Goal: Task Accomplishment & Management: Manage account settings

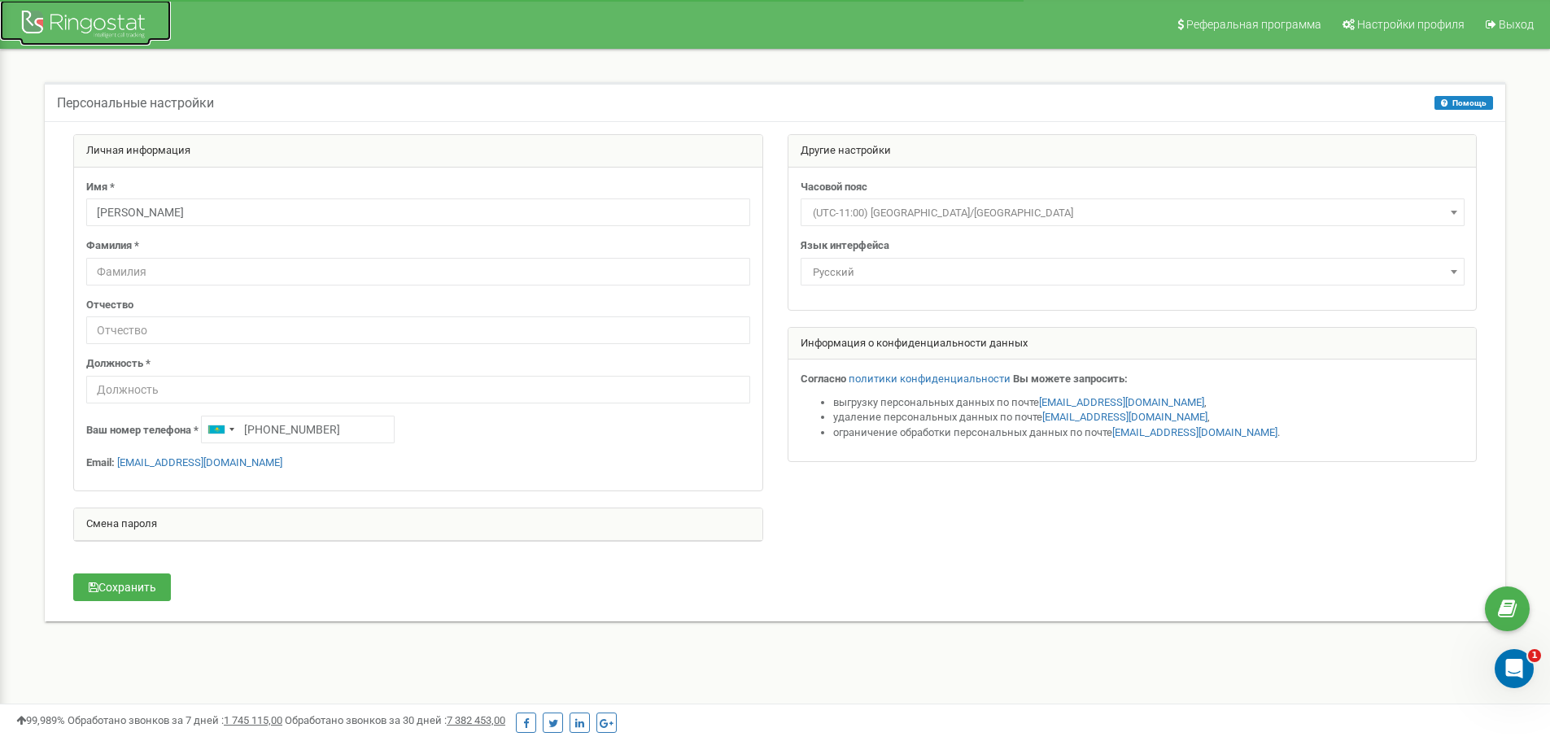
click at [72, 21] on div at bounding box center [85, 26] width 130 height 39
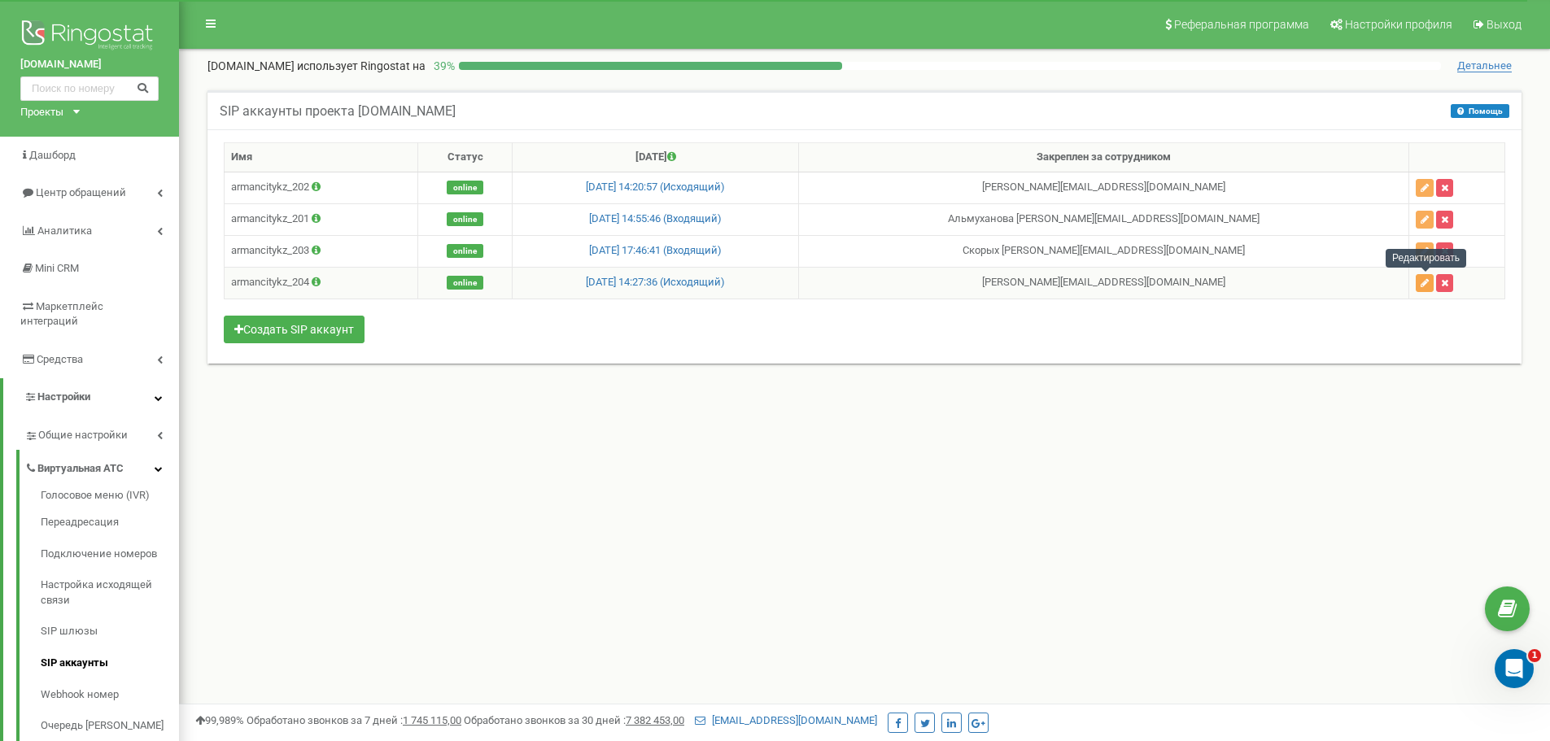
click at [1423, 289] on button "button" at bounding box center [1424, 283] width 18 height 18
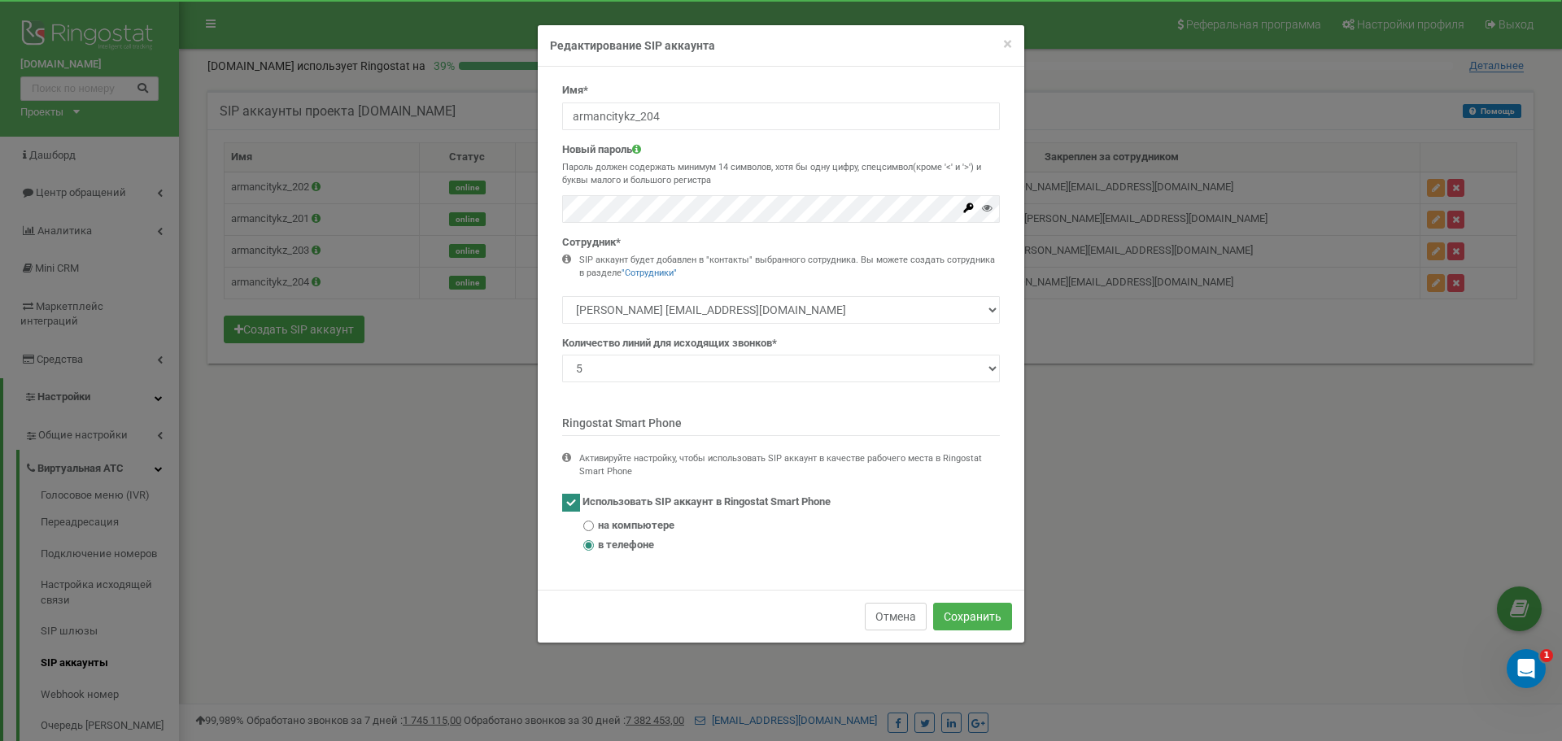
click at [887, 612] on button "Отмена" at bounding box center [896, 617] width 62 height 28
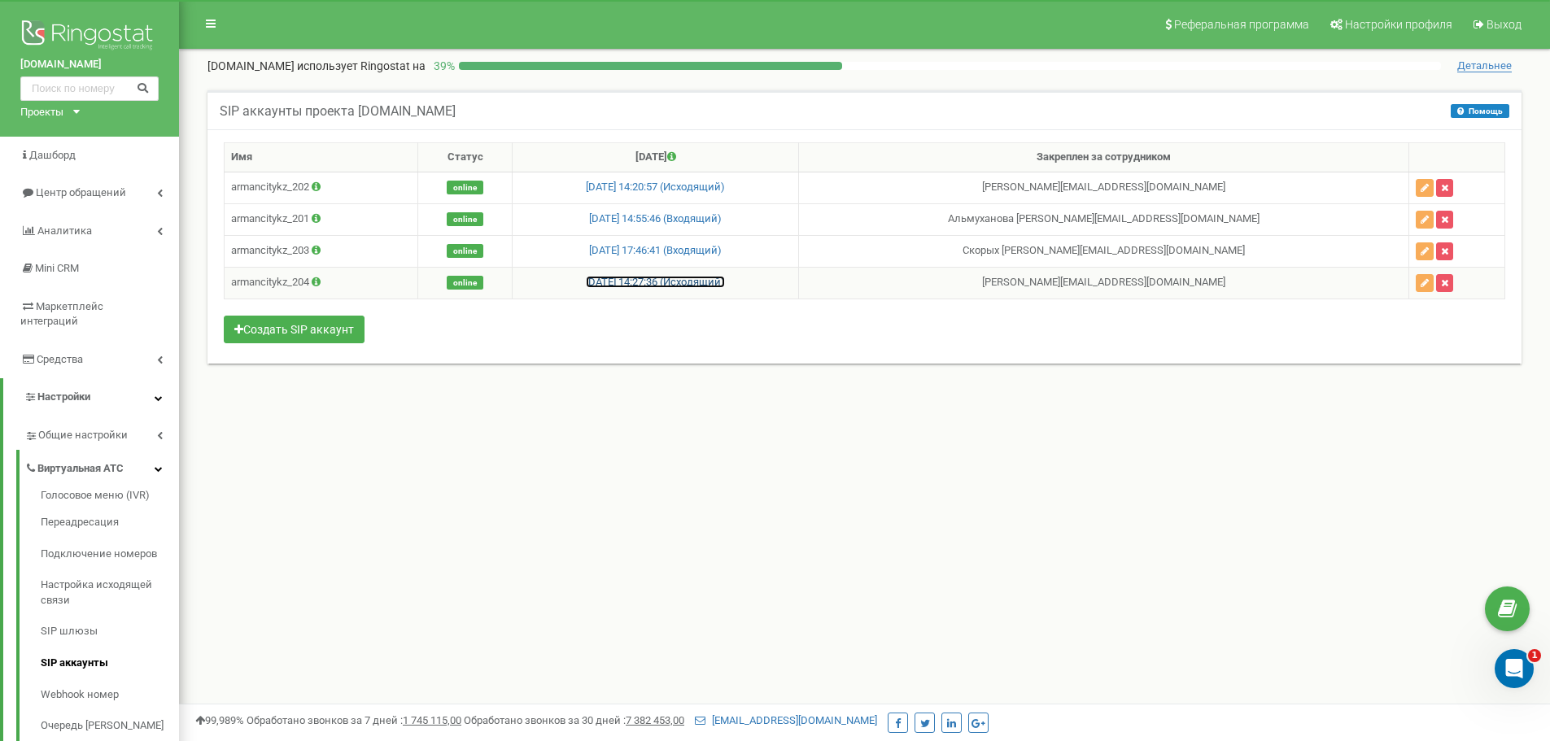
click at [725, 279] on link "22.09.2025 14:27:36 (Исходящий)" at bounding box center [655, 282] width 139 height 12
click at [630, 286] on link "22.09.2025 14:27:36 (Исходящий)" at bounding box center [655, 282] width 139 height 12
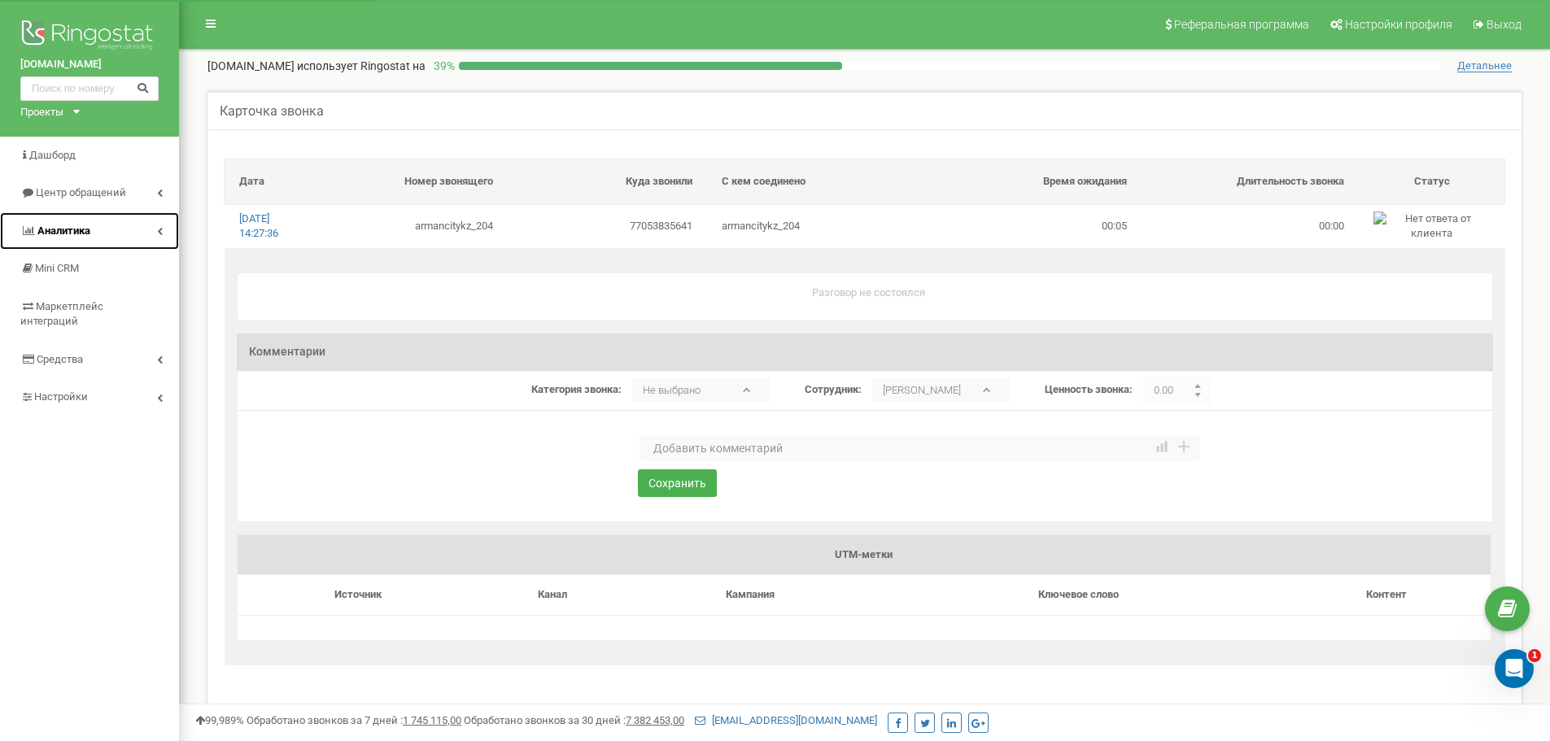
click at [80, 236] on span "Аналитика" at bounding box center [63, 230] width 53 height 12
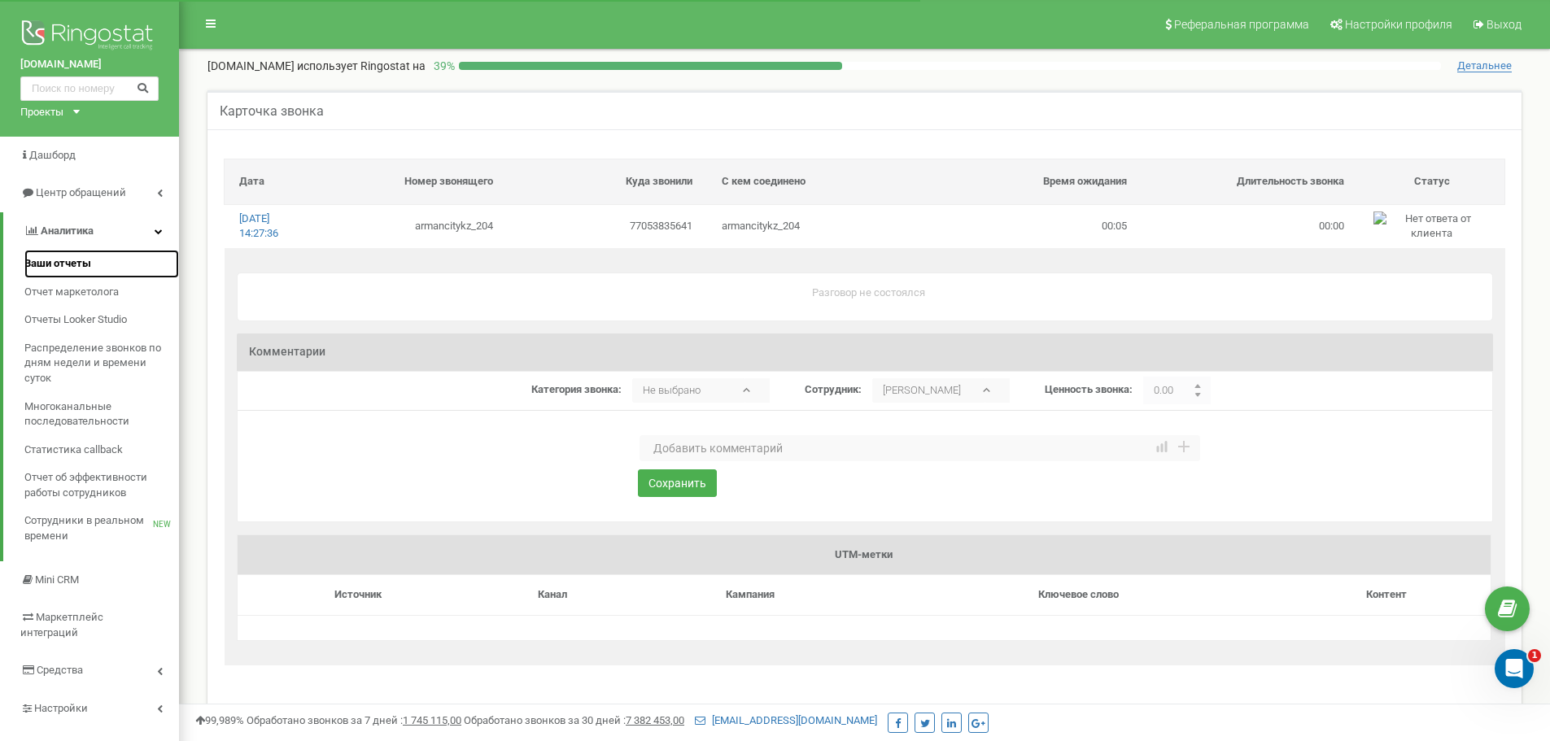
click at [63, 261] on span "Ваши отчеты" at bounding box center [57, 263] width 67 height 15
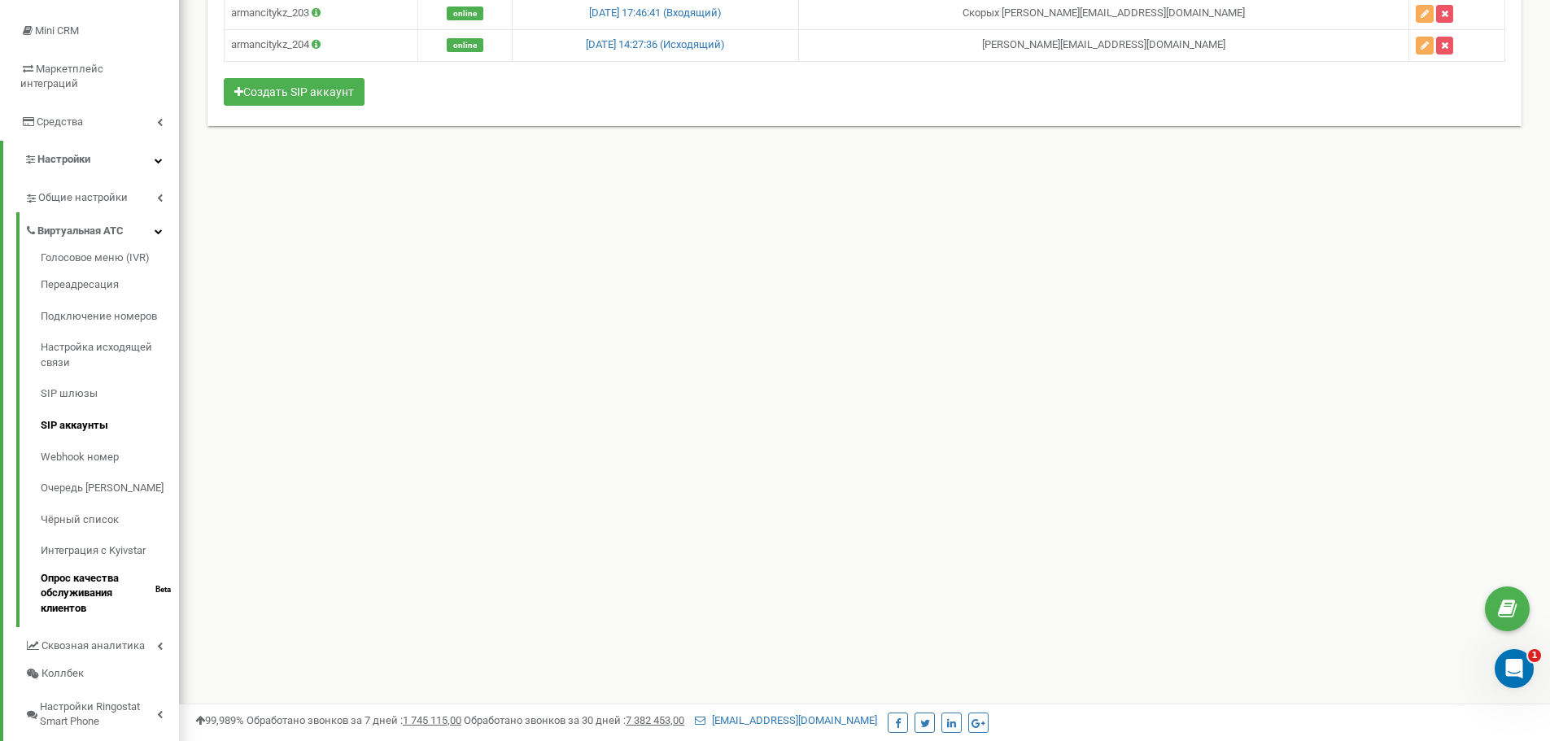
scroll to position [161, 0]
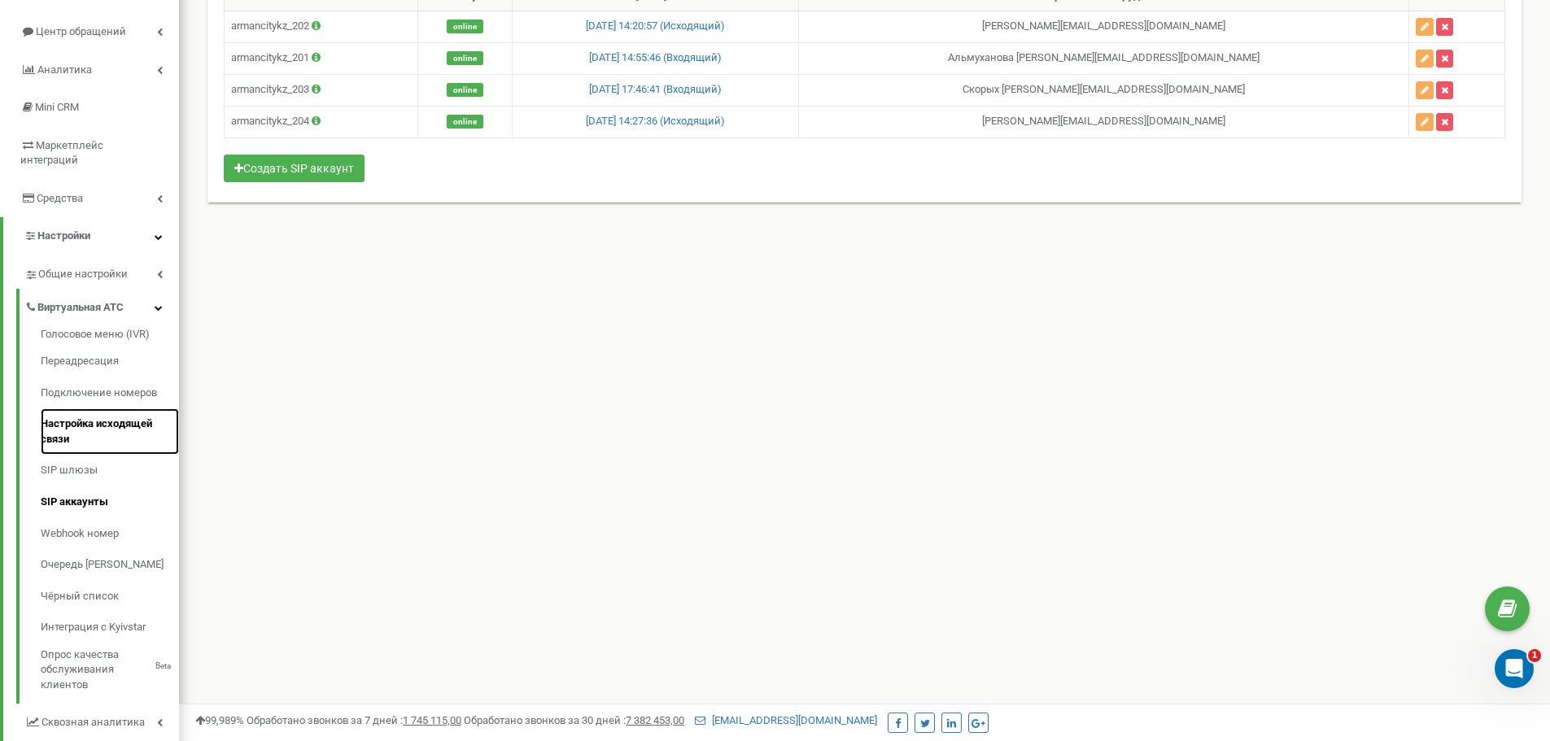
click at [134, 408] on link "Настройка исходящей связи" at bounding box center [110, 431] width 138 height 46
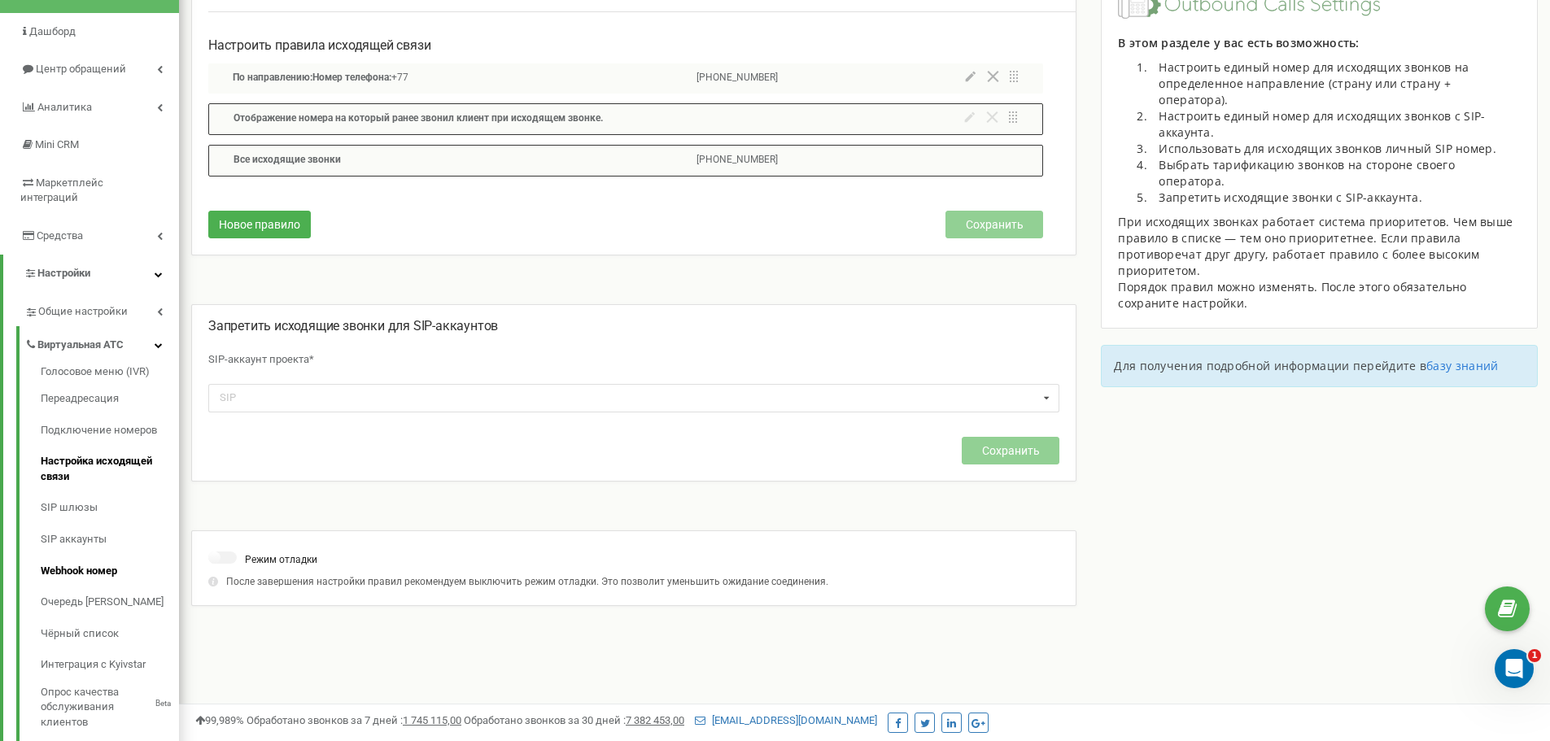
scroll to position [163, 0]
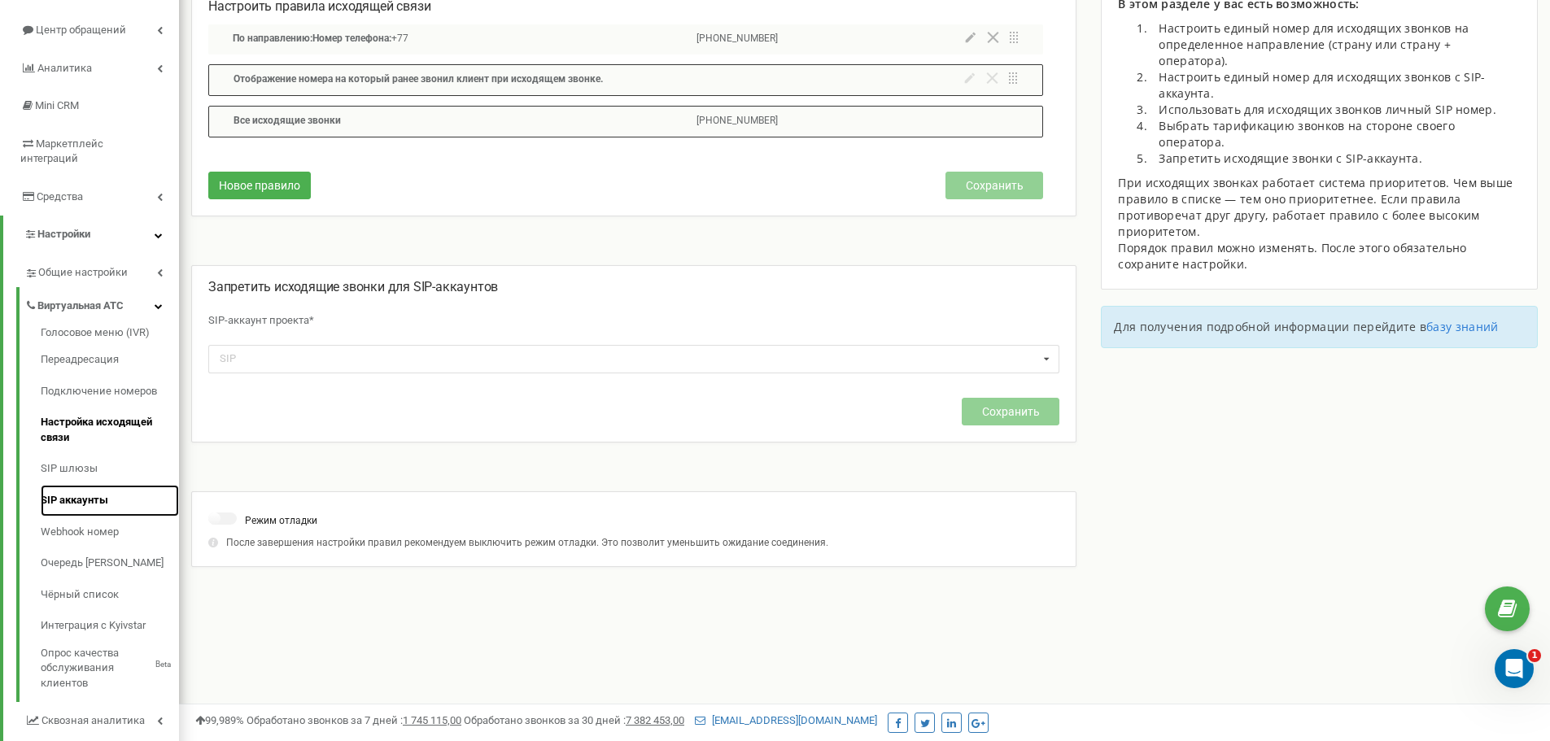
click at [95, 487] on link "SIP аккаунты" at bounding box center [110, 501] width 138 height 32
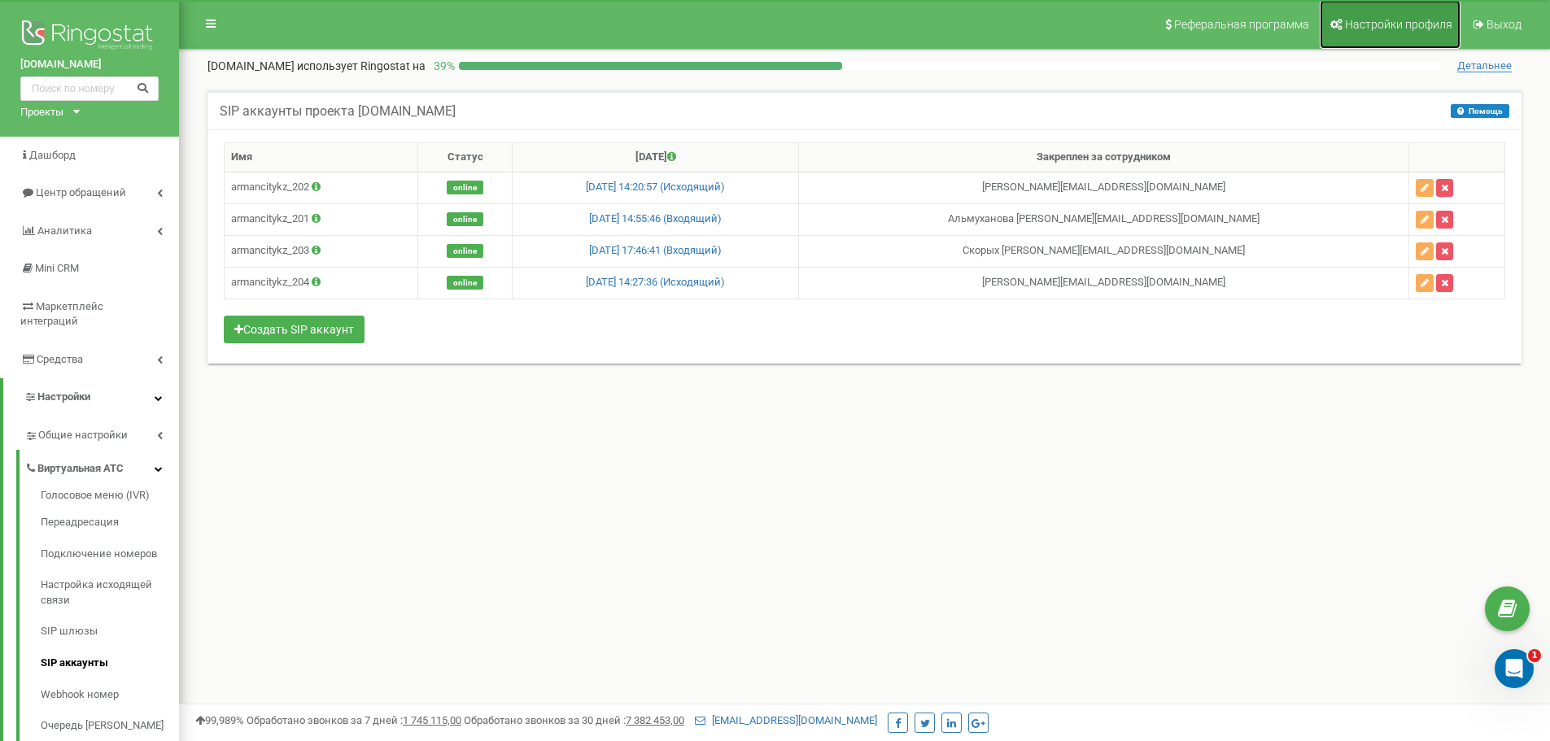
click at [1405, 29] on span "Настройки профиля" at bounding box center [1398, 24] width 107 height 13
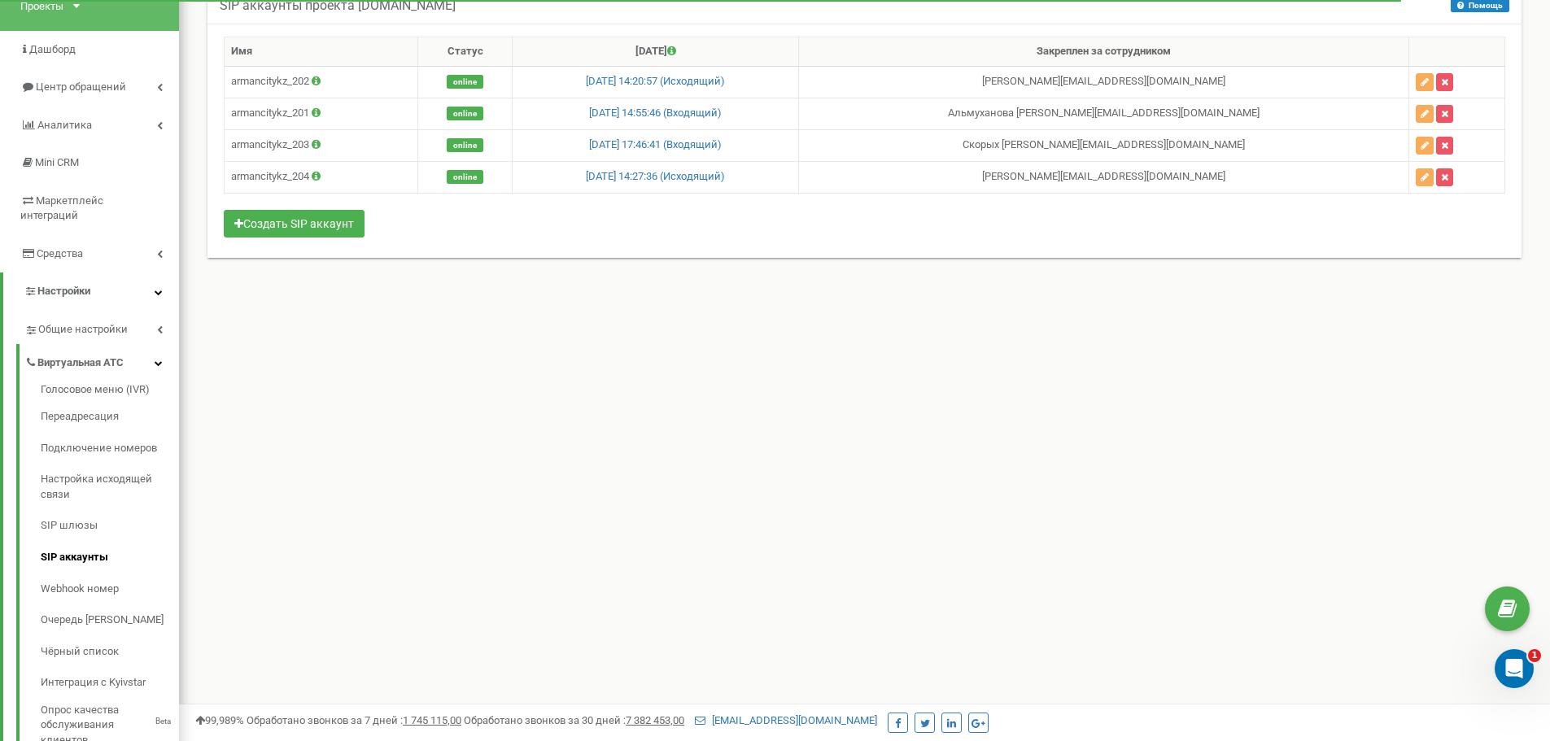
scroll to position [80, 0]
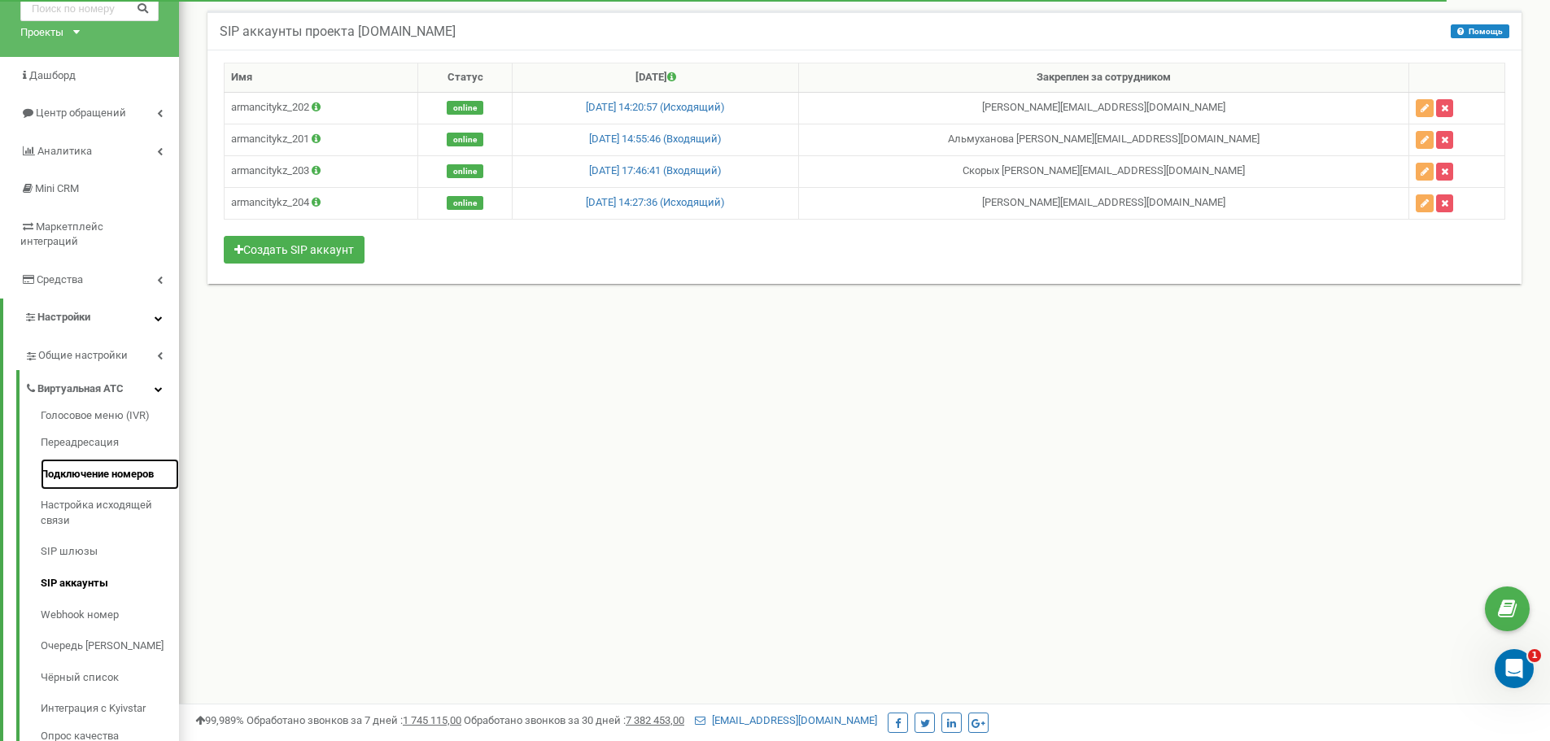
click at [76, 459] on link "Подключение номеров" at bounding box center [110, 475] width 138 height 32
click at [107, 459] on link "Подключение номеров" at bounding box center [110, 475] width 138 height 32
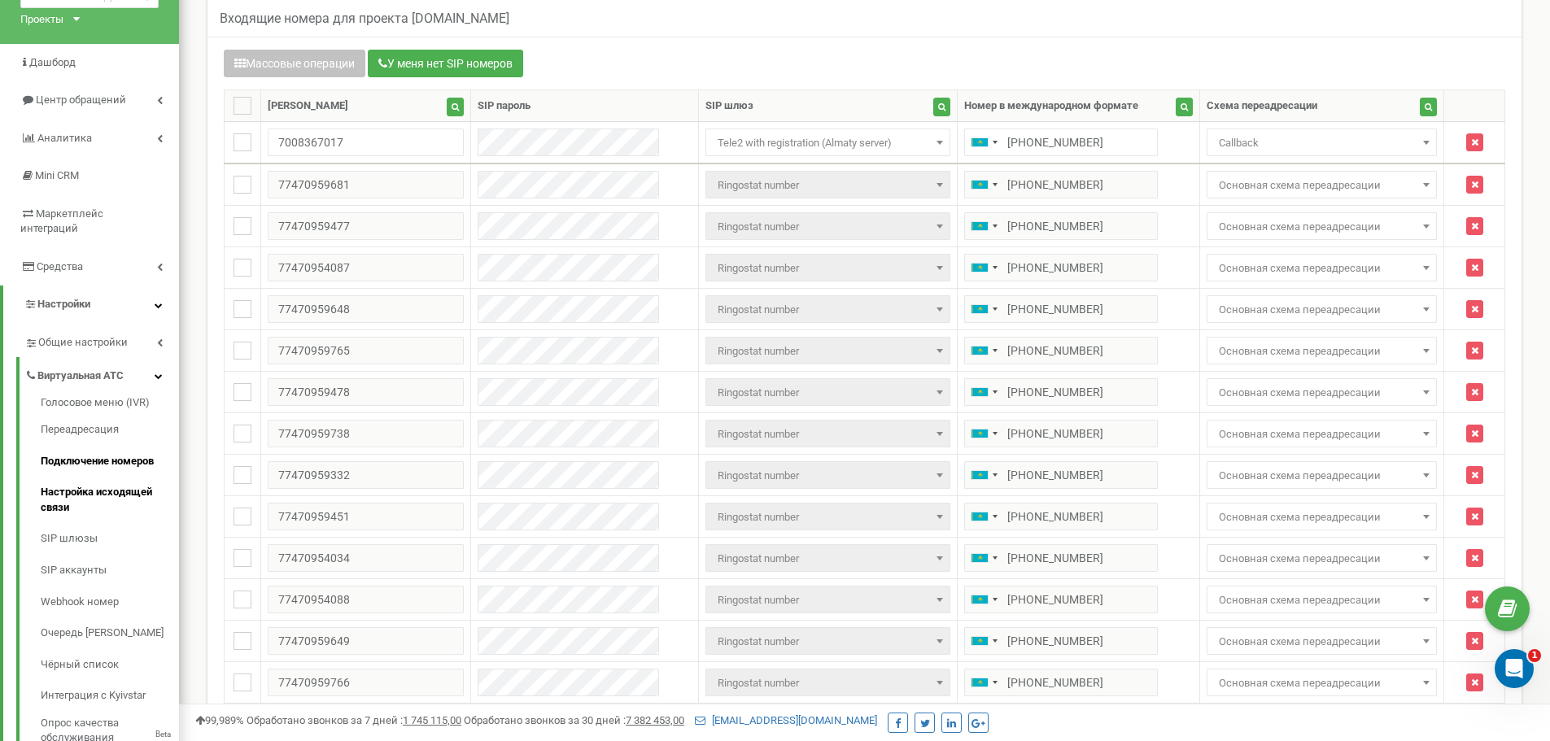
scroll to position [163, 0]
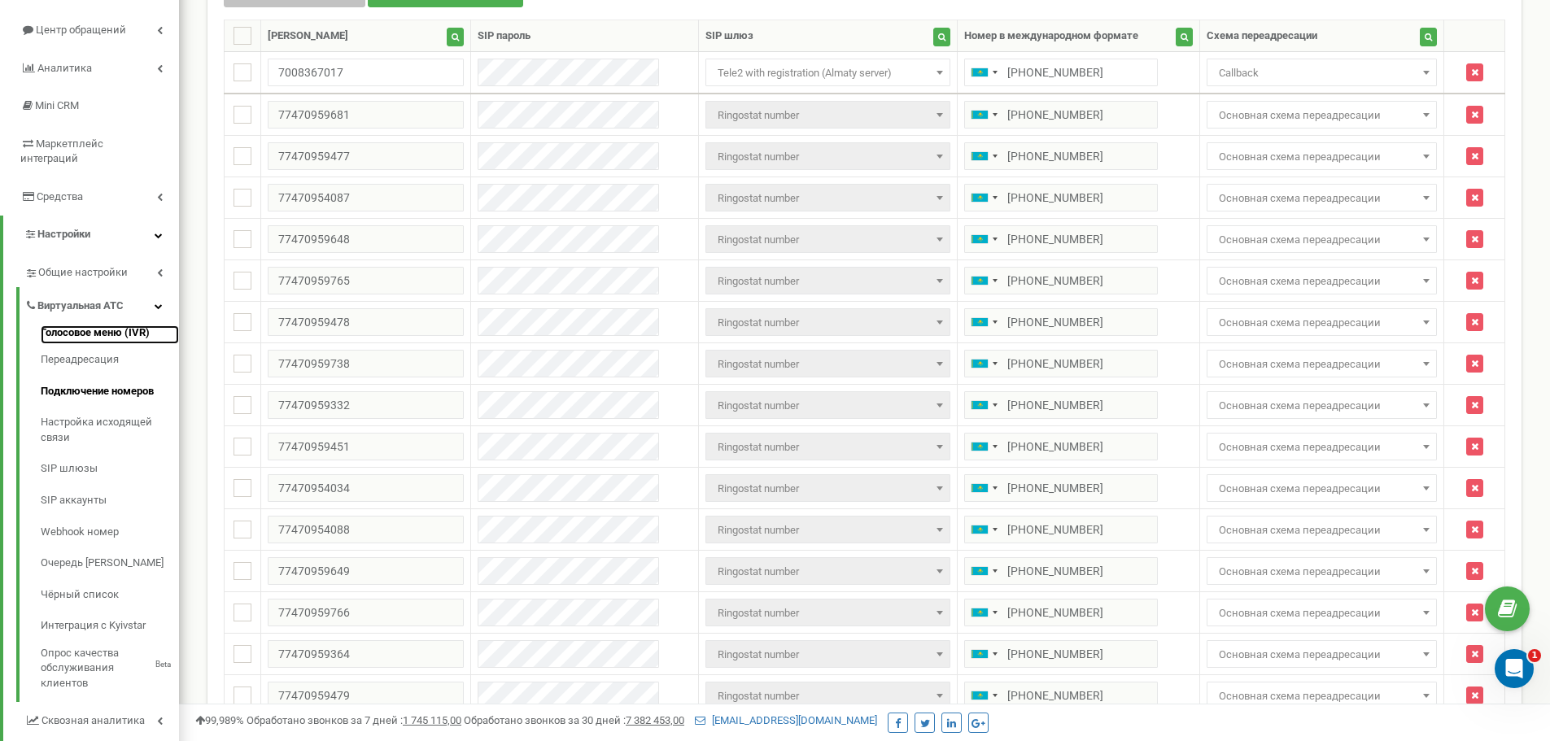
click at [101, 325] on link "Голосовое меню (IVR)" at bounding box center [110, 335] width 138 height 20
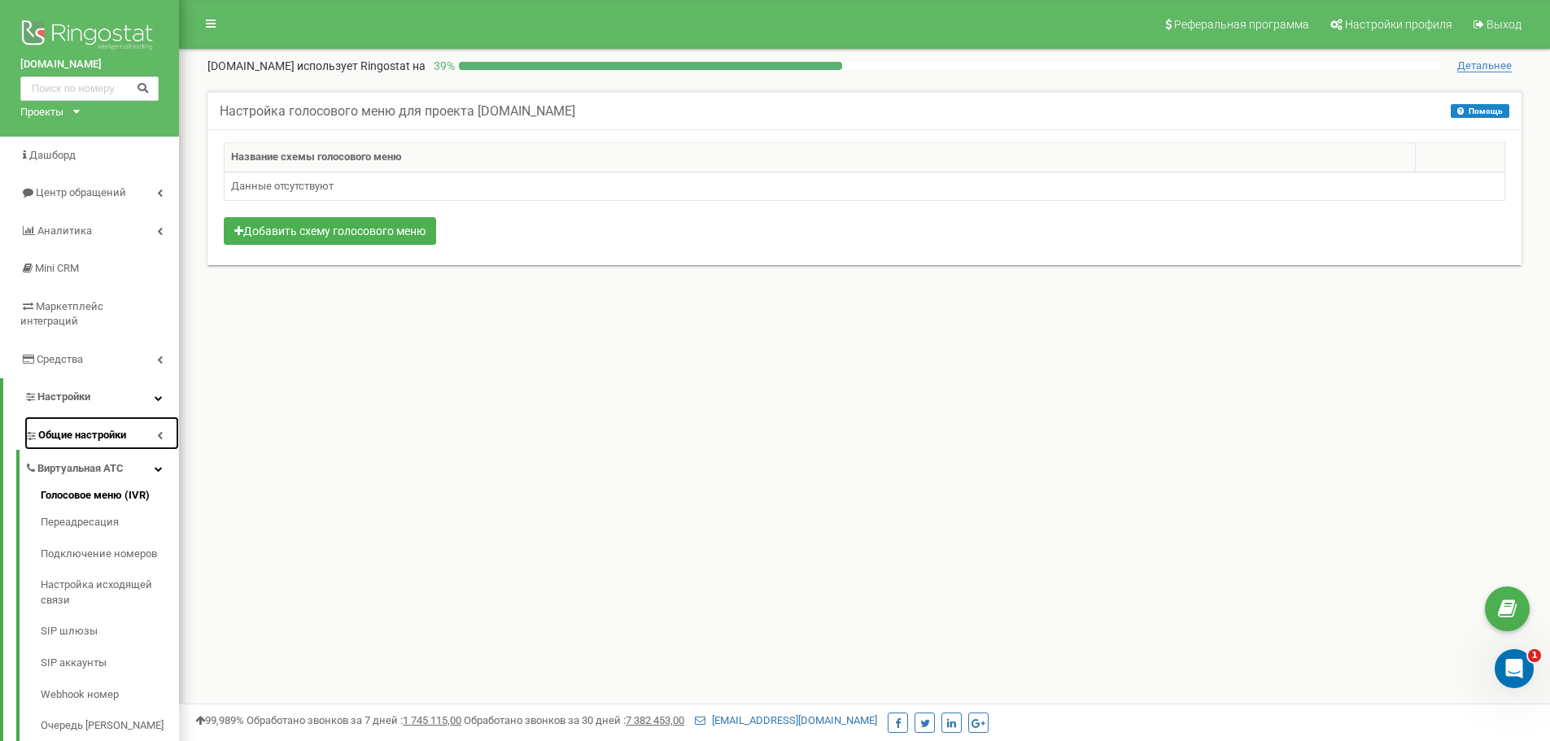
click at [155, 419] on link "Общие настройки" at bounding box center [101, 432] width 155 height 33
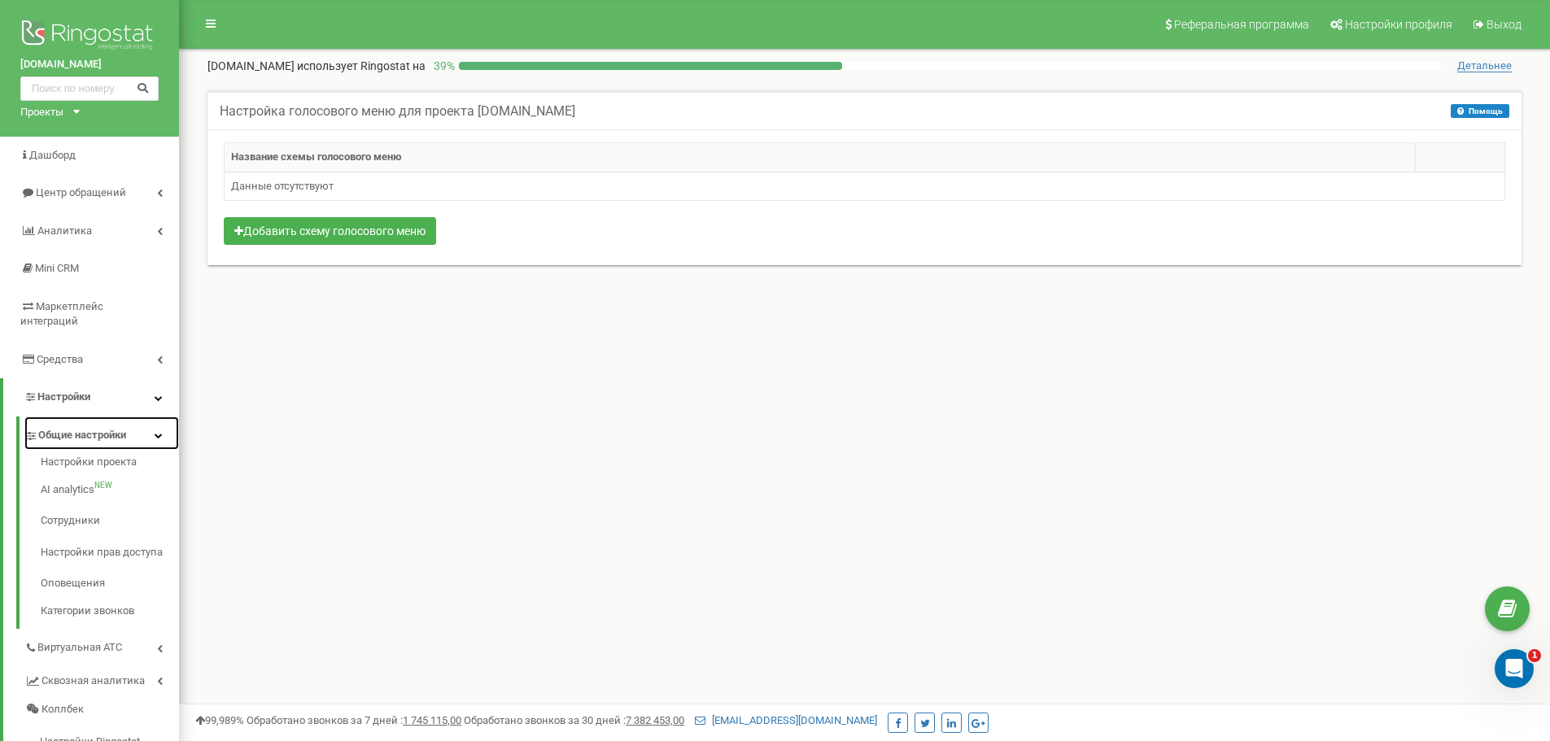
click at [155, 431] on icon at bounding box center [159, 435] width 8 height 8
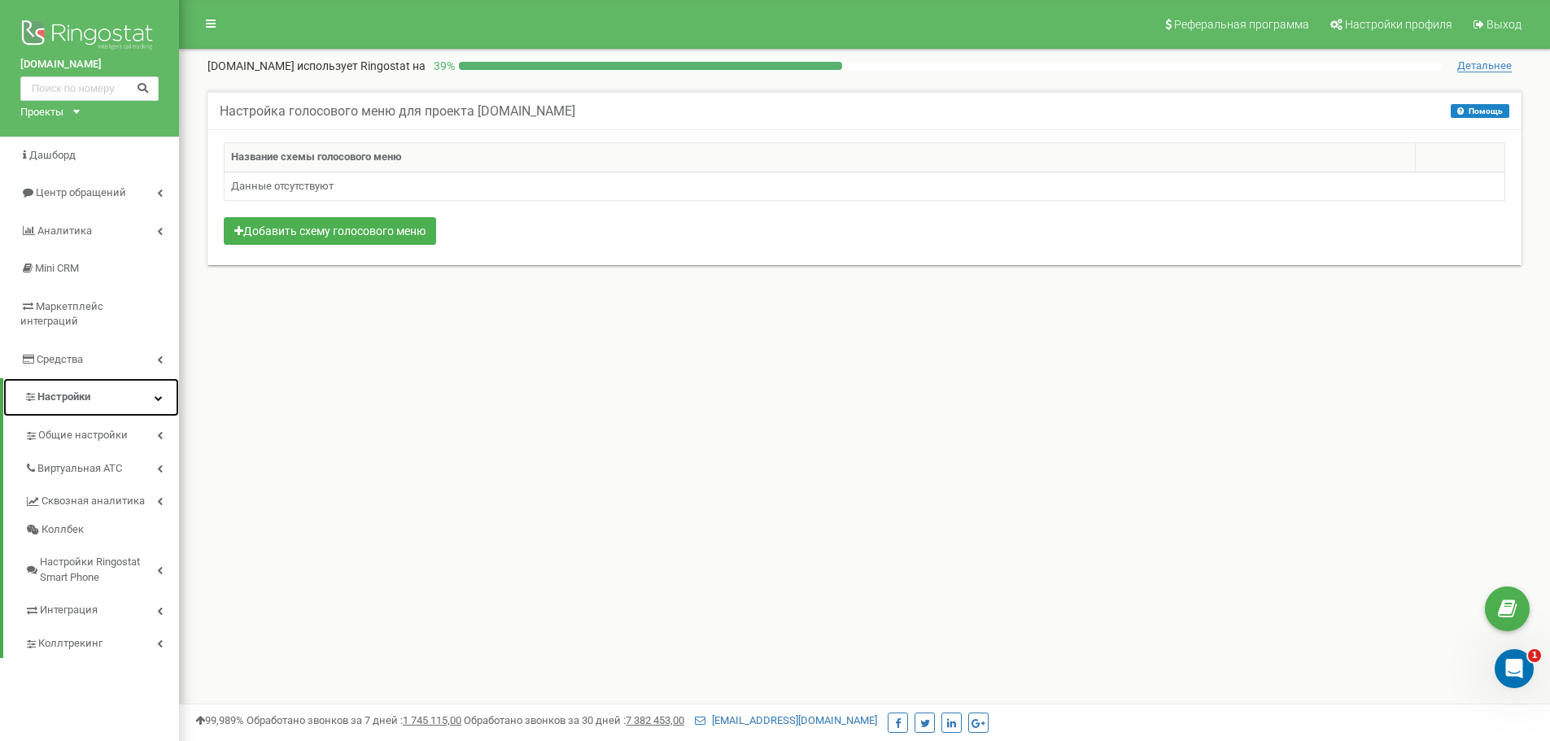
click at [160, 378] on link "Настройки" at bounding box center [91, 397] width 176 height 38
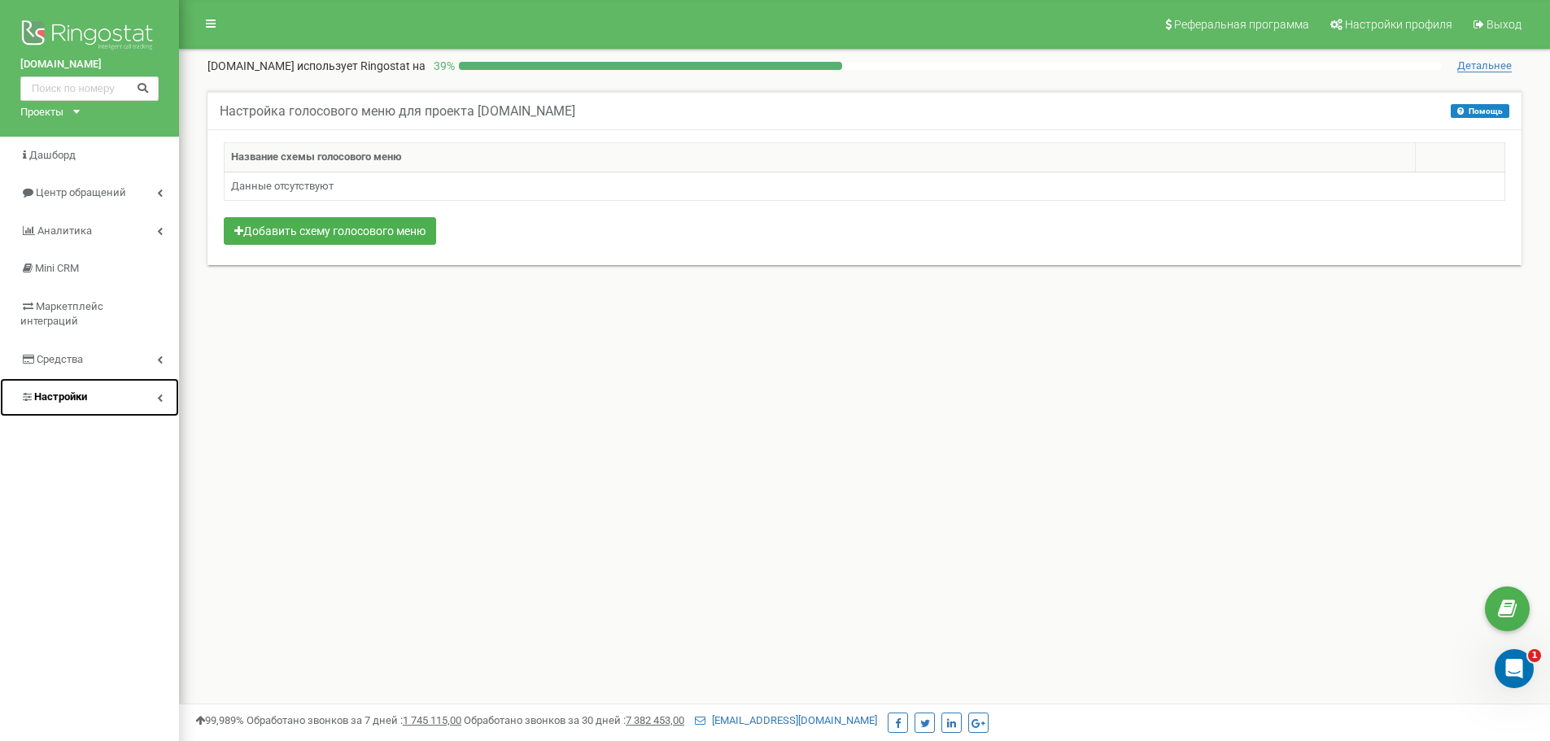
click at [160, 394] on icon at bounding box center [160, 398] width 6 height 8
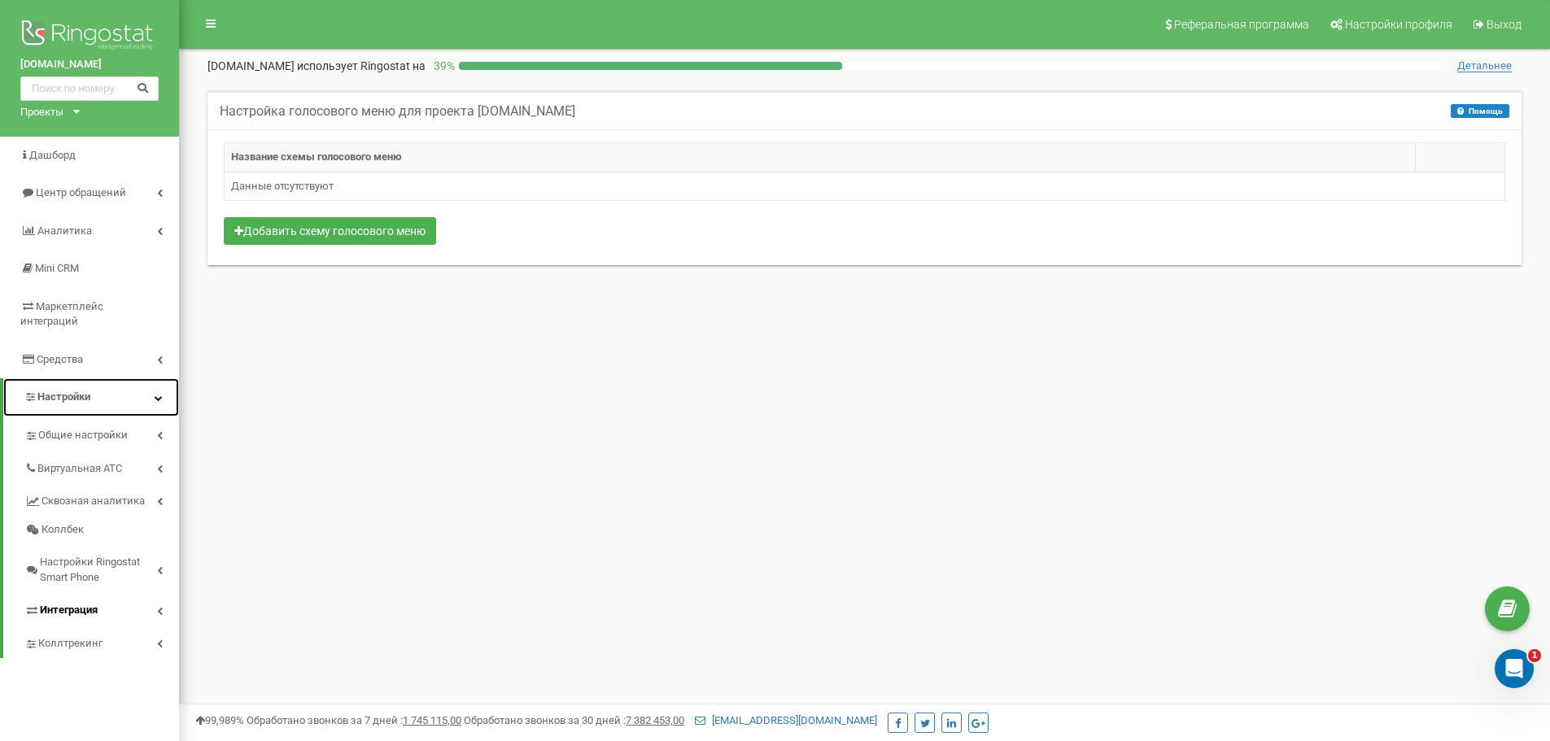
scroll to position [81, 0]
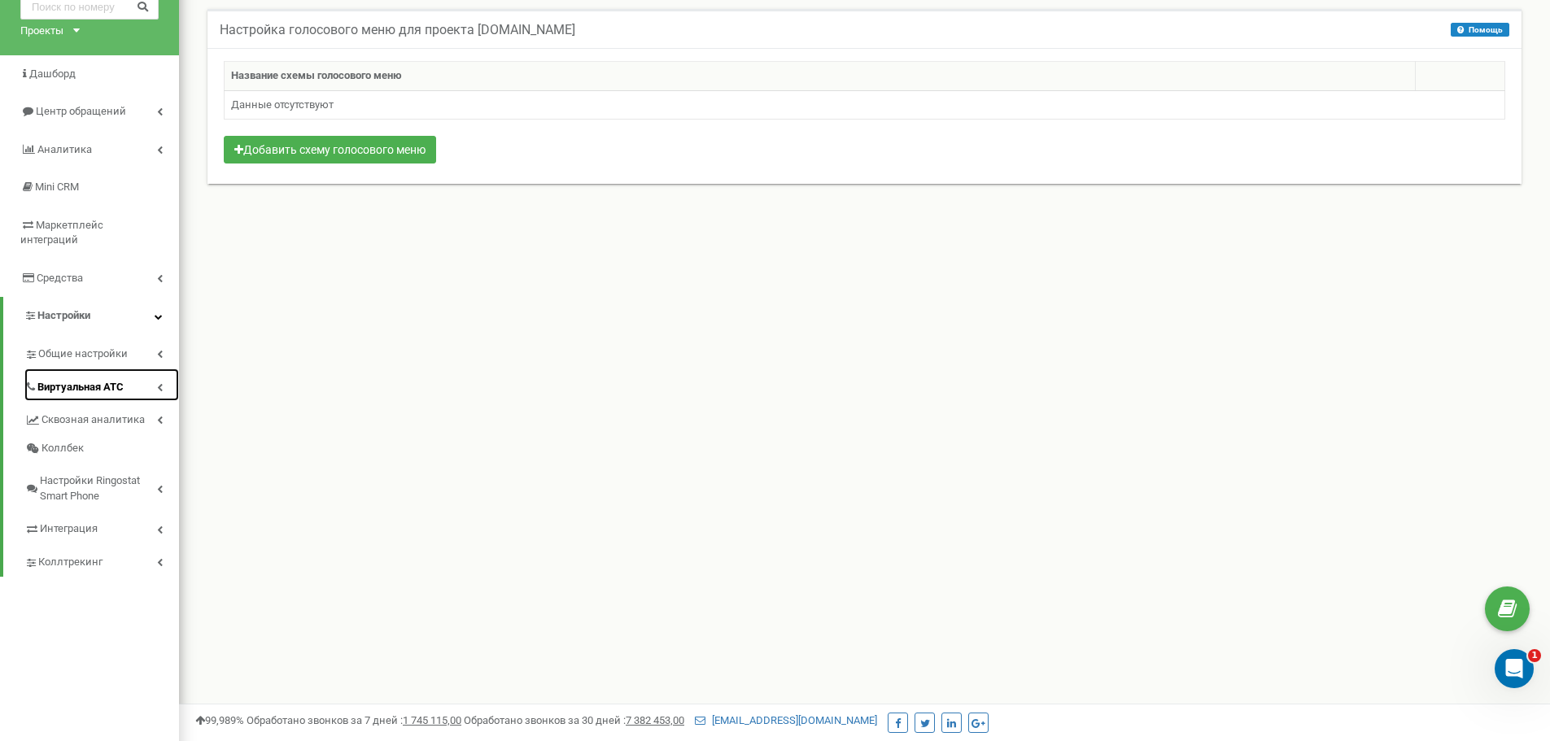
click at [157, 383] on icon at bounding box center [160, 387] width 6 height 8
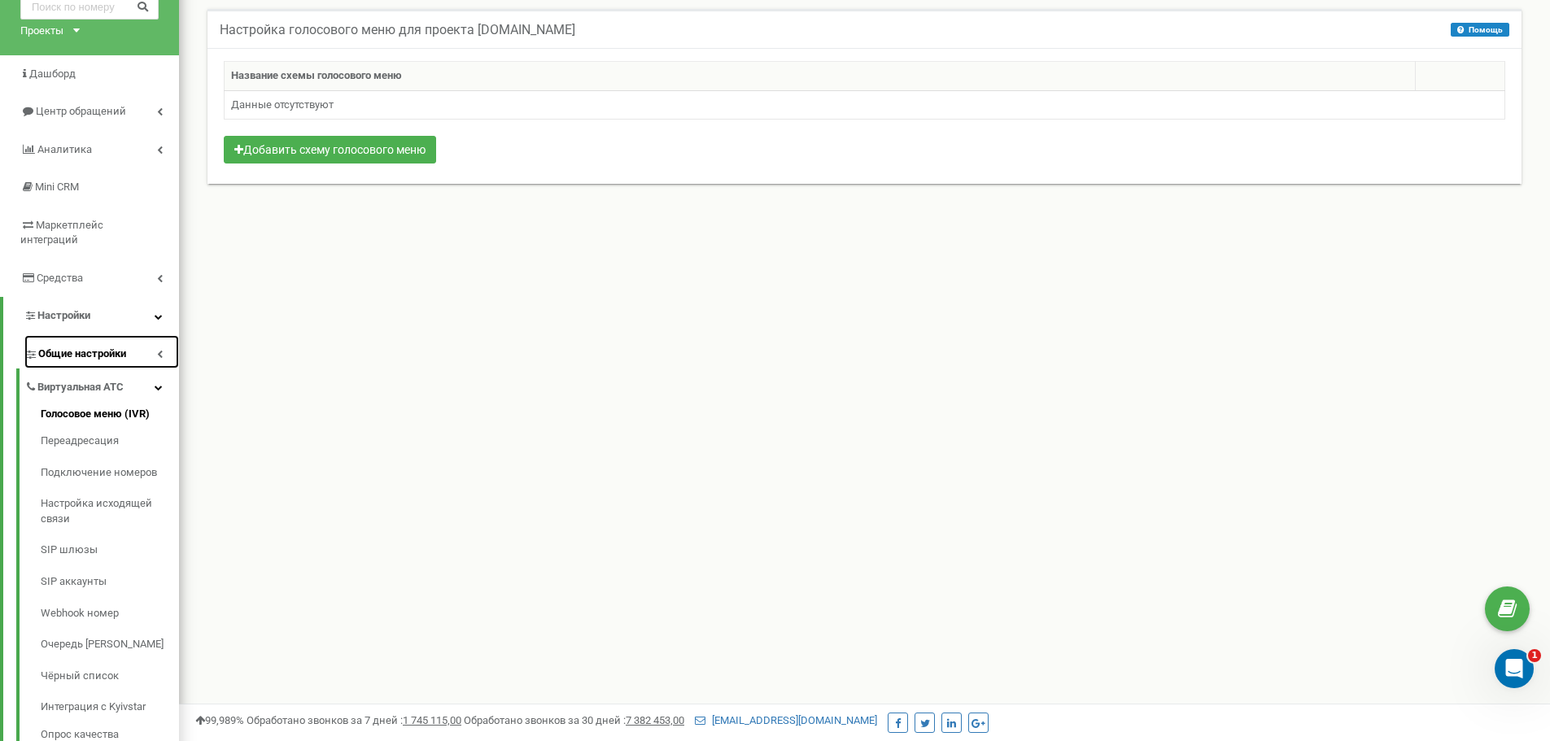
click at [161, 350] on icon at bounding box center [160, 354] width 6 height 8
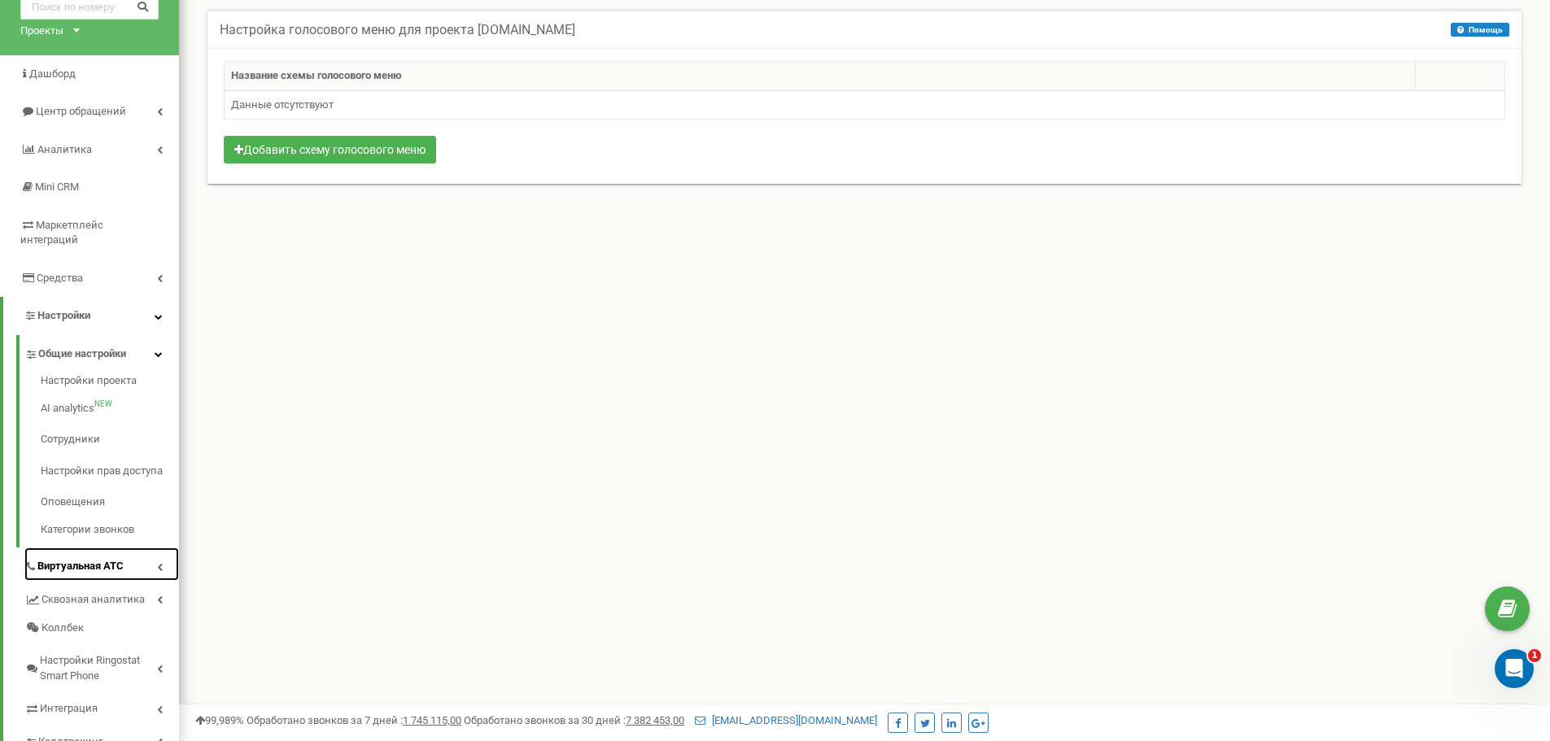
click at [158, 563] on icon at bounding box center [160, 567] width 6 height 8
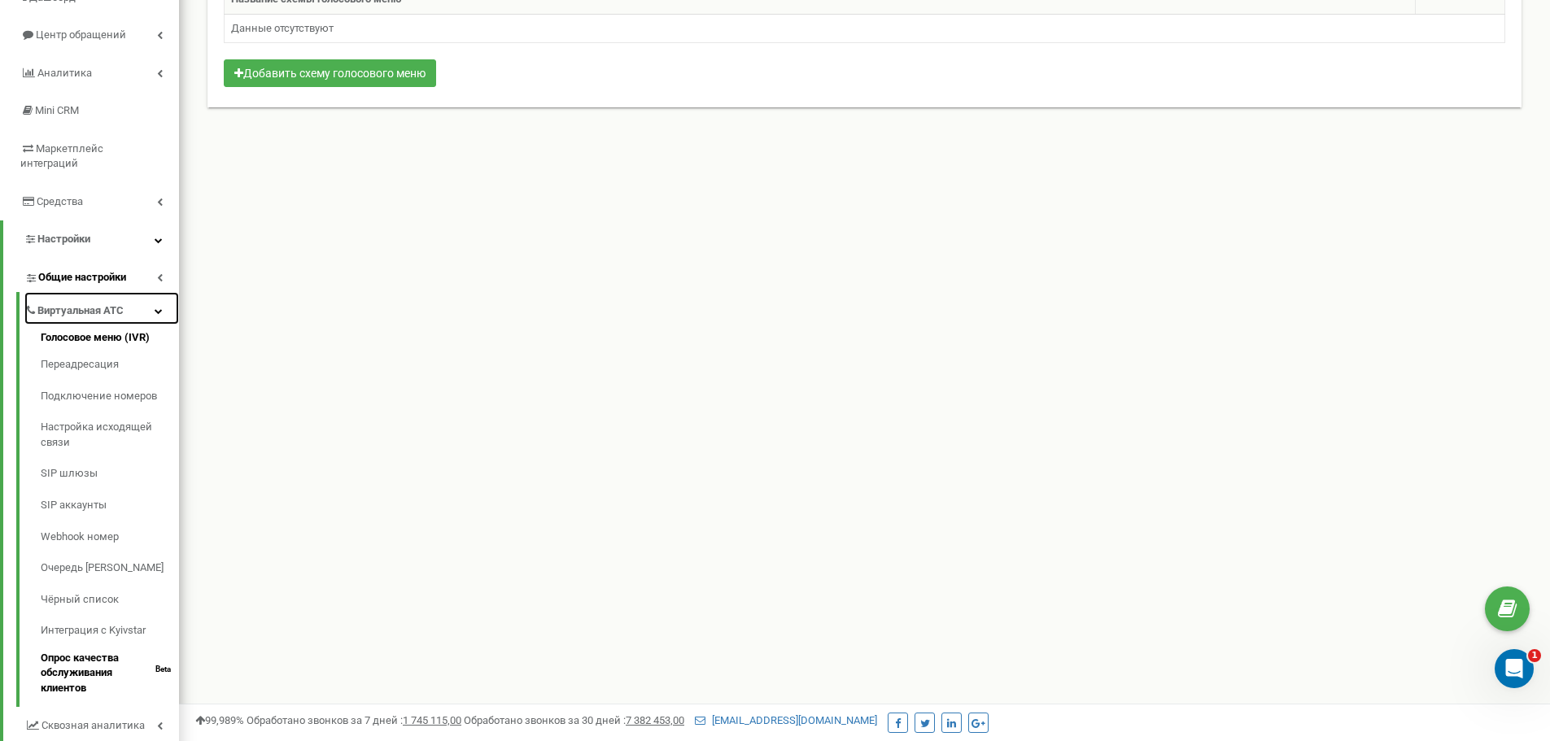
scroll to position [244, 0]
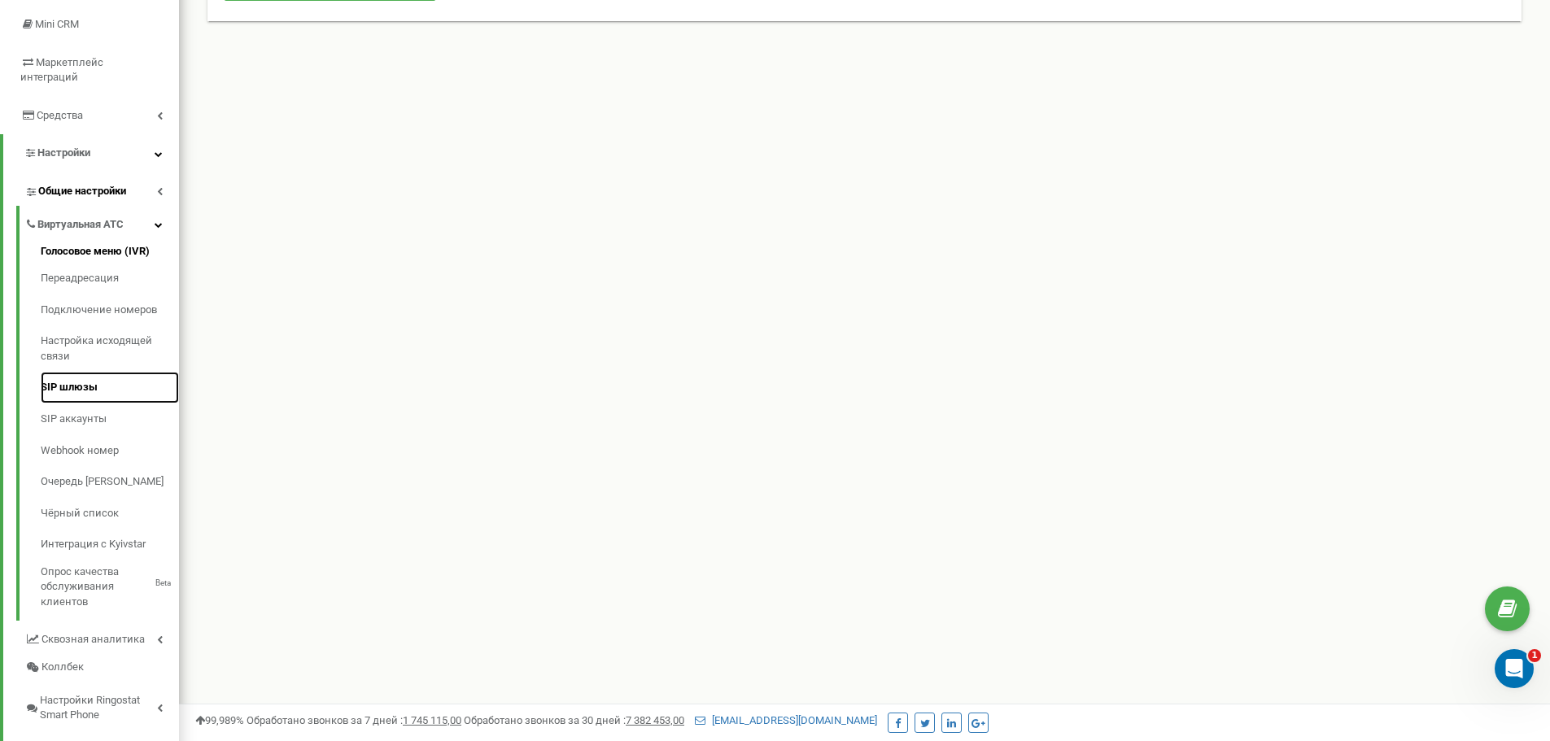
click at [63, 374] on link "SIP шлюзы" at bounding box center [110, 388] width 138 height 32
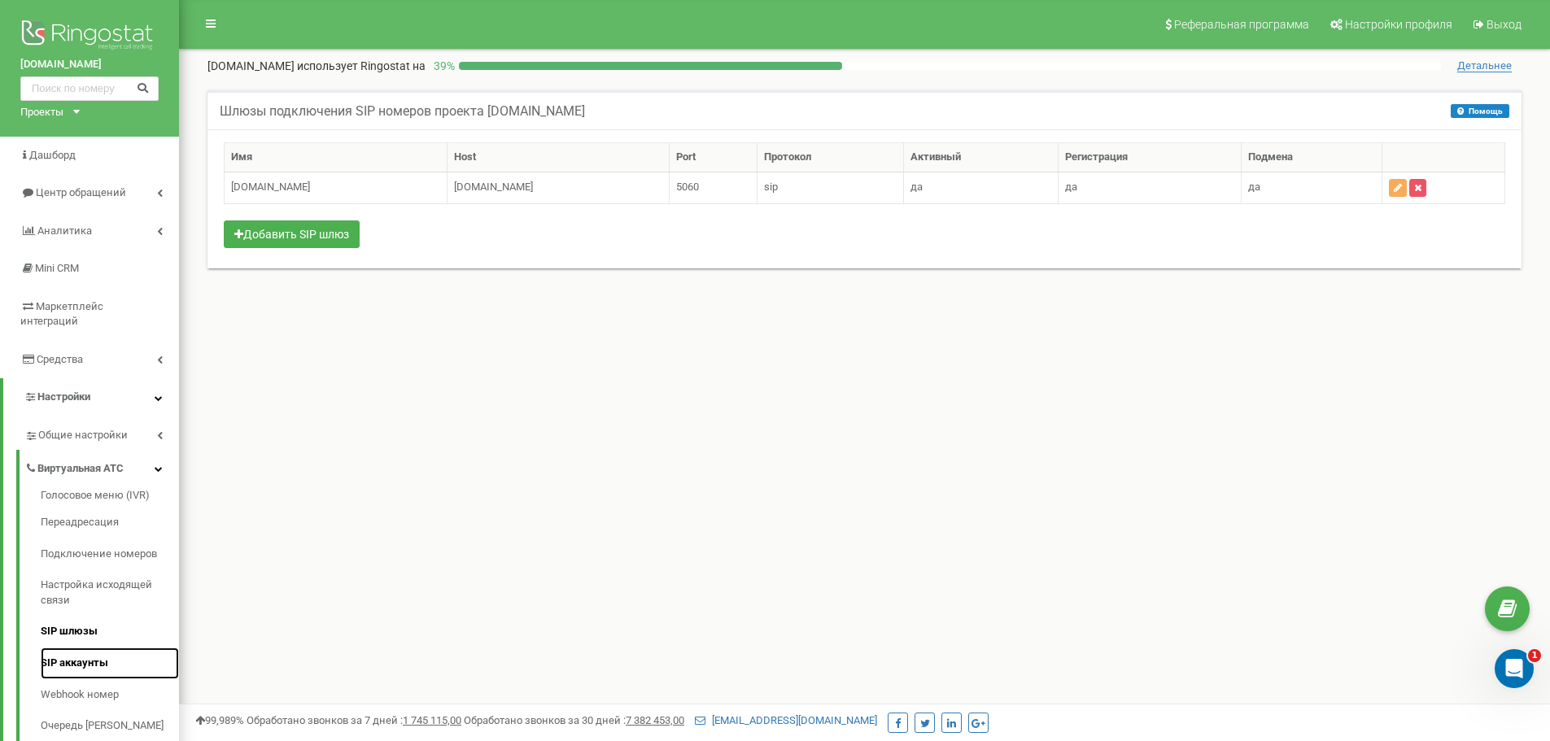
click at [81, 647] on link "SIP аккаунты" at bounding box center [110, 663] width 138 height 32
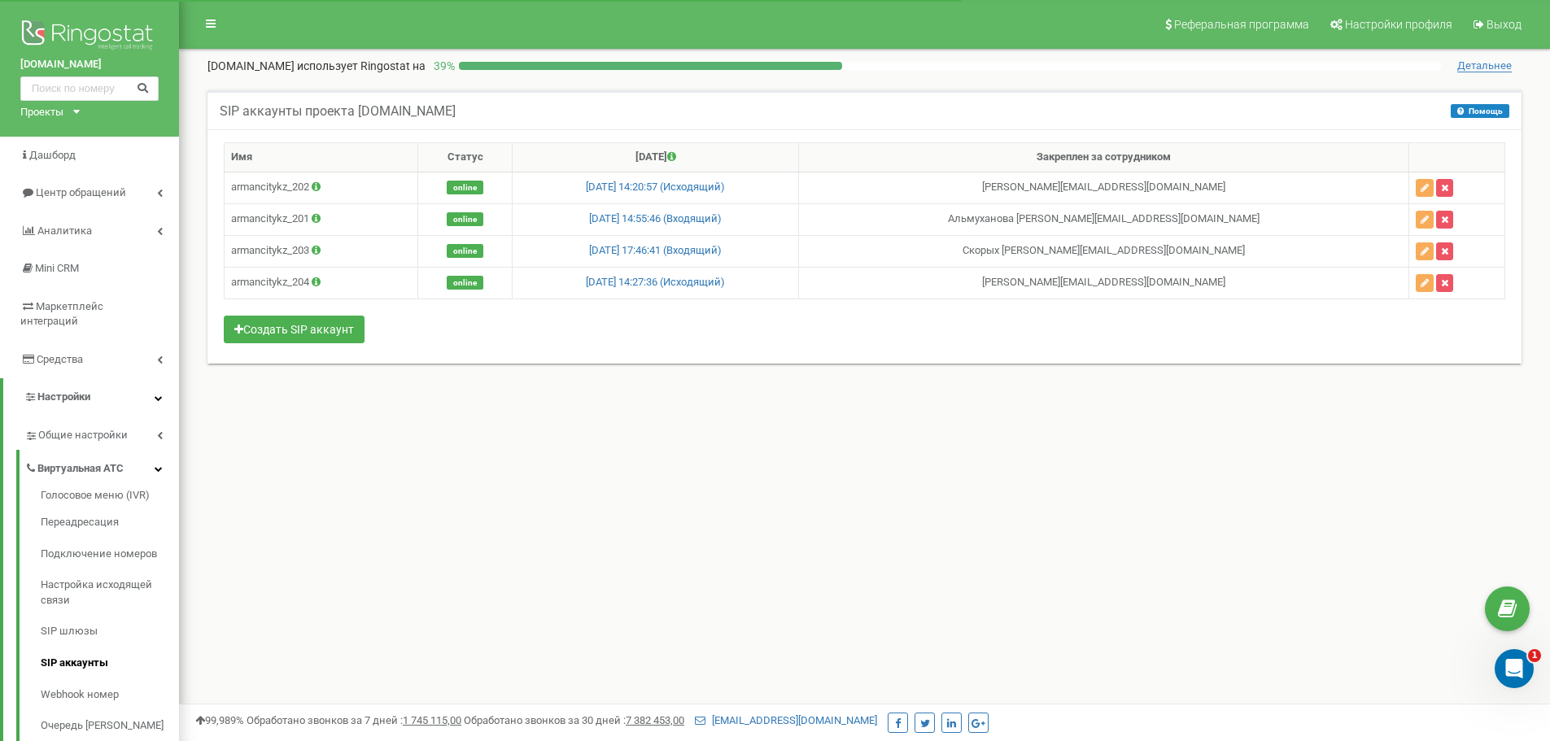
click at [1493, 63] on span "Детальнее" at bounding box center [1484, 65] width 54 height 13
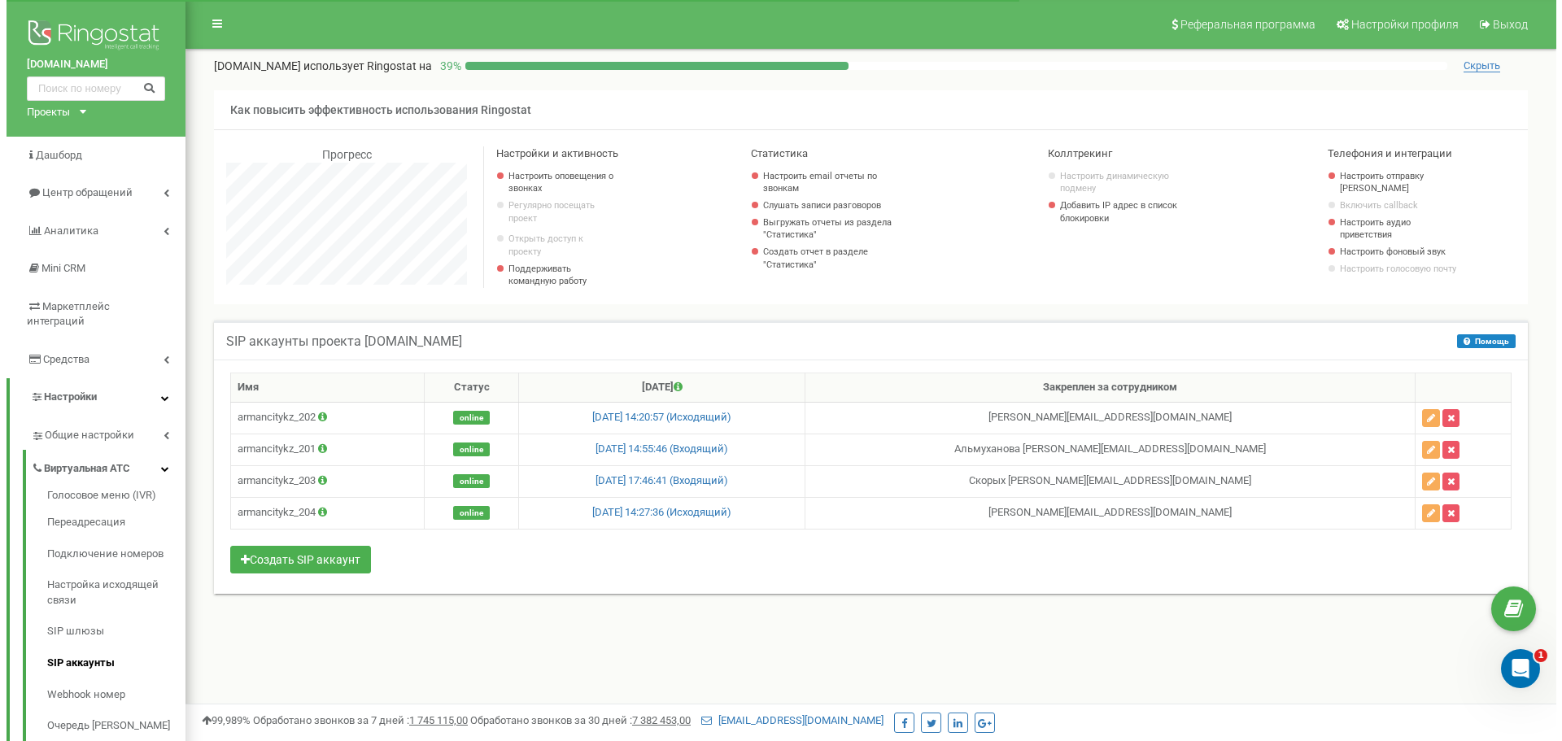
scroll to position [976, 1371]
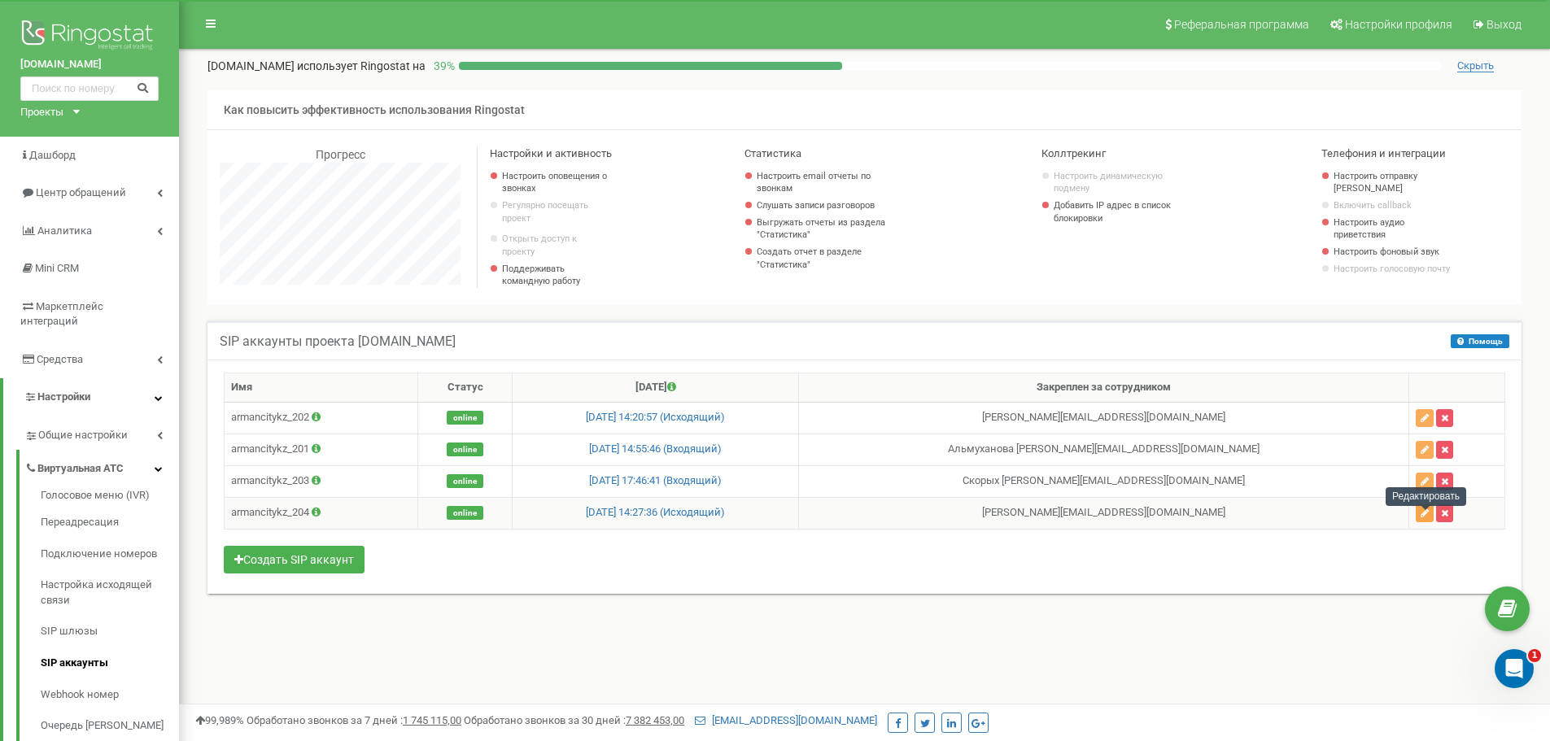
click at [1420, 522] on button "button" at bounding box center [1424, 513] width 18 height 18
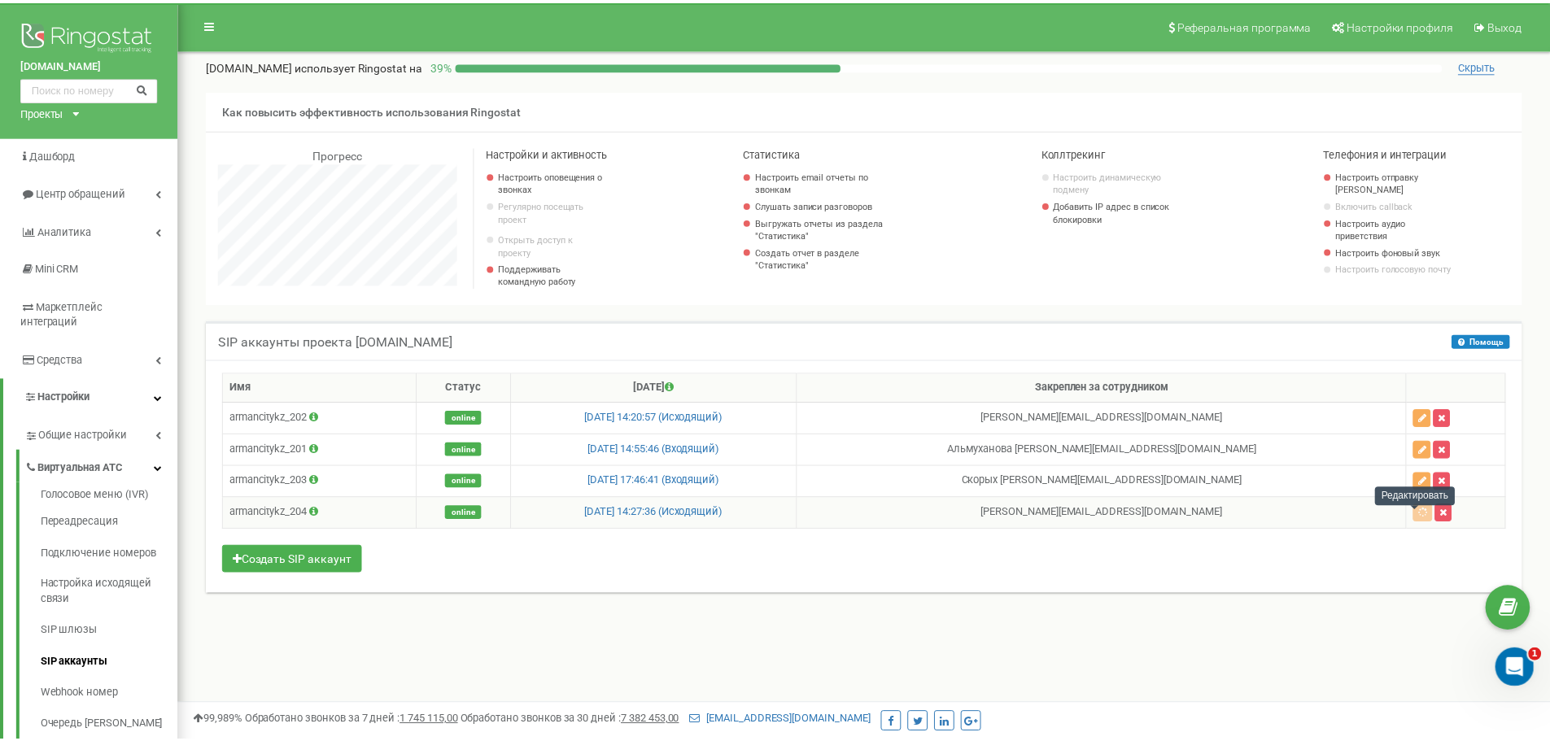
scroll to position [976, 1383]
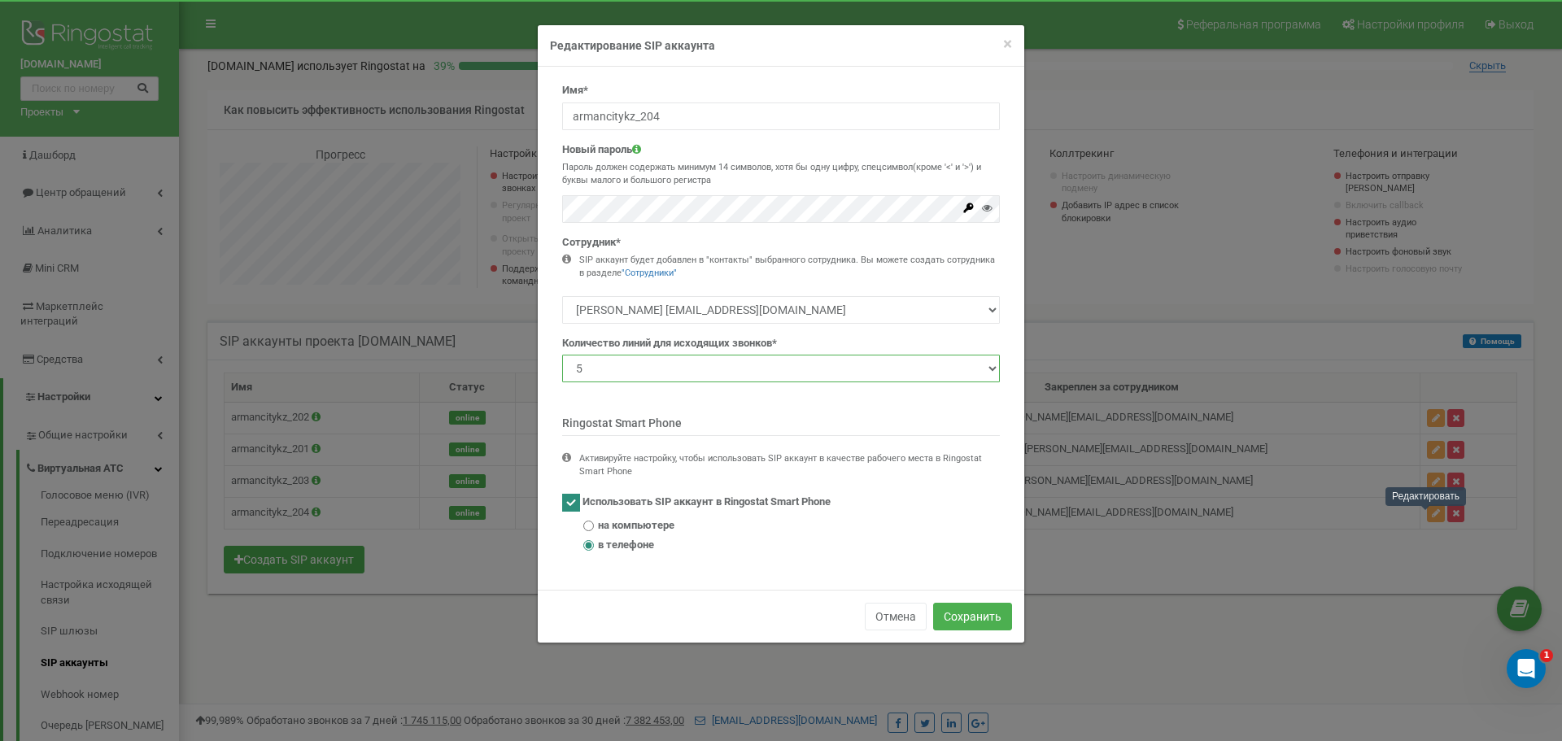
click at [946, 373] on select "1 2 3 4 5 10 20 50 100" at bounding box center [781, 369] width 438 height 28
click at [968, 317] on select "Аргимбаева Жанна Болатовна zhanna.argimbaeva@gmail.com Альмуханова Самал Булато…" at bounding box center [781, 310] width 438 height 28
click at [1012, 41] on div "× Close Редактирование SIP аккаунта" at bounding box center [781, 45] width 486 height 41
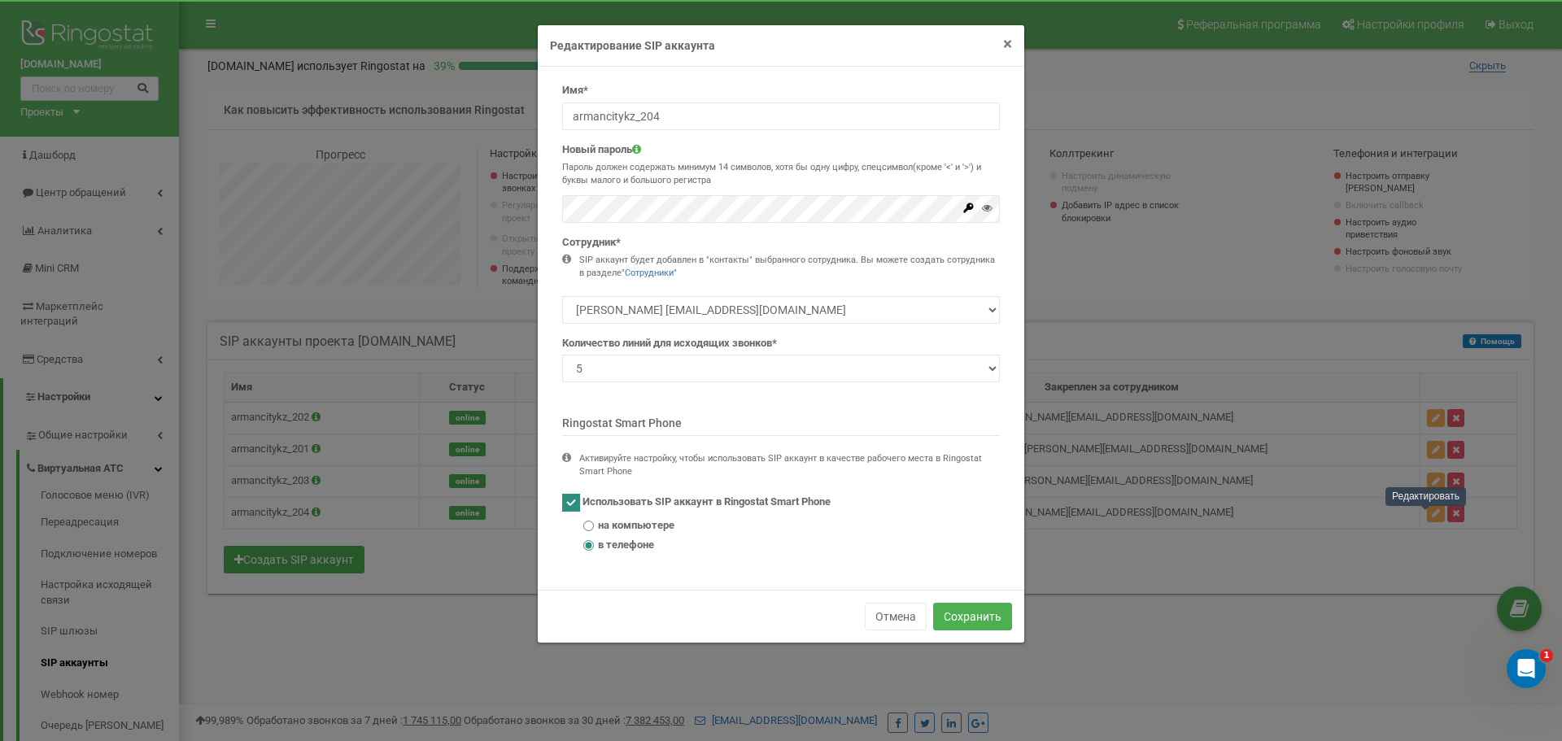
click at [1005, 46] on span "×" at bounding box center [1007, 44] width 9 height 20
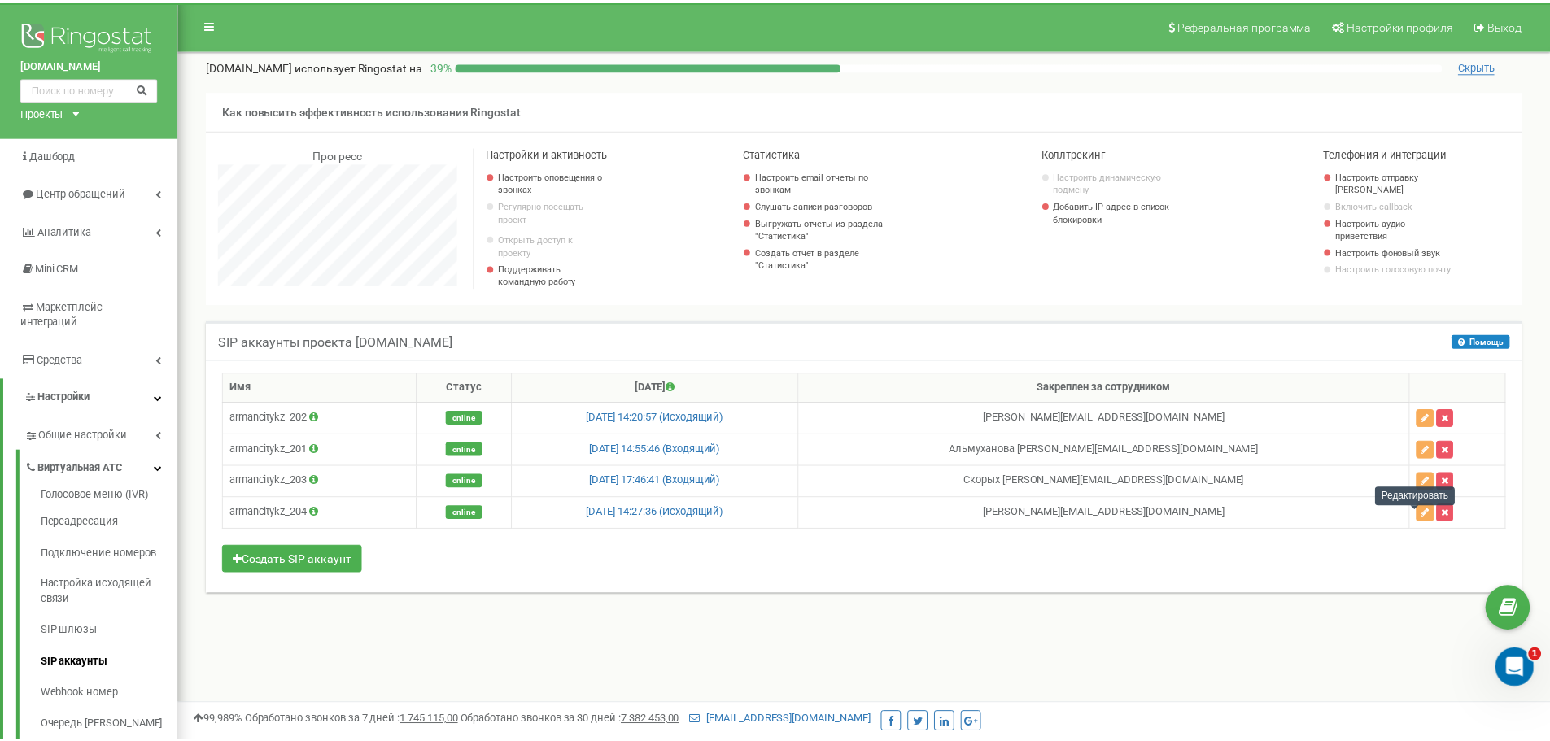
scroll to position [812429, 812035]
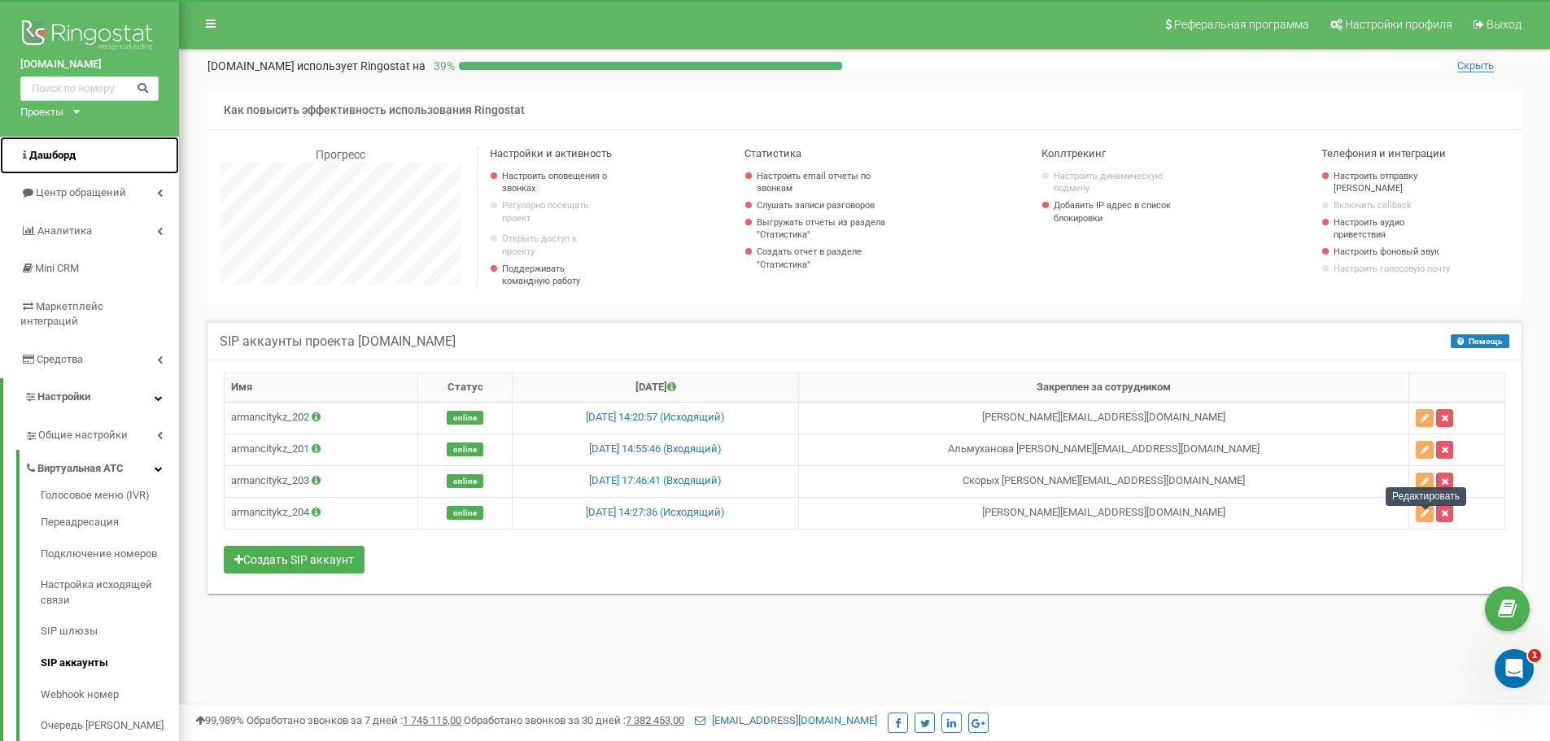
click at [59, 158] on span "Дашборд" at bounding box center [52, 155] width 46 height 12
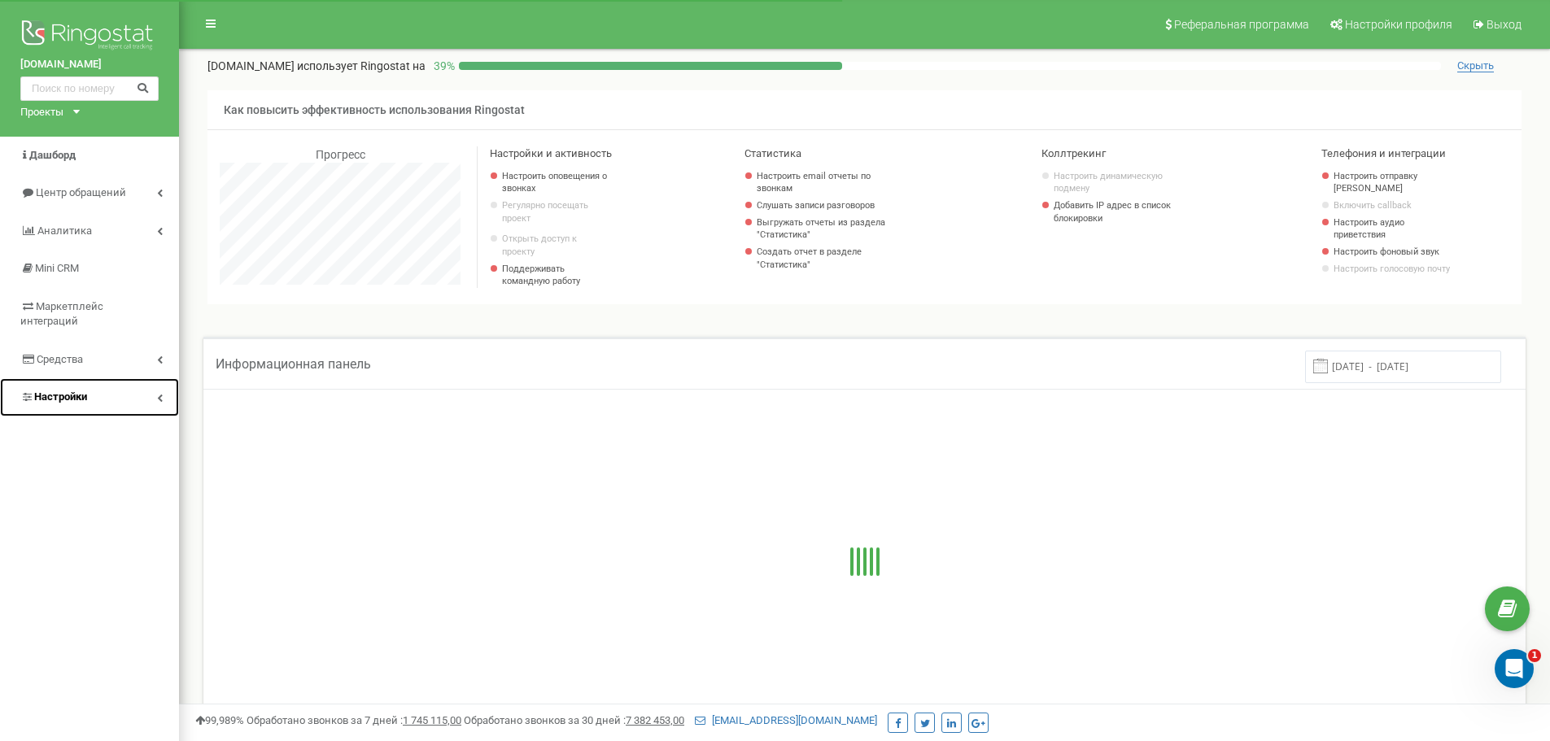
click at [116, 384] on link "Настройки" at bounding box center [89, 397] width 179 height 38
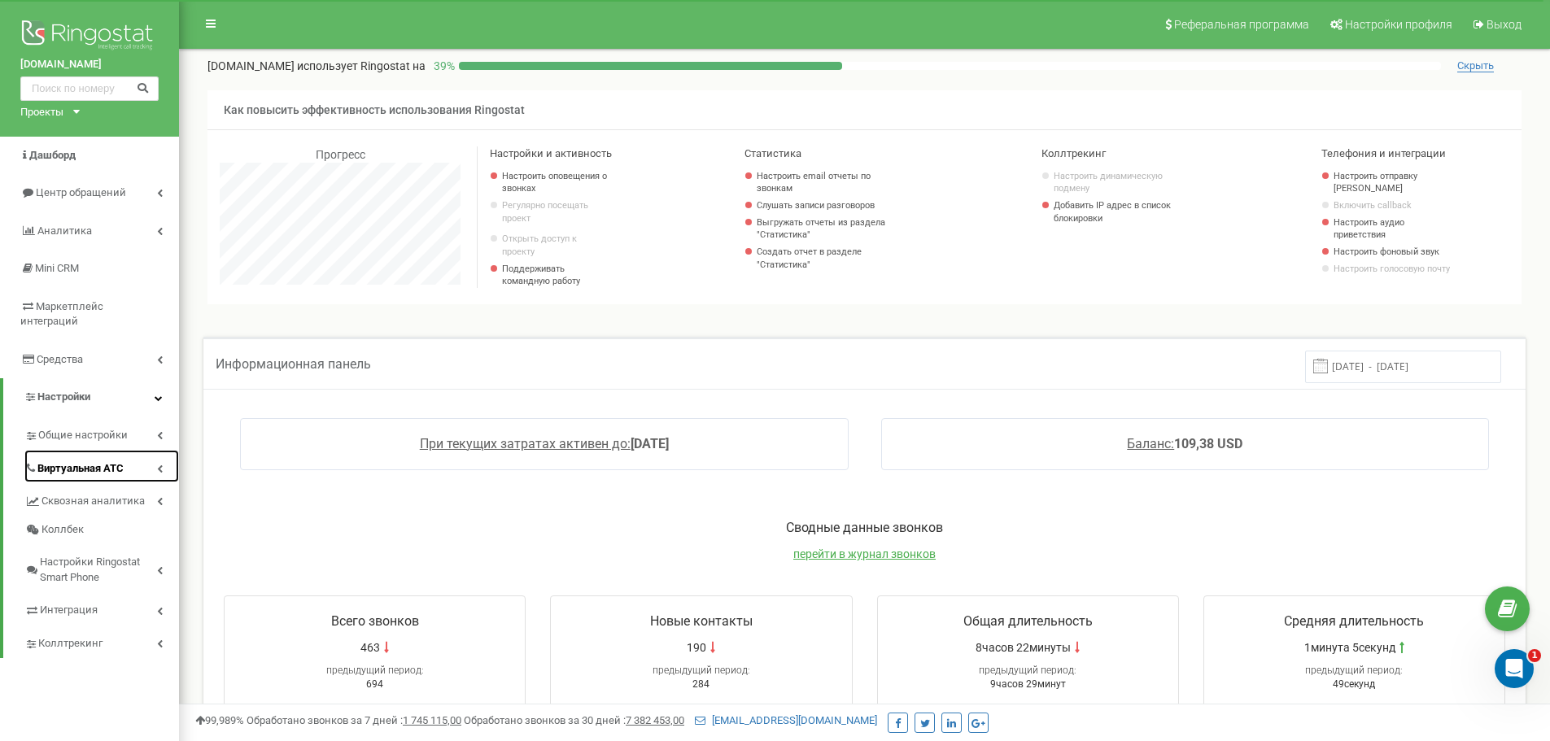
click at [122, 450] on link "Виртуальная АТС" at bounding box center [101, 466] width 155 height 33
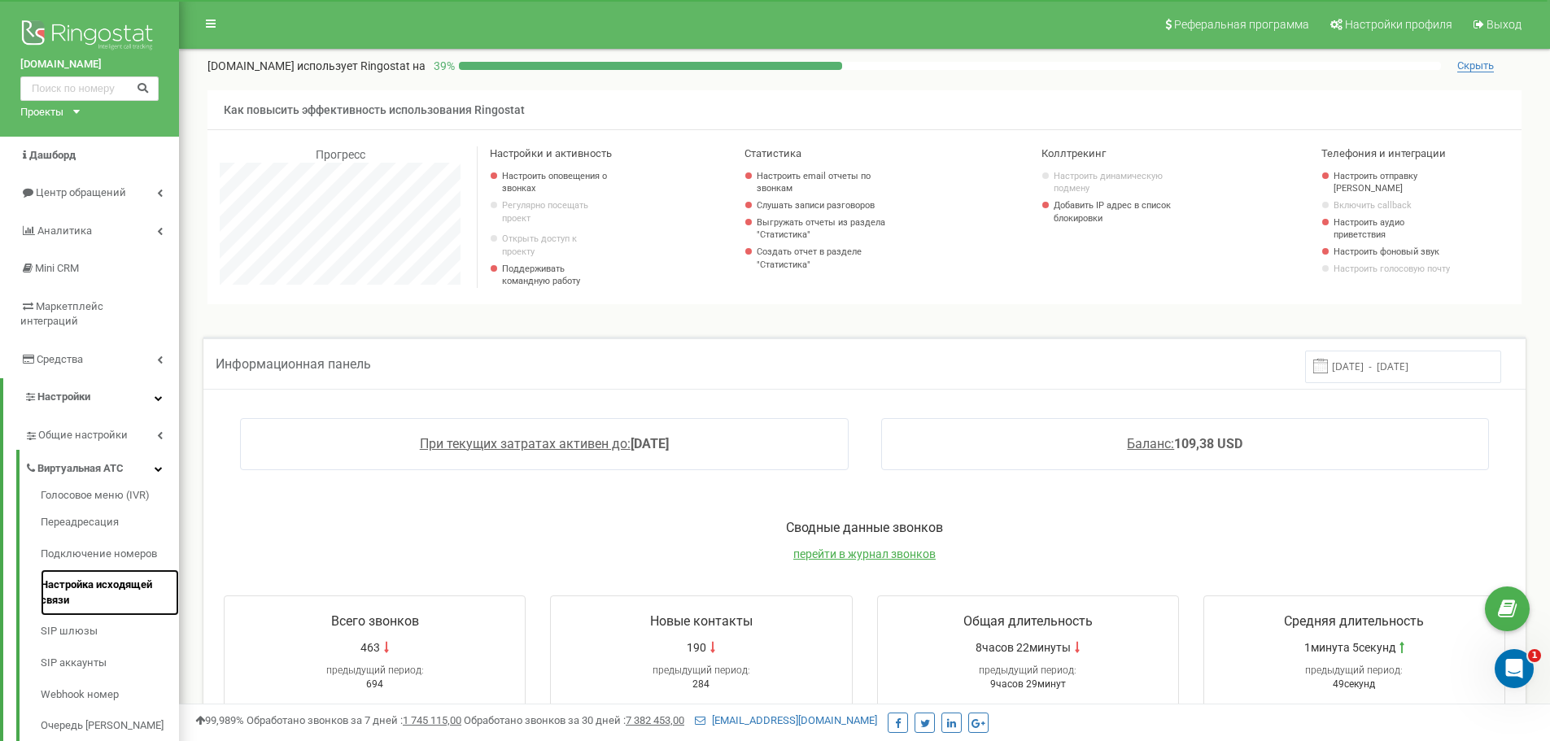
click at [133, 569] on link "Настройка исходящей связи" at bounding box center [110, 592] width 138 height 46
click at [59, 579] on link "Настройка исходящей связи" at bounding box center [110, 592] width 138 height 46
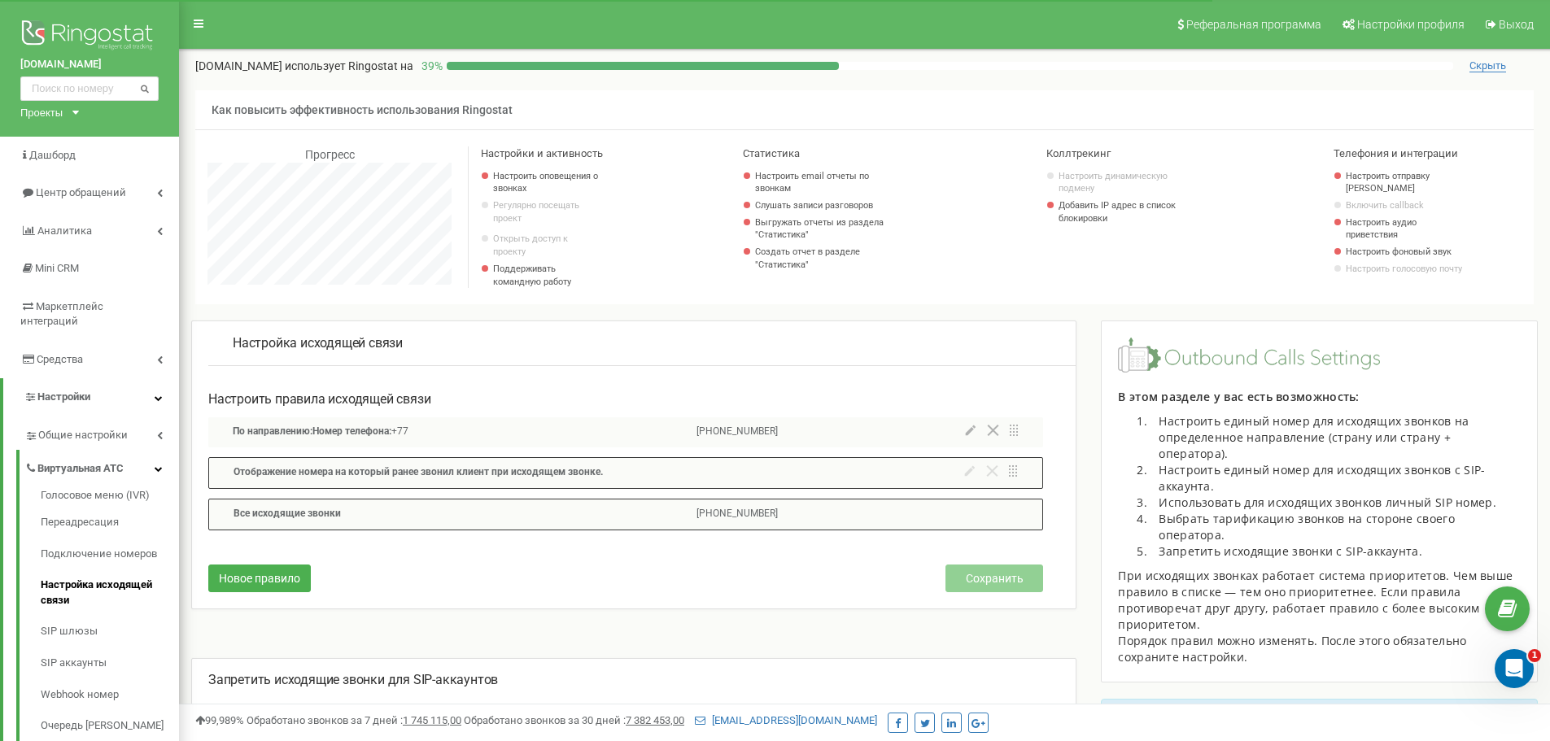
scroll to position [324, 0]
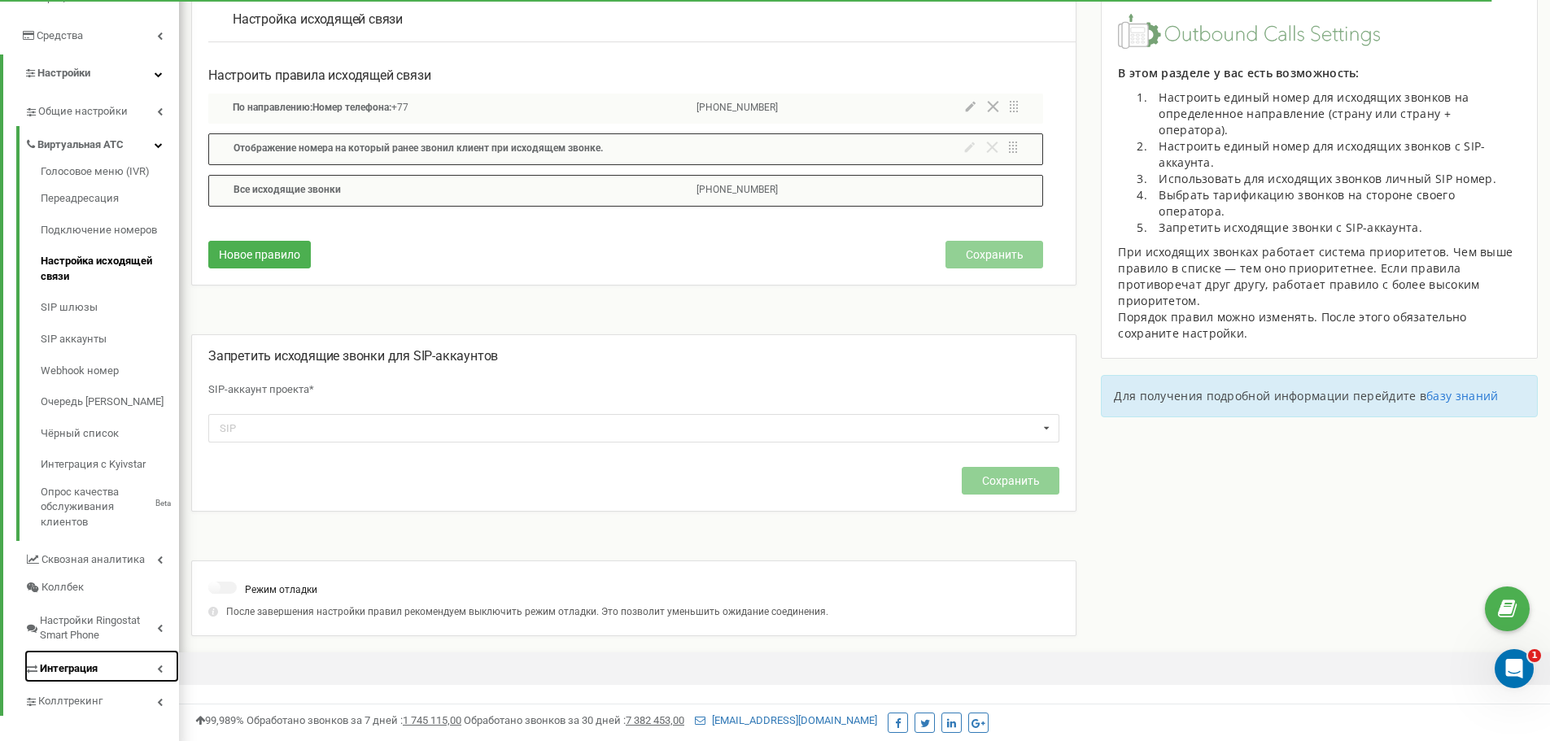
click at [96, 661] on span "Интеграция" at bounding box center [69, 668] width 58 height 15
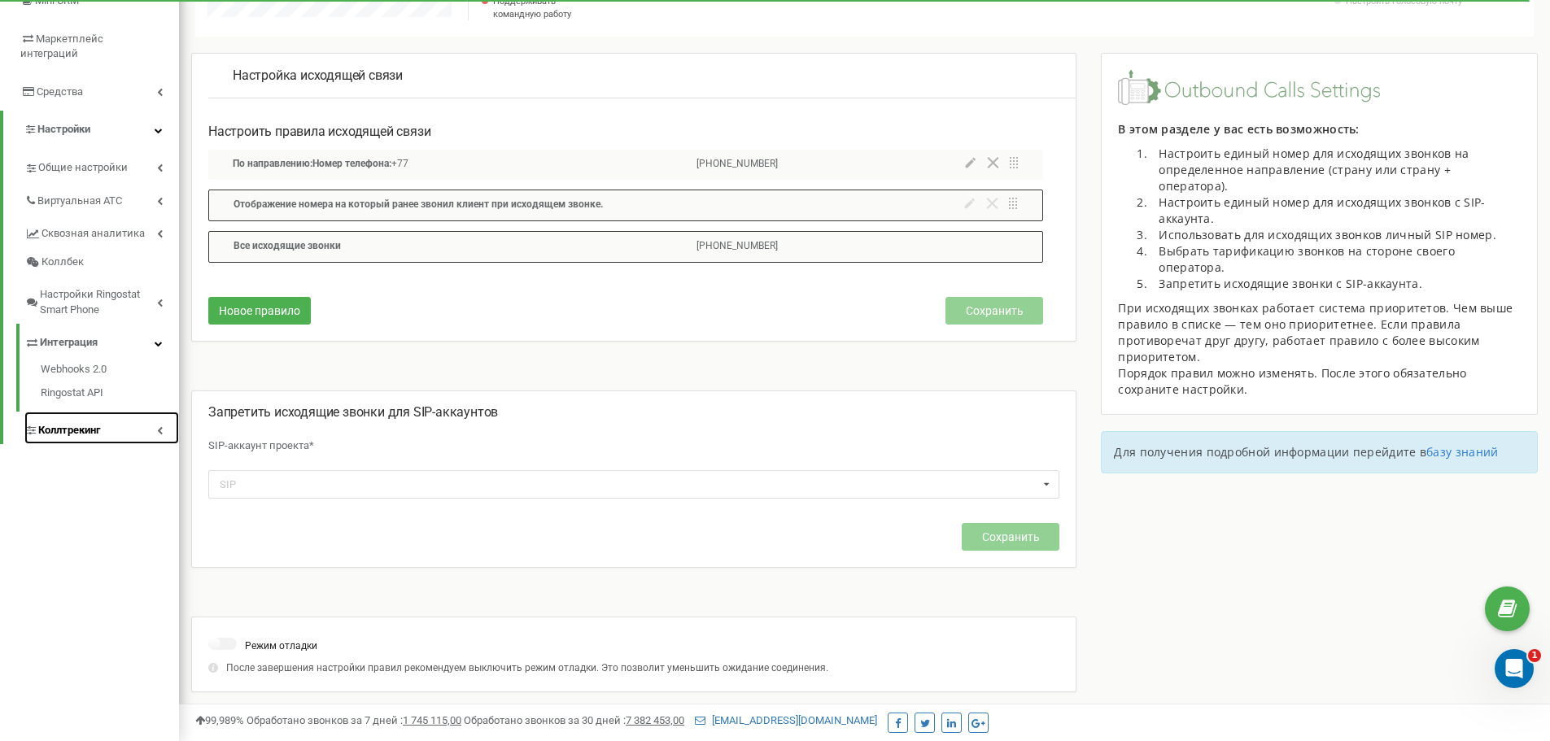
click at [90, 423] on span "Коллтрекинг" at bounding box center [69, 430] width 62 height 15
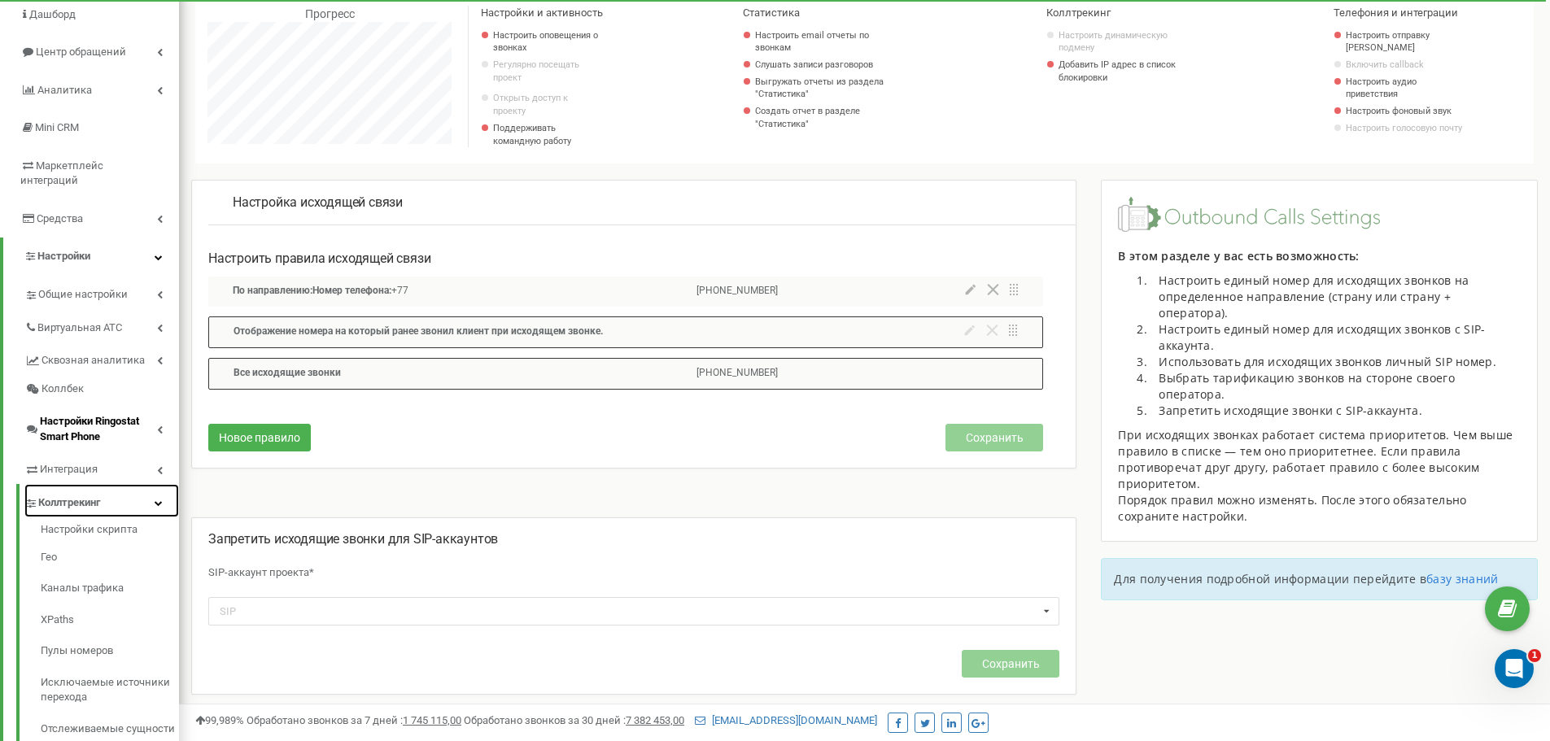
scroll to position [0, 0]
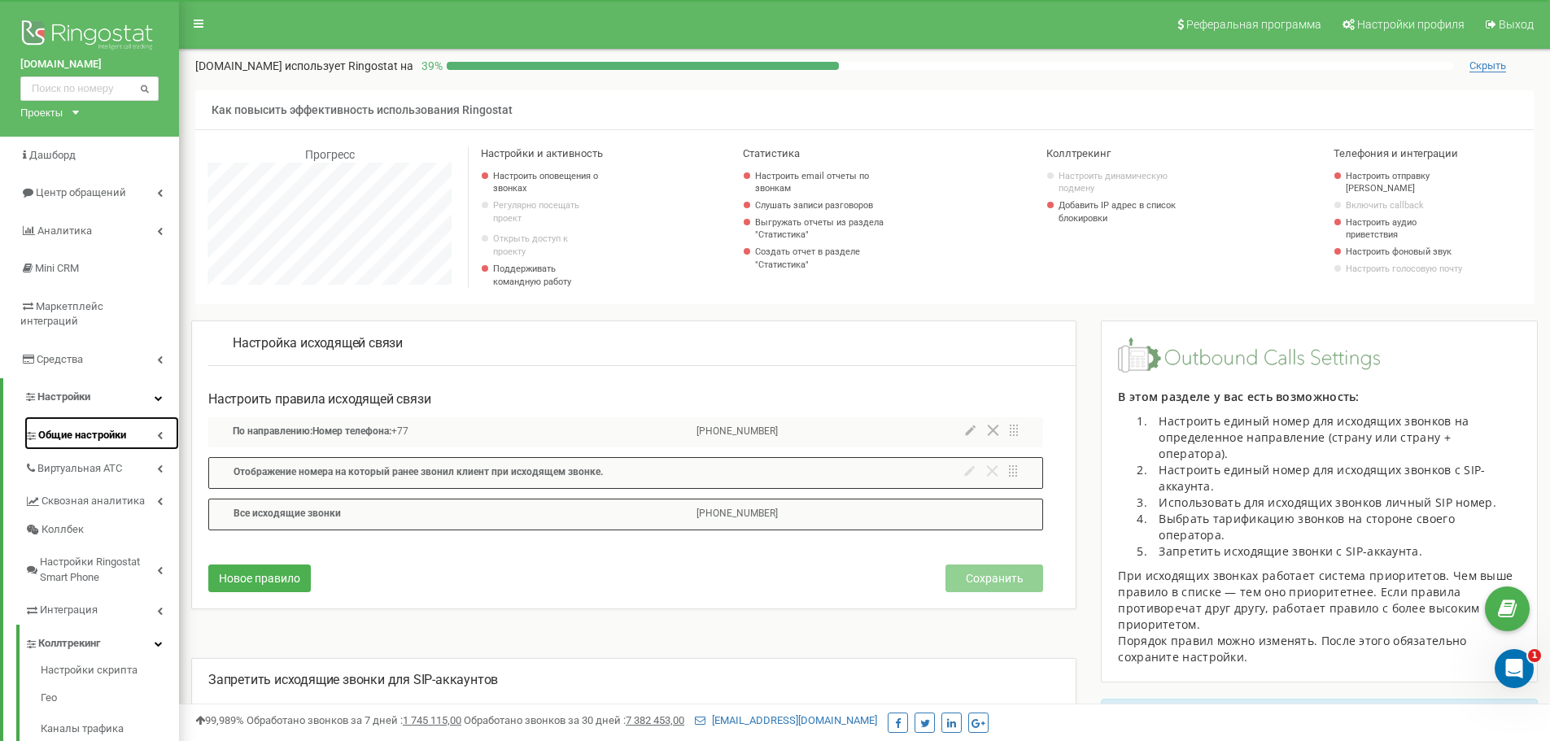
click at [138, 417] on link "Общие настройки" at bounding box center [101, 432] width 155 height 33
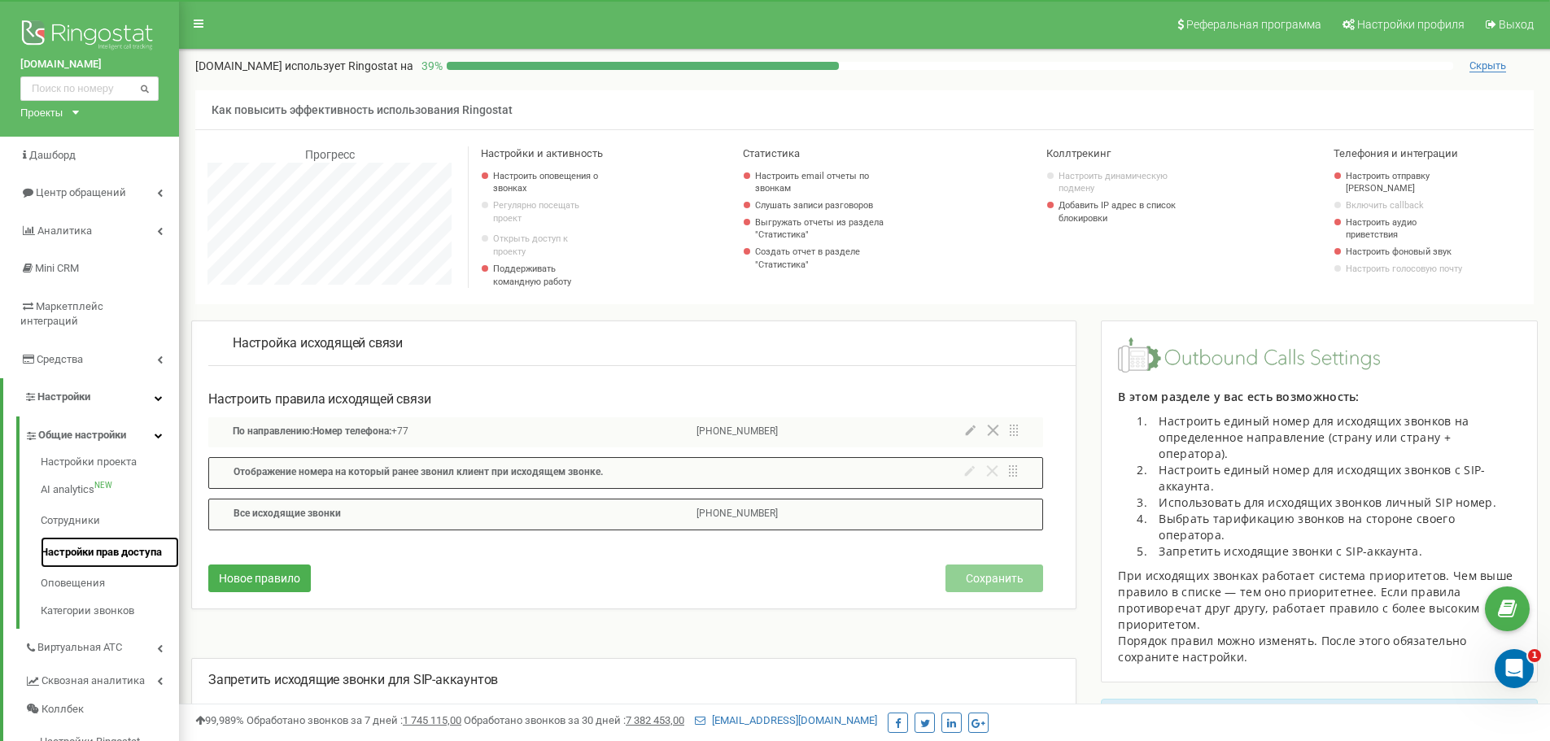
click at [120, 541] on link "Настройки прав доступа" at bounding box center [110, 553] width 138 height 32
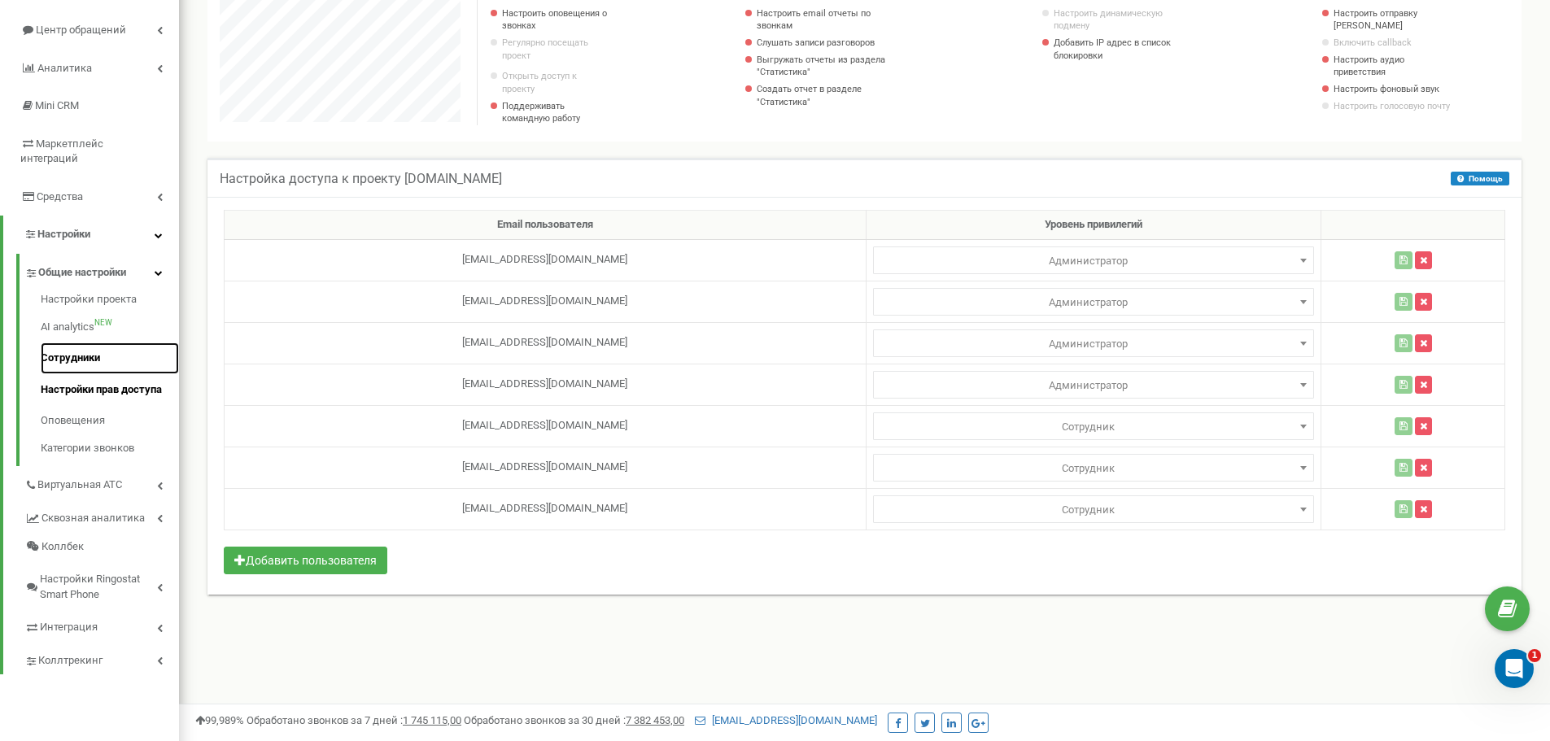
click at [80, 346] on link "Сотрудники" at bounding box center [110, 358] width 138 height 32
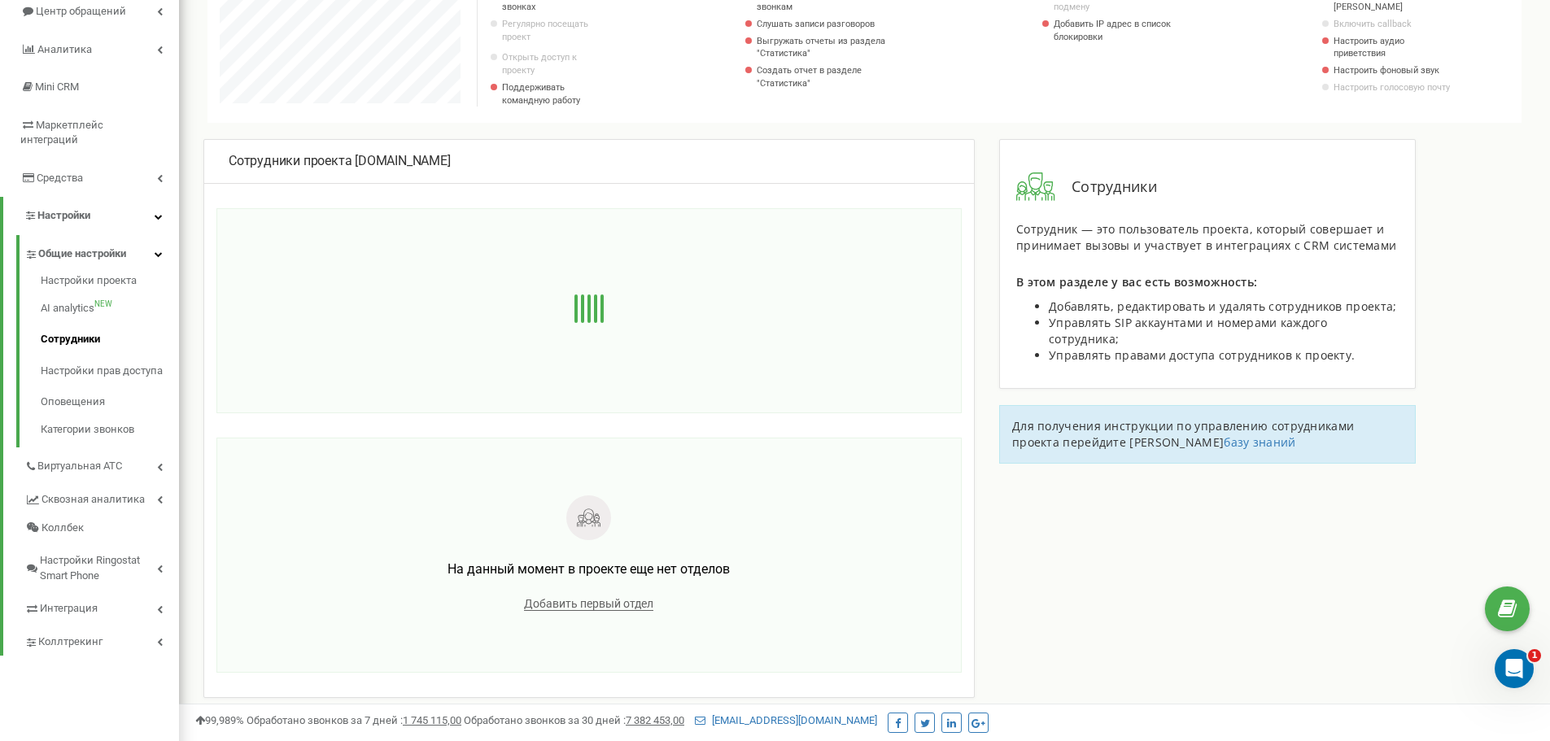
scroll to position [244, 0]
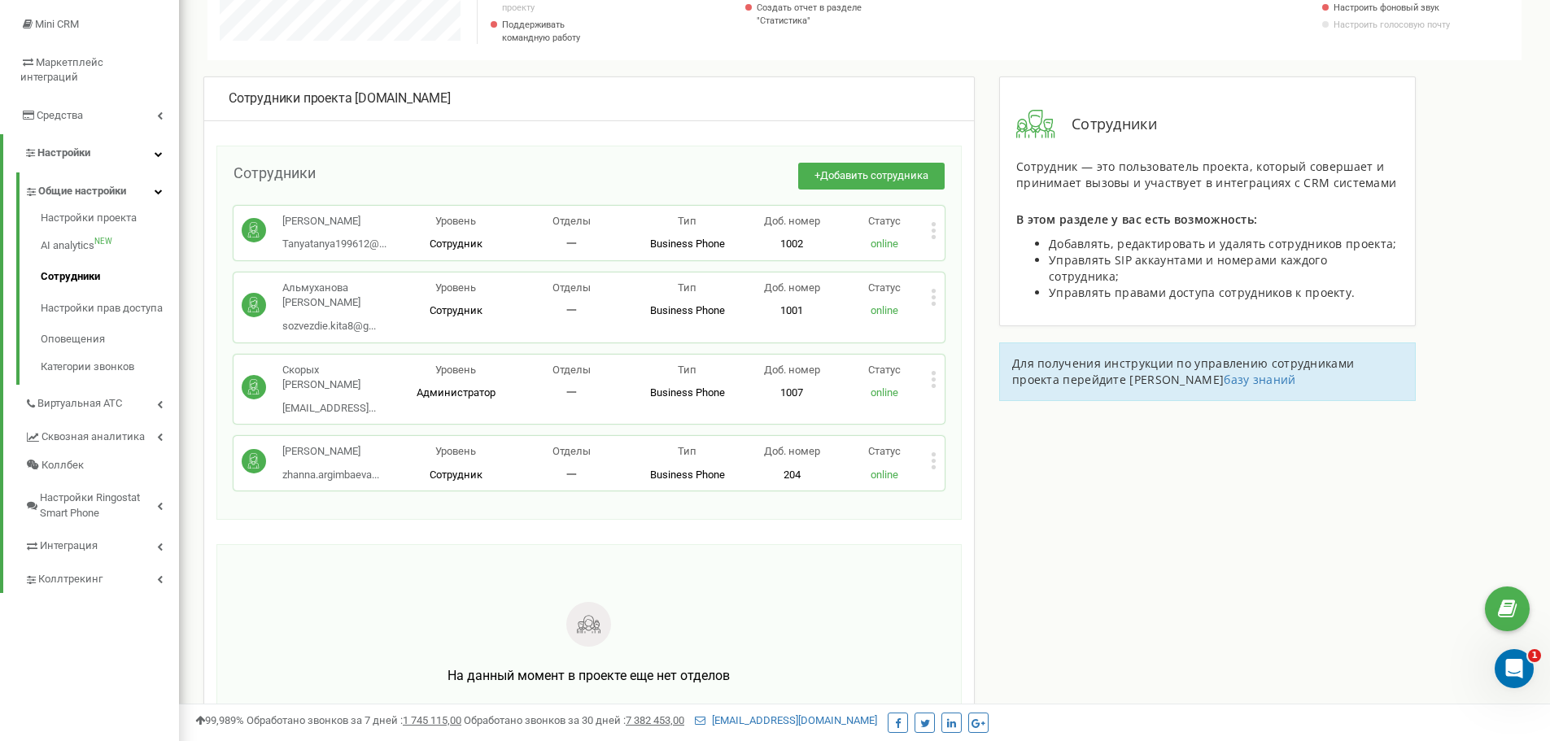
click at [935, 469] on icon at bounding box center [934, 460] width 6 height 17
click at [971, 488] on div "Редактировать" at bounding box center [1007, 487] width 152 height 25
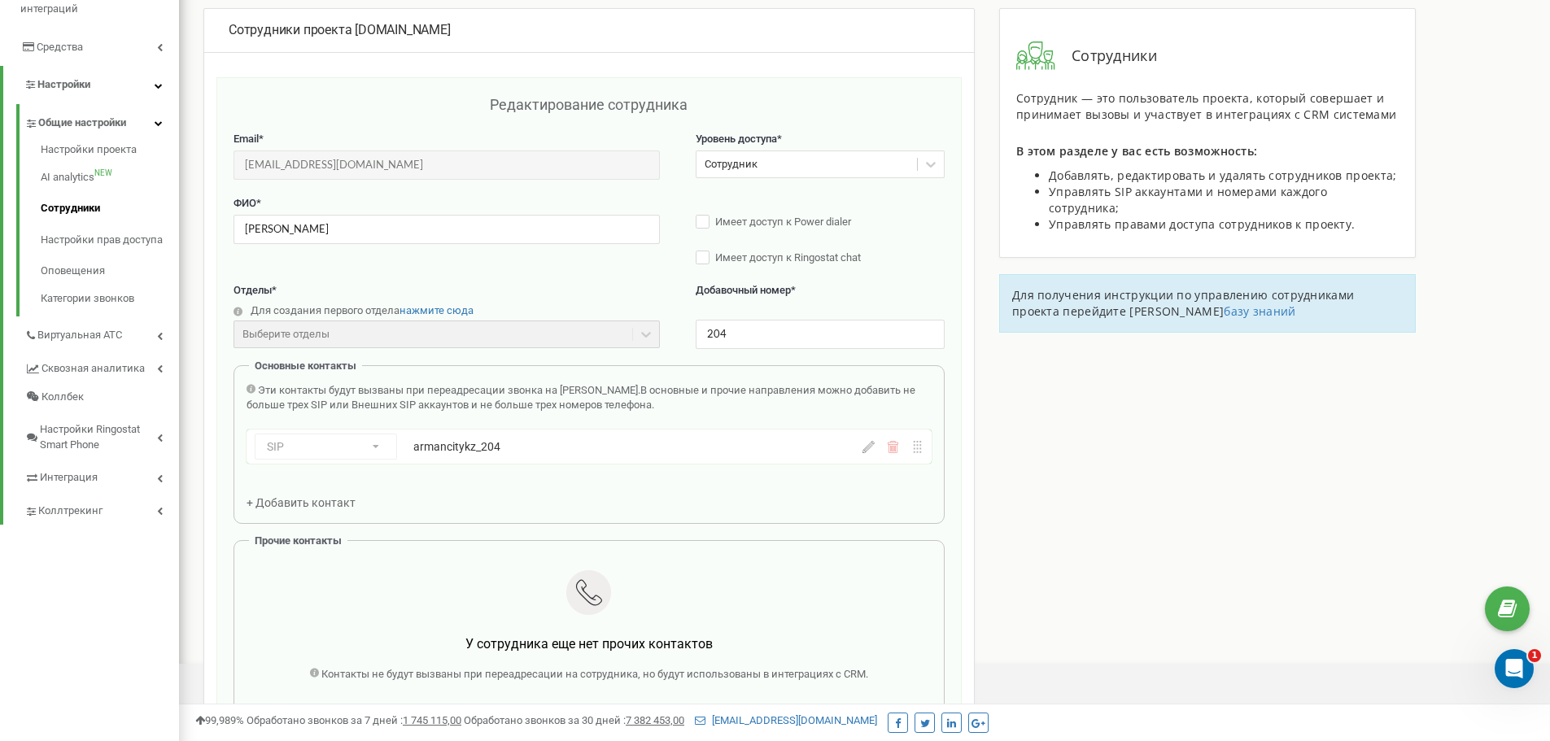
scroll to position [68, 0]
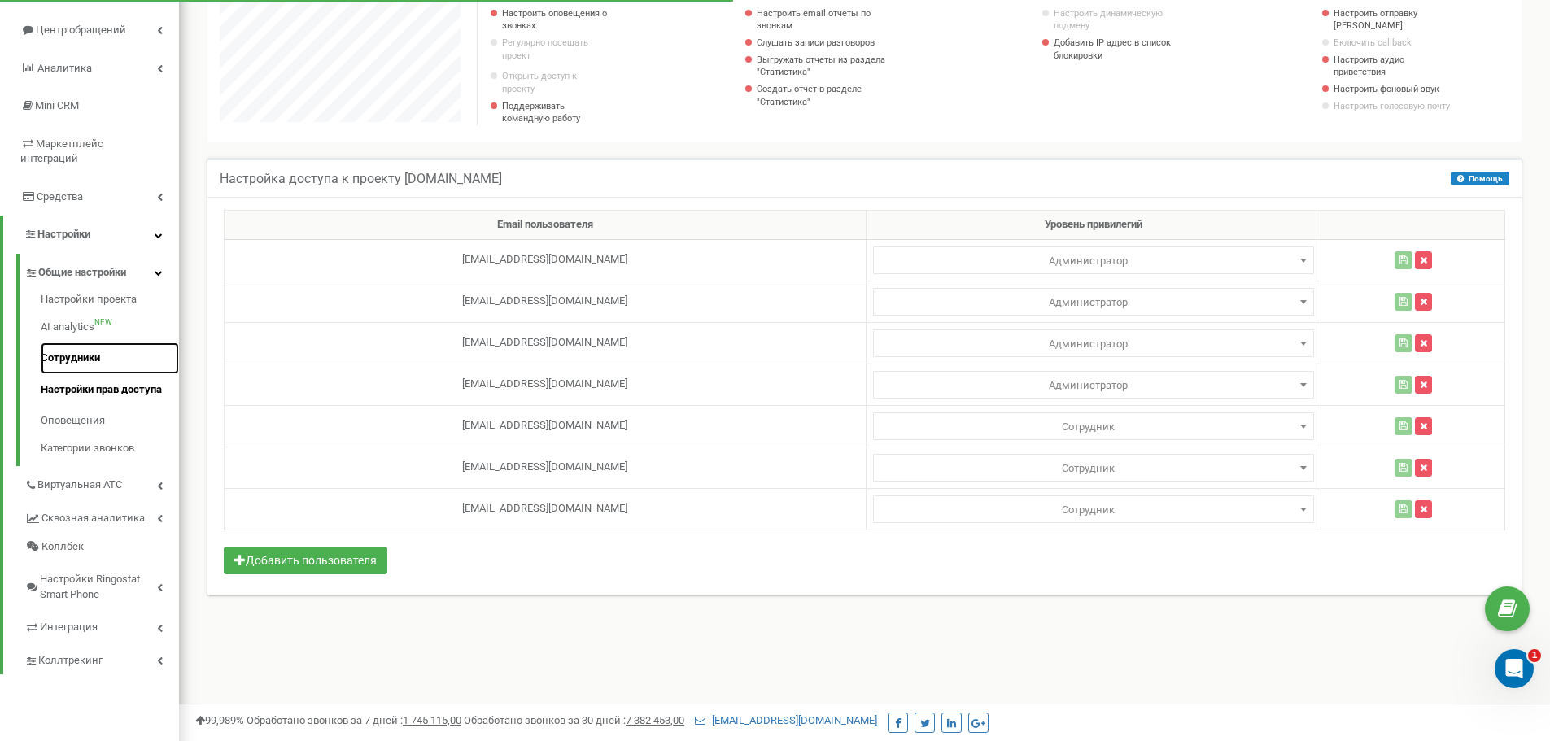
click at [81, 345] on link "Сотрудники" at bounding box center [110, 358] width 138 height 32
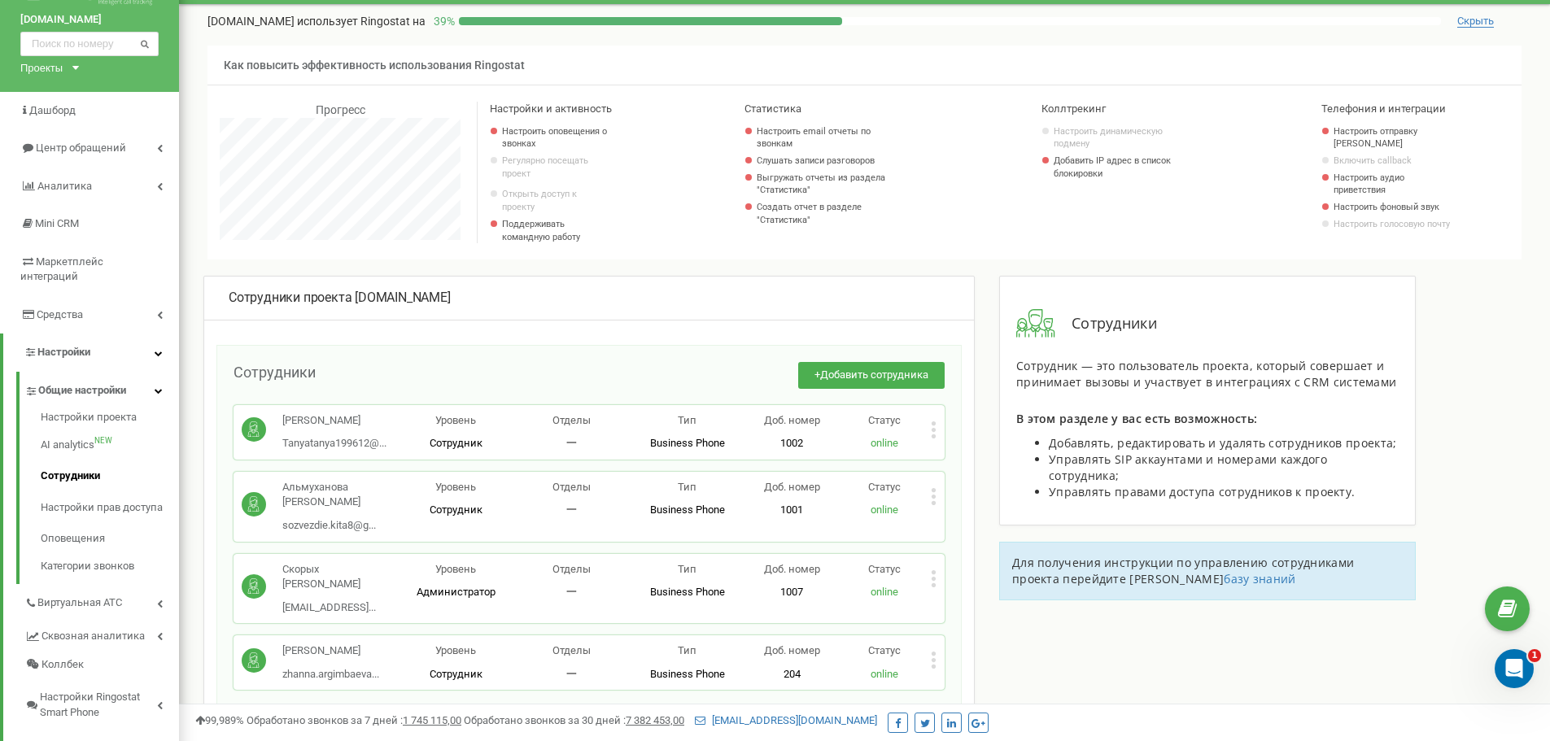
scroll to position [81, 0]
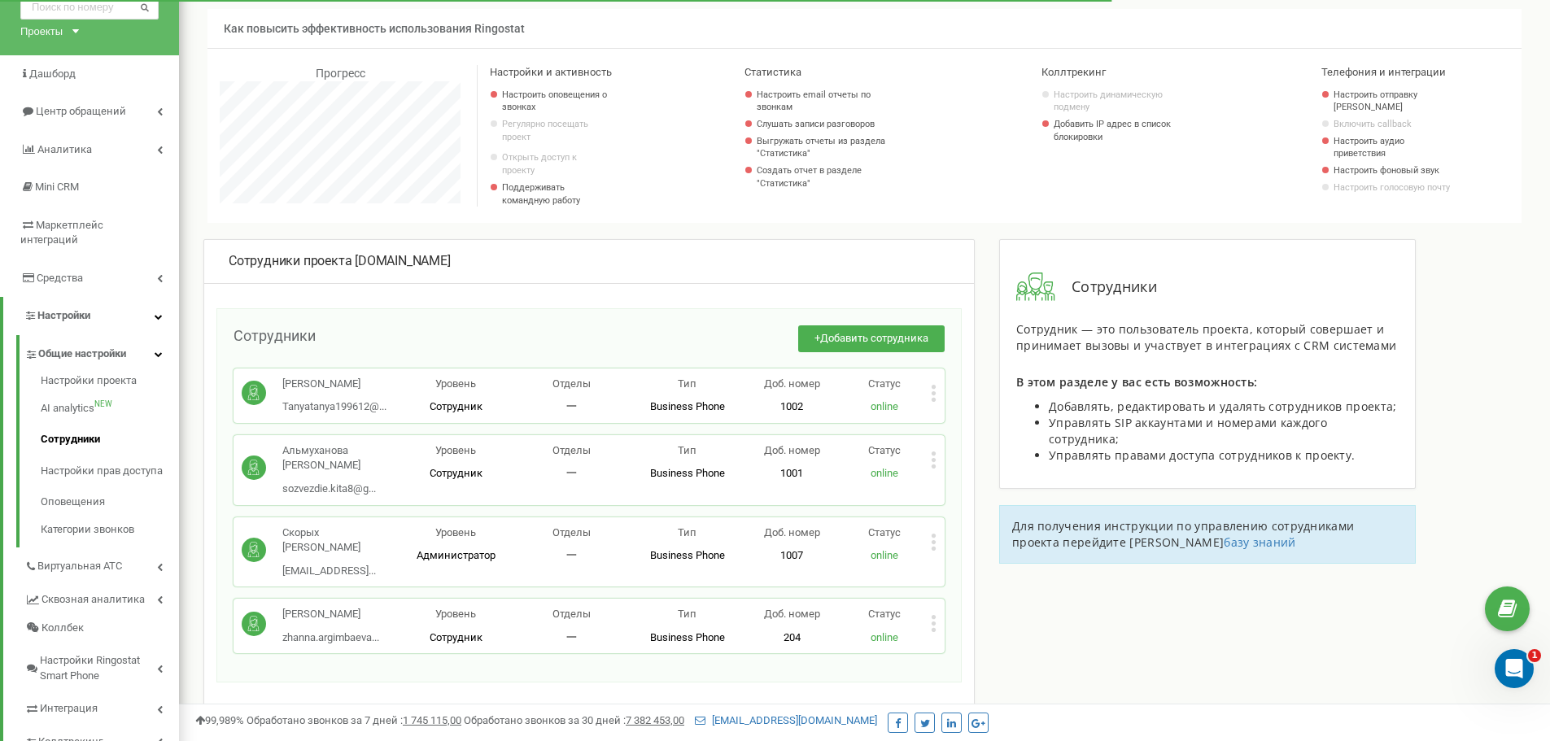
click at [931, 551] on icon at bounding box center [934, 542] width 6 height 17
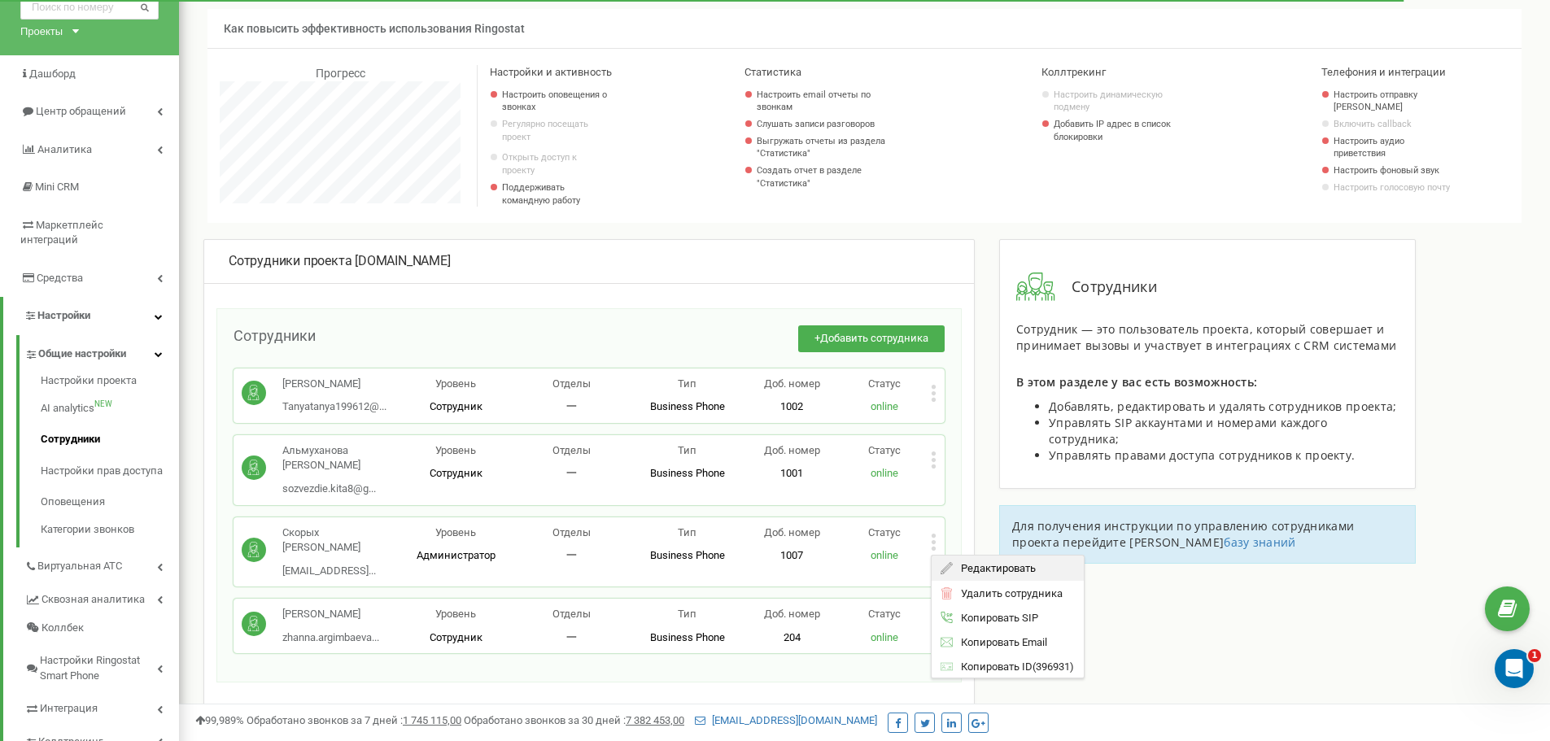
click at [999, 573] on span "Редактировать" at bounding box center [993, 568] width 83 height 11
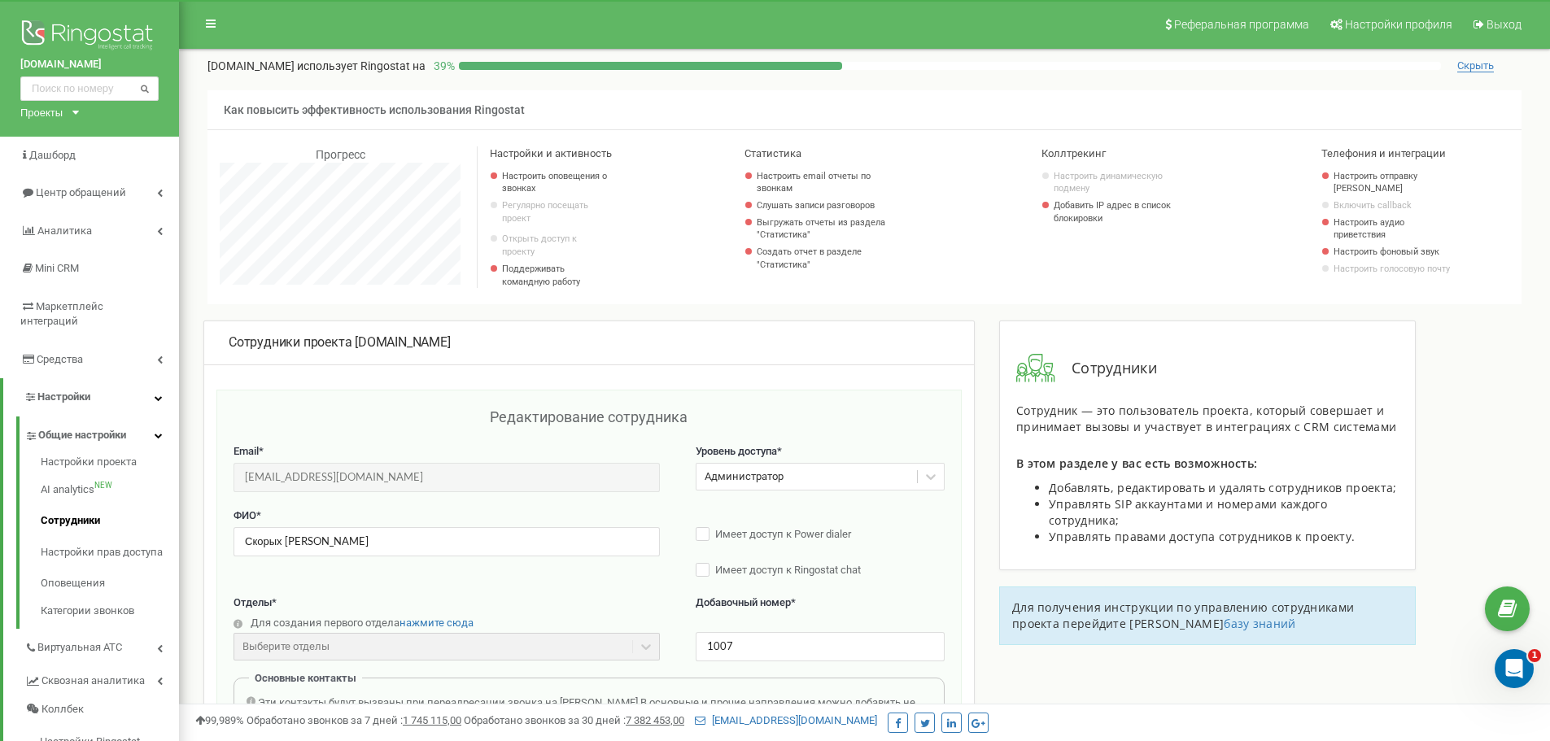
scroll to position [244, 0]
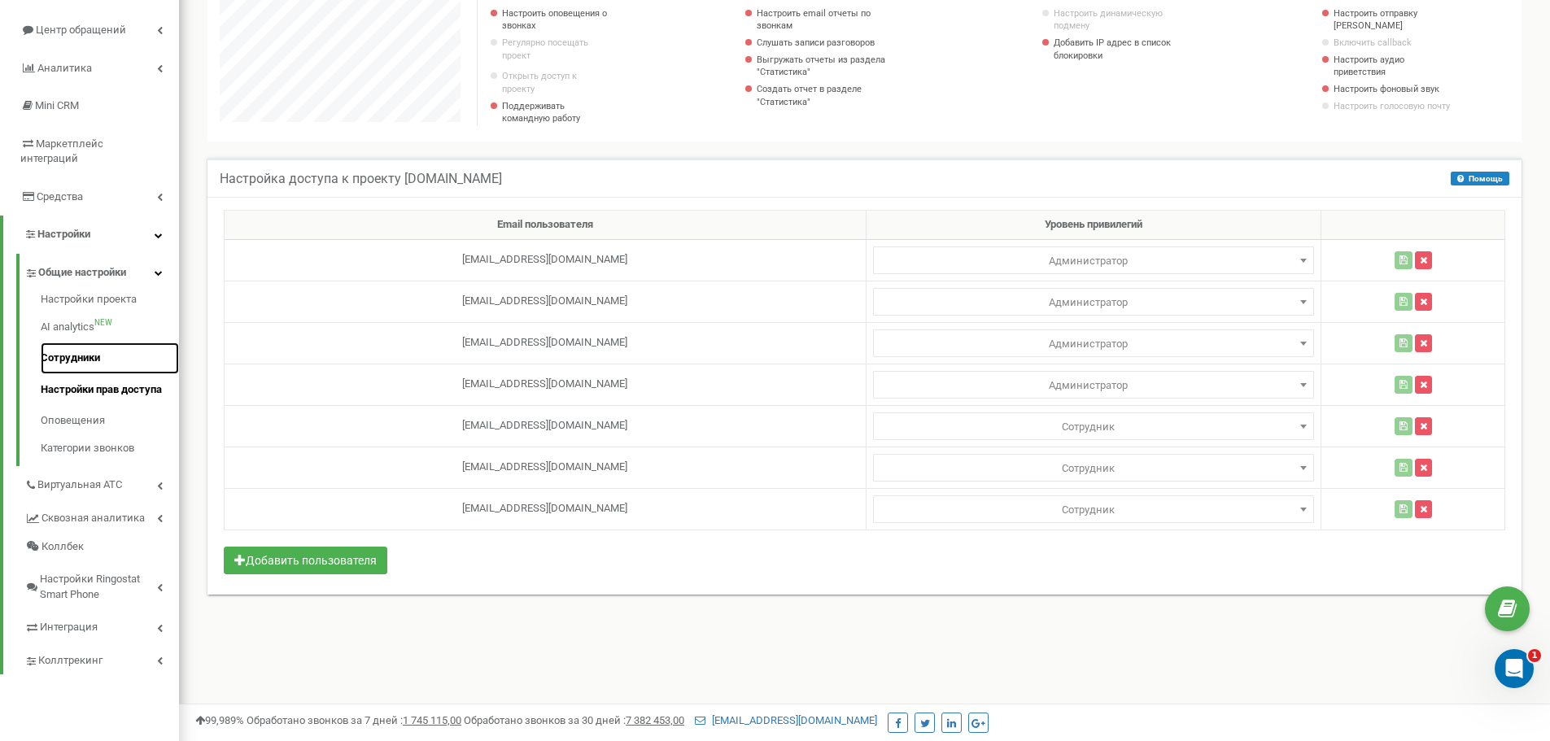
click at [76, 348] on link "Сотрудники" at bounding box center [110, 358] width 138 height 32
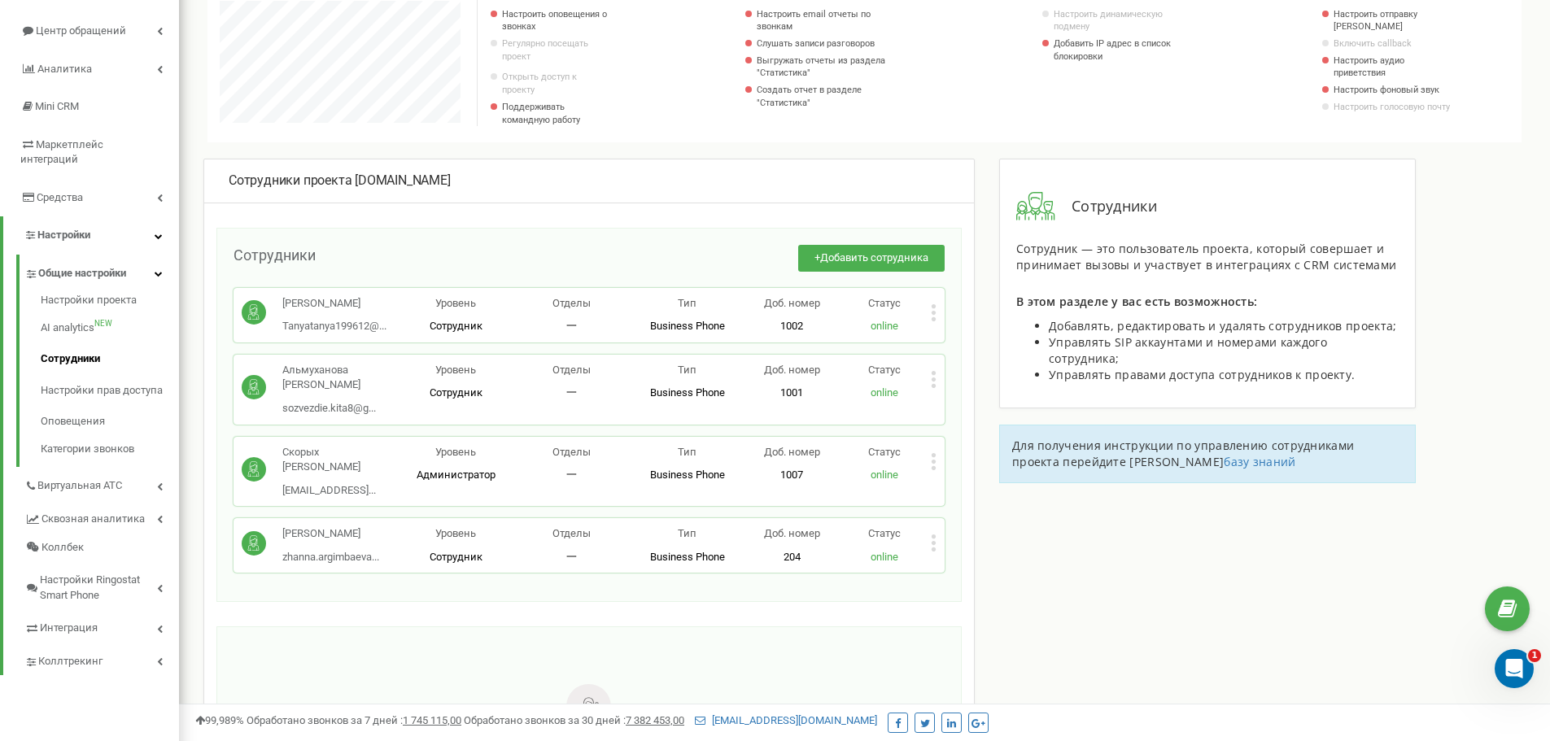
scroll to position [163, 0]
click at [934, 544] on icon at bounding box center [933, 542] width 4 height 4
click at [995, 624] on span "Копировать SIP" at bounding box center [994, 618] width 85 height 11
click at [931, 551] on icon at bounding box center [934, 542] width 6 height 17
click at [985, 582] on div "Редактировать" at bounding box center [1007, 568] width 152 height 25
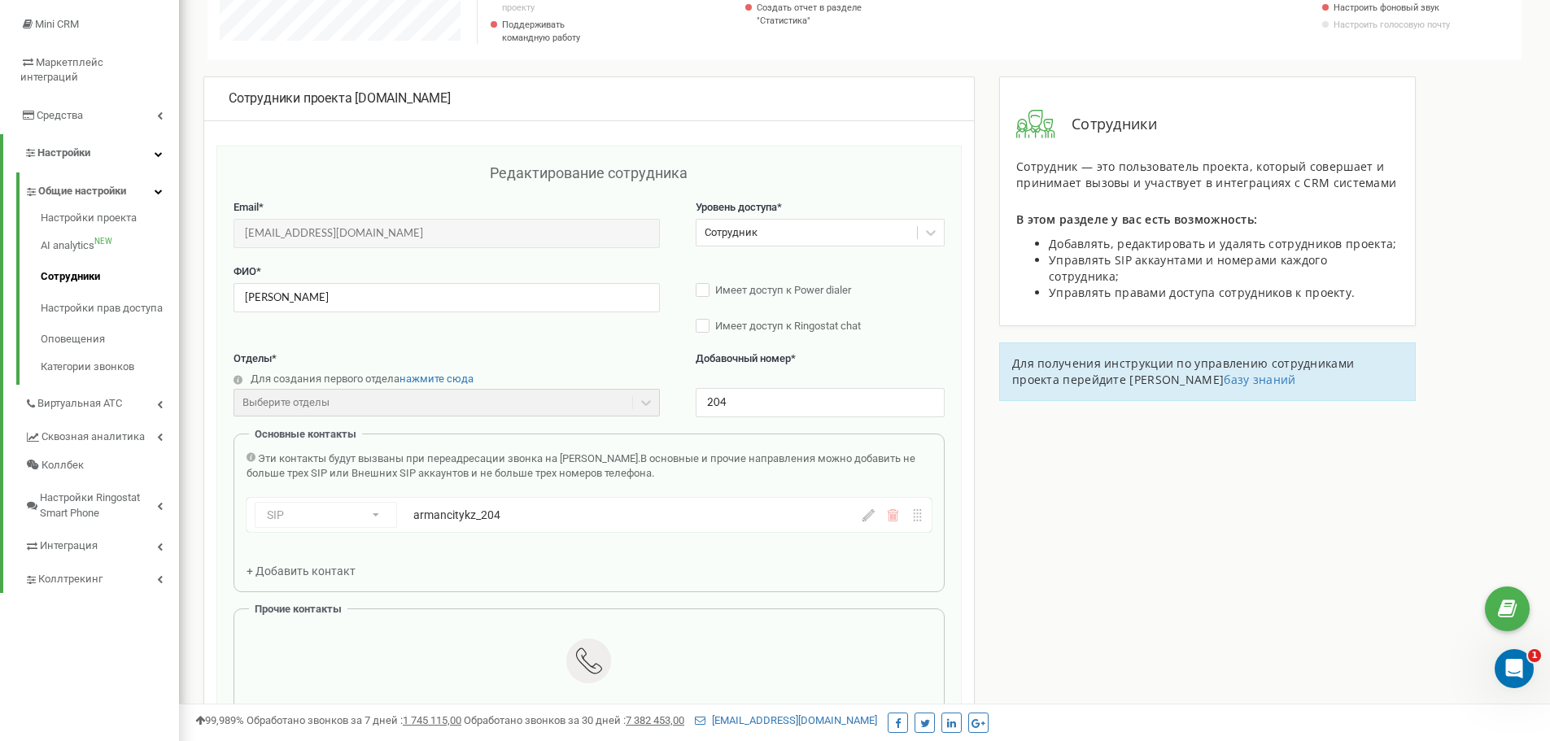
scroll to position [0, 0]
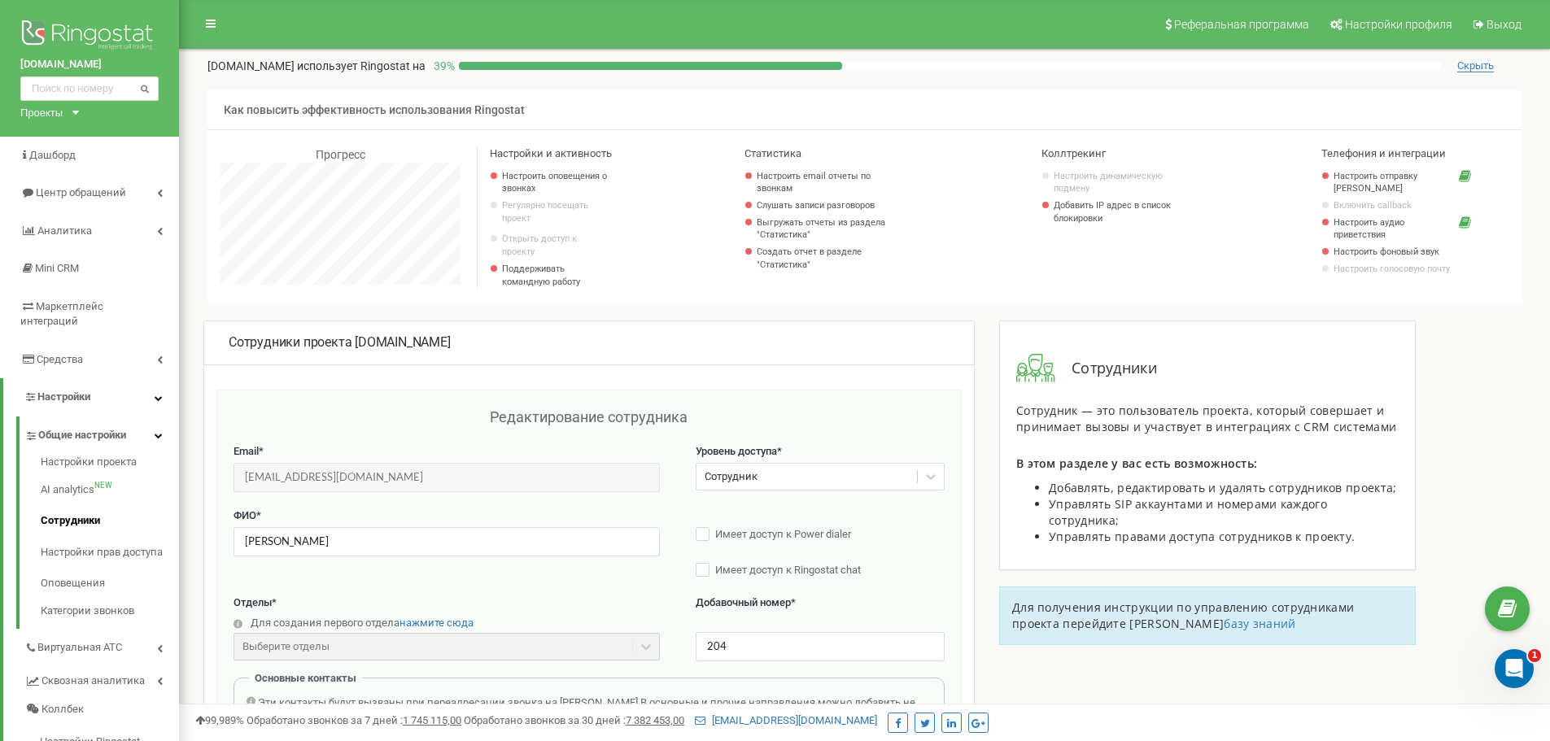
click at [1479, 65] on span "Скрыть" at bounding box center [1475, 65] width 37 height 13
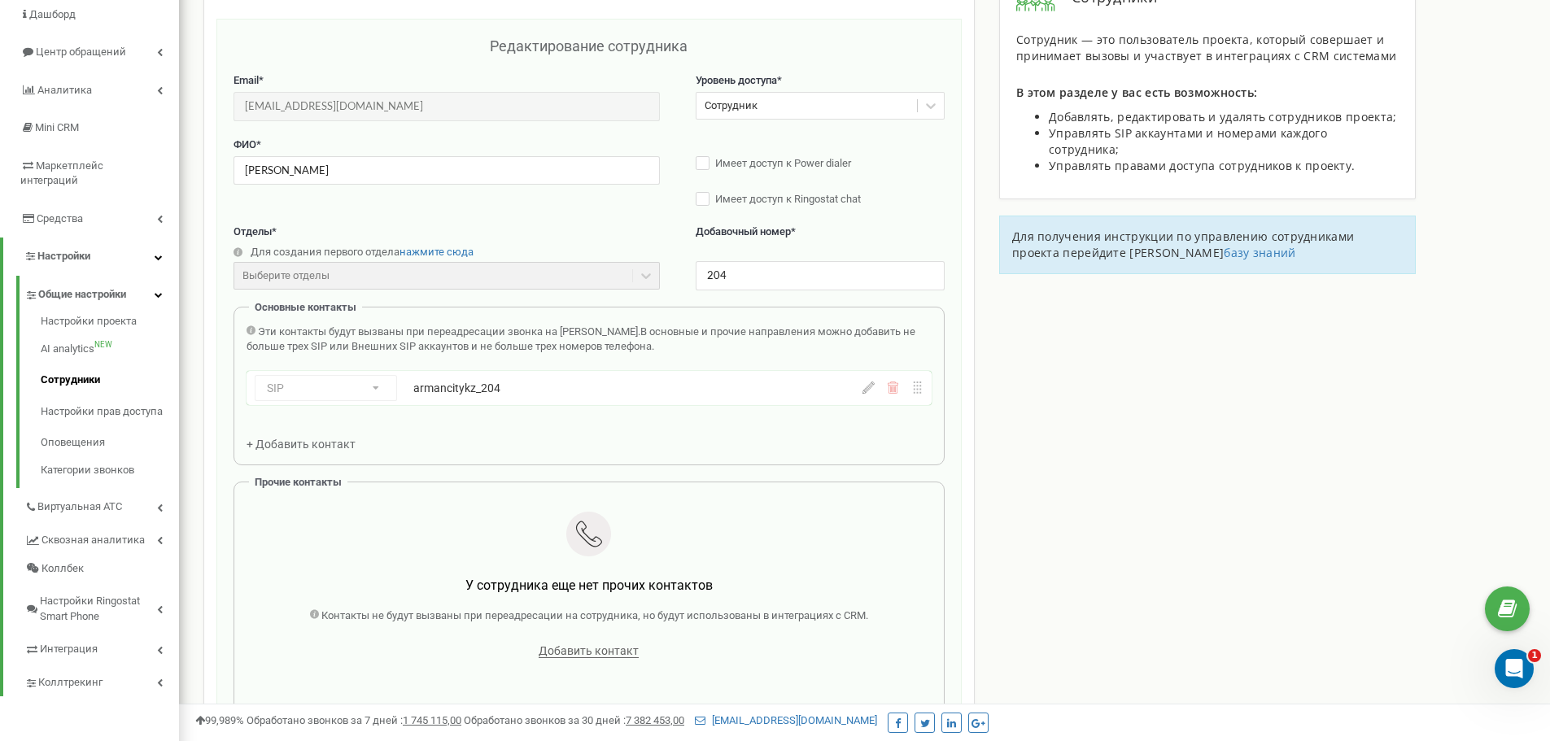
scroll to position [163, 0]
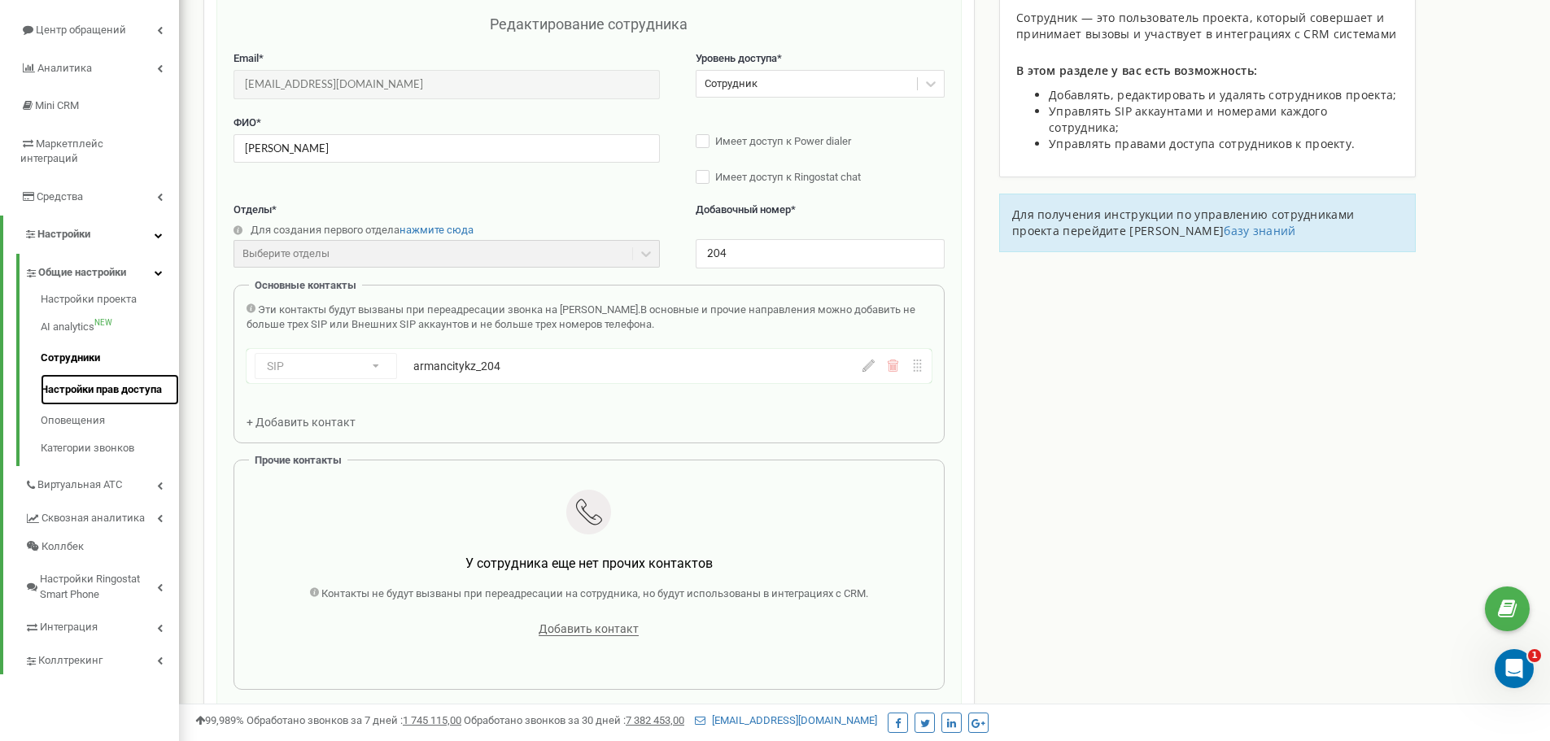
click at [118, 377] on link "Настройки прав доступа" at bounding box center [110, 390] width 138 height 32
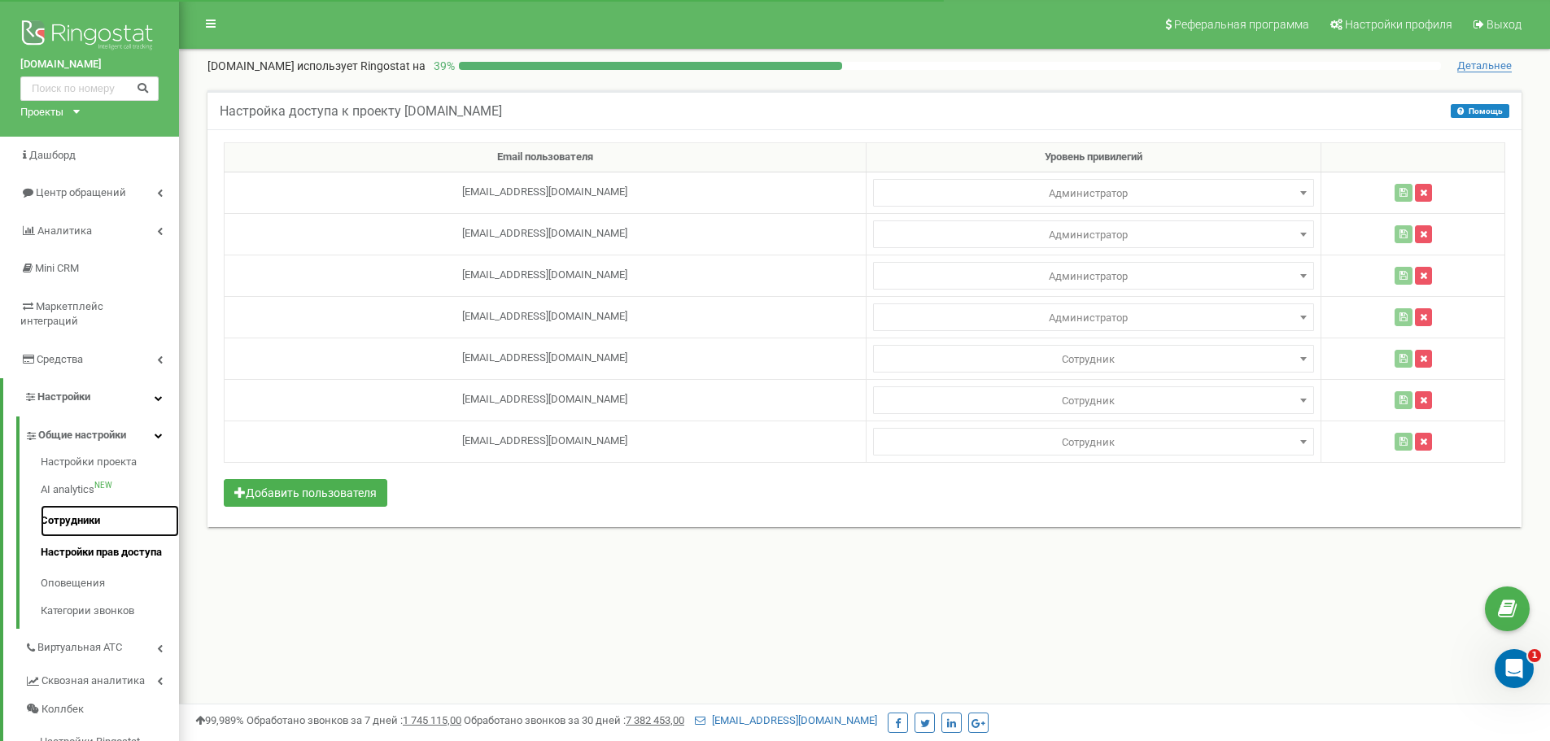
click at [68, 505] on link "Сотрудники" at bounding box center [110, 521] width 138 height 32
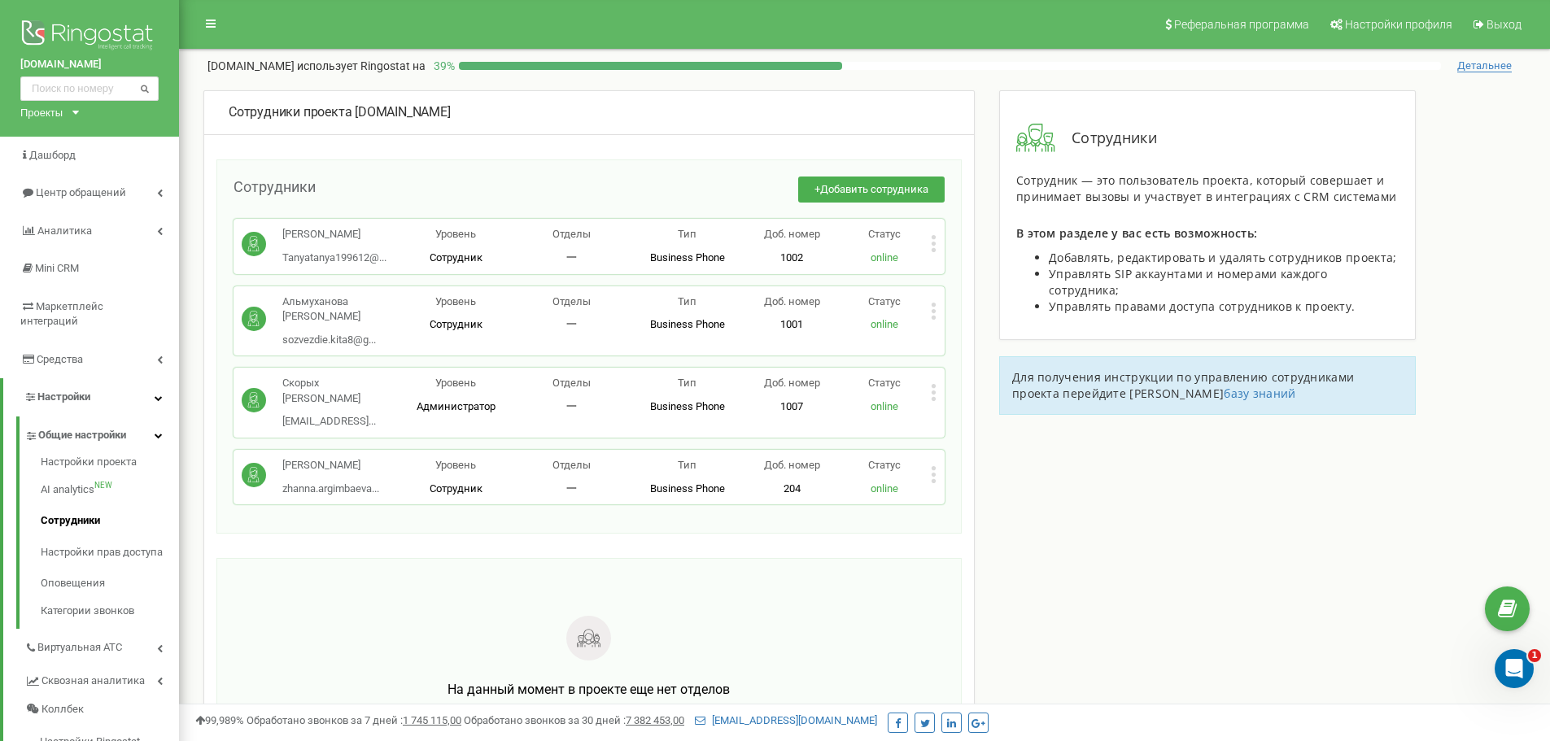
click at [935, 476] on icon at bounding box center [933, 475] width 4 height 4
click at [957, 497] on span "Редактировать" at bounding box center [993, 500] width 83 height 11
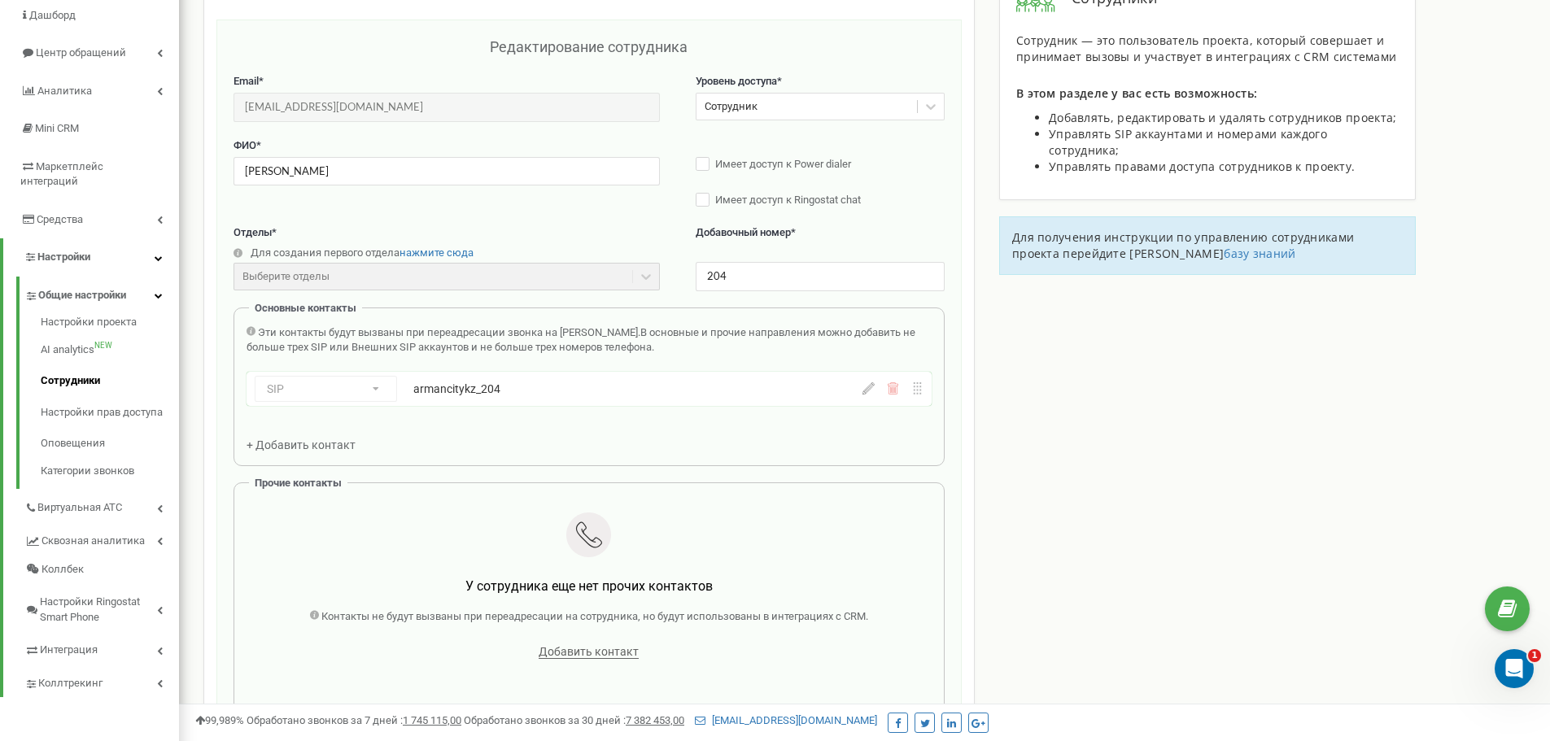
scroll to position [163, 0]
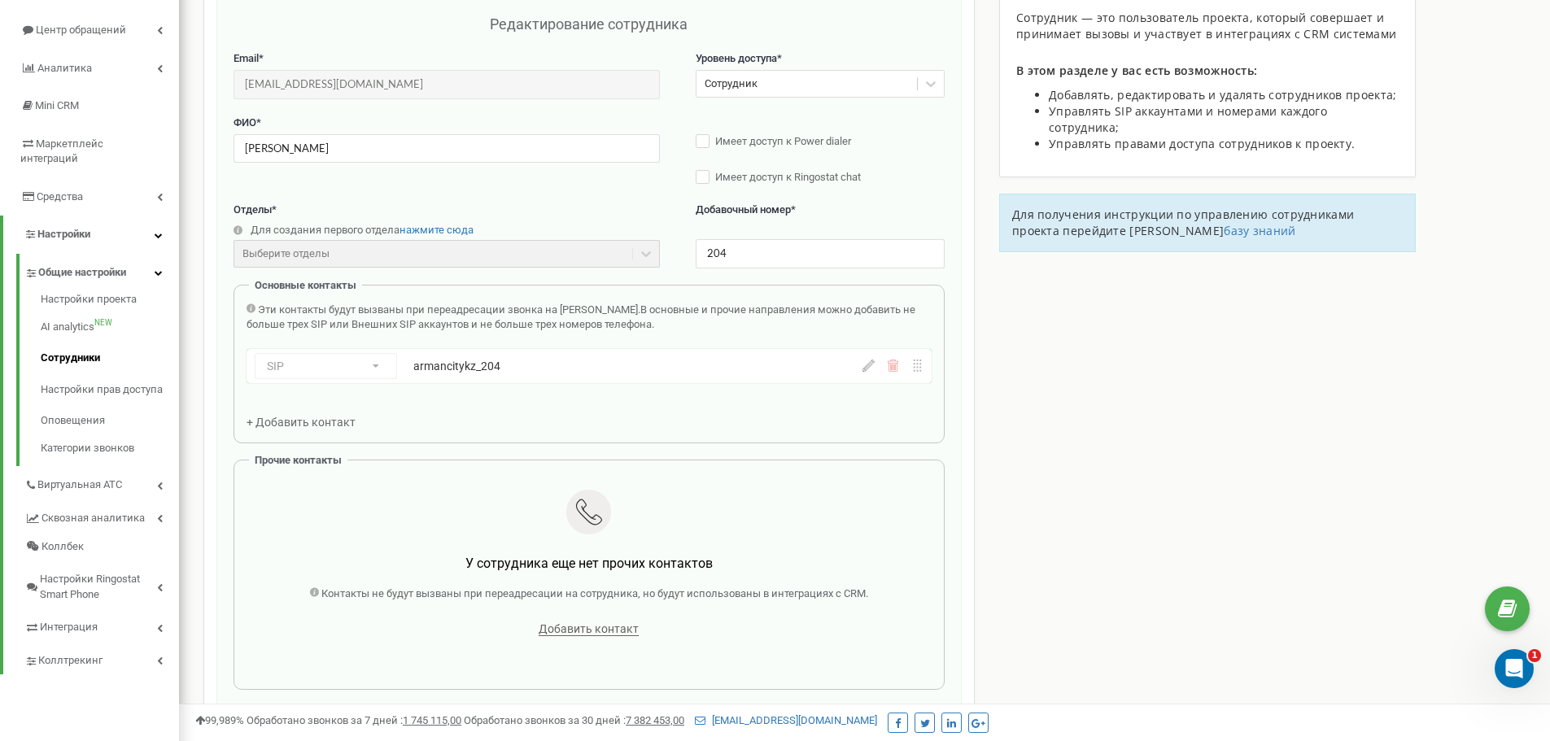
click at [873, 369] on icon at bounding box center [868, 366] width 12 height 12
click at [1195, 486] on div "Сотрудники проекта armancity.kz Редактирование сотрудника Email * zhanna.argimb…" at bounding box center [864, 533] width 1346 height 1210
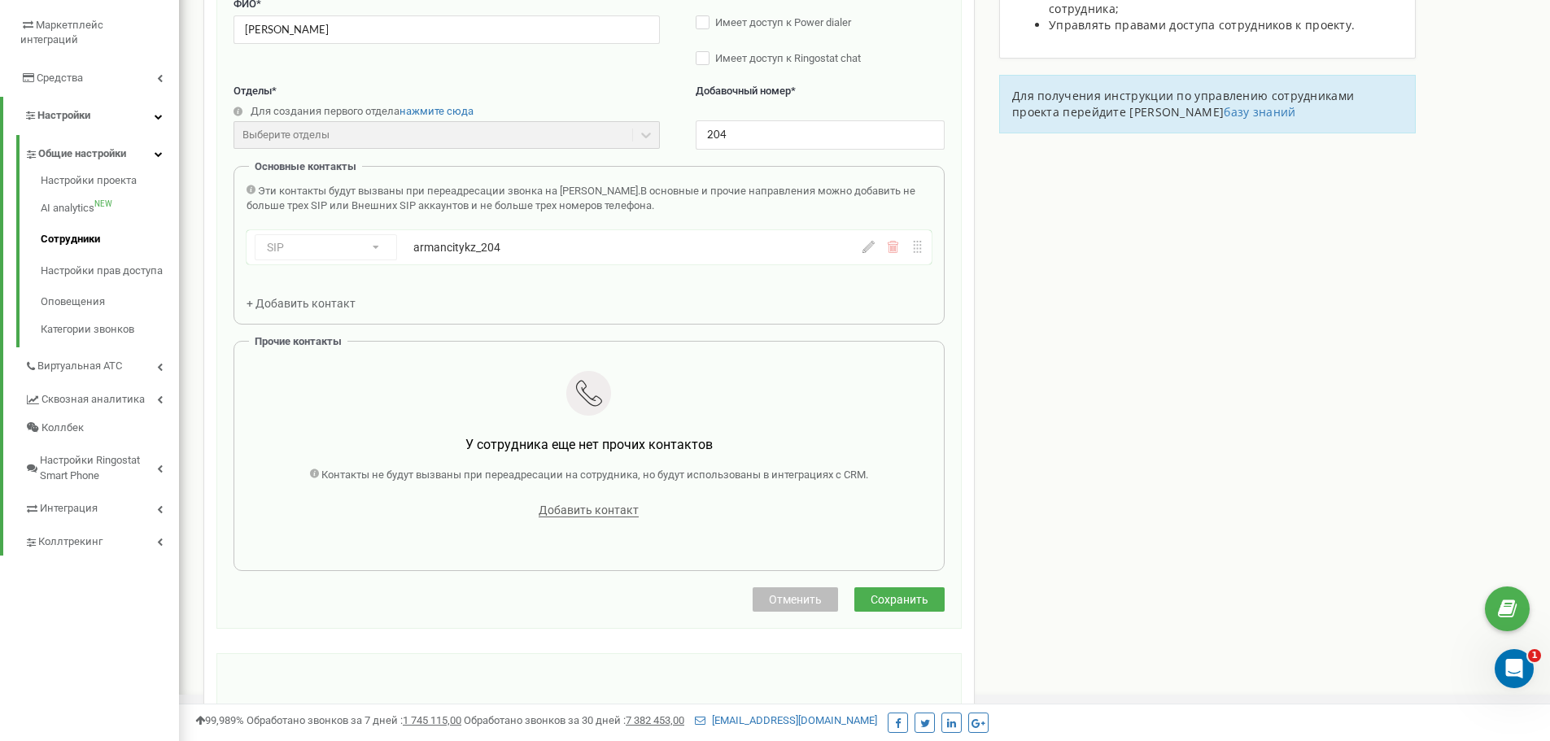
scroll to position [0, 0]
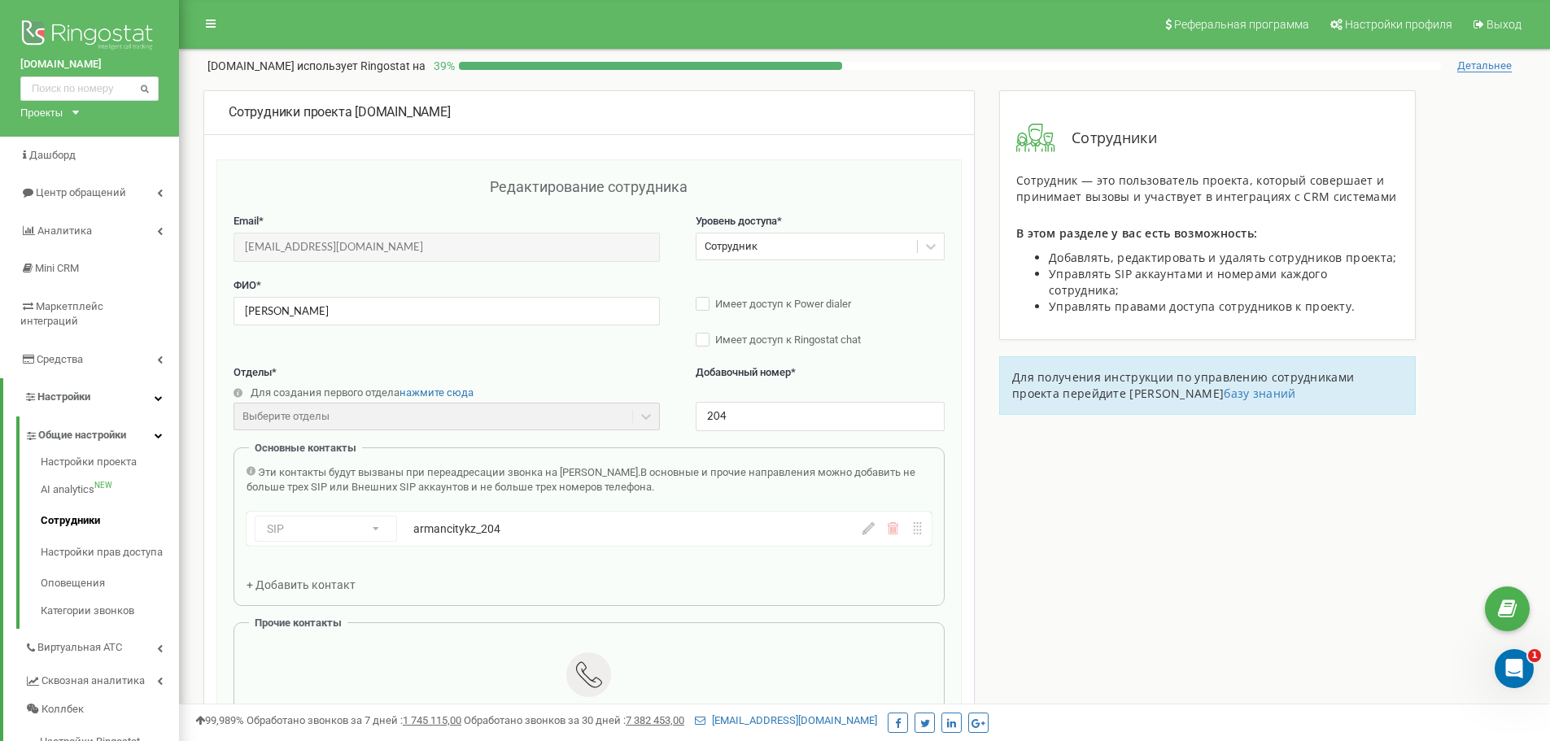
click at [78, 111] on icon at bounding box center [75, 113] width 7 height 4
click at [47, 183] on link "[DOMAIN_NAME]" at bounding box center [70, 184] width 81 height 13
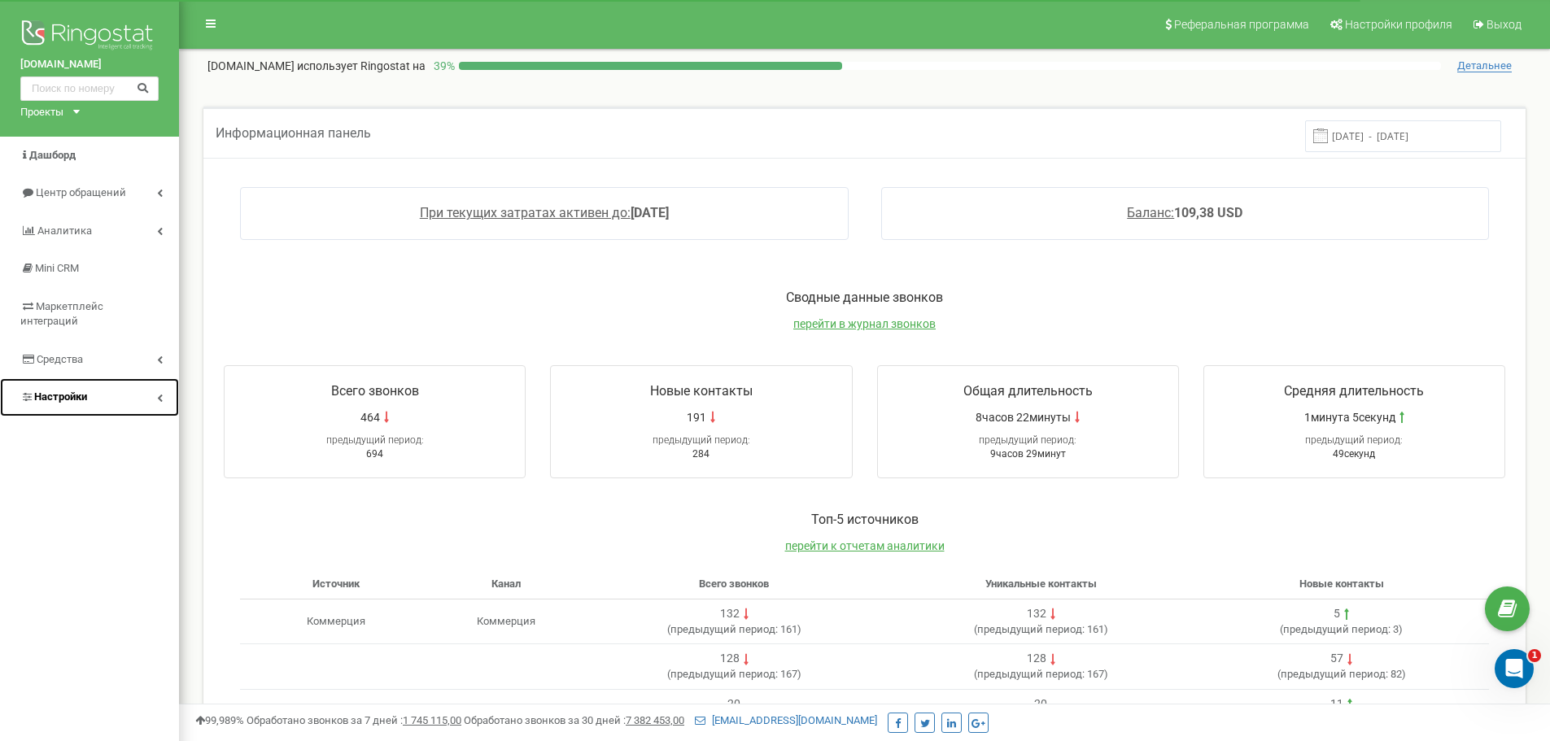
click at [148, 381] on link "Настройки" at bounding box center [89, 397] width 179 height 38
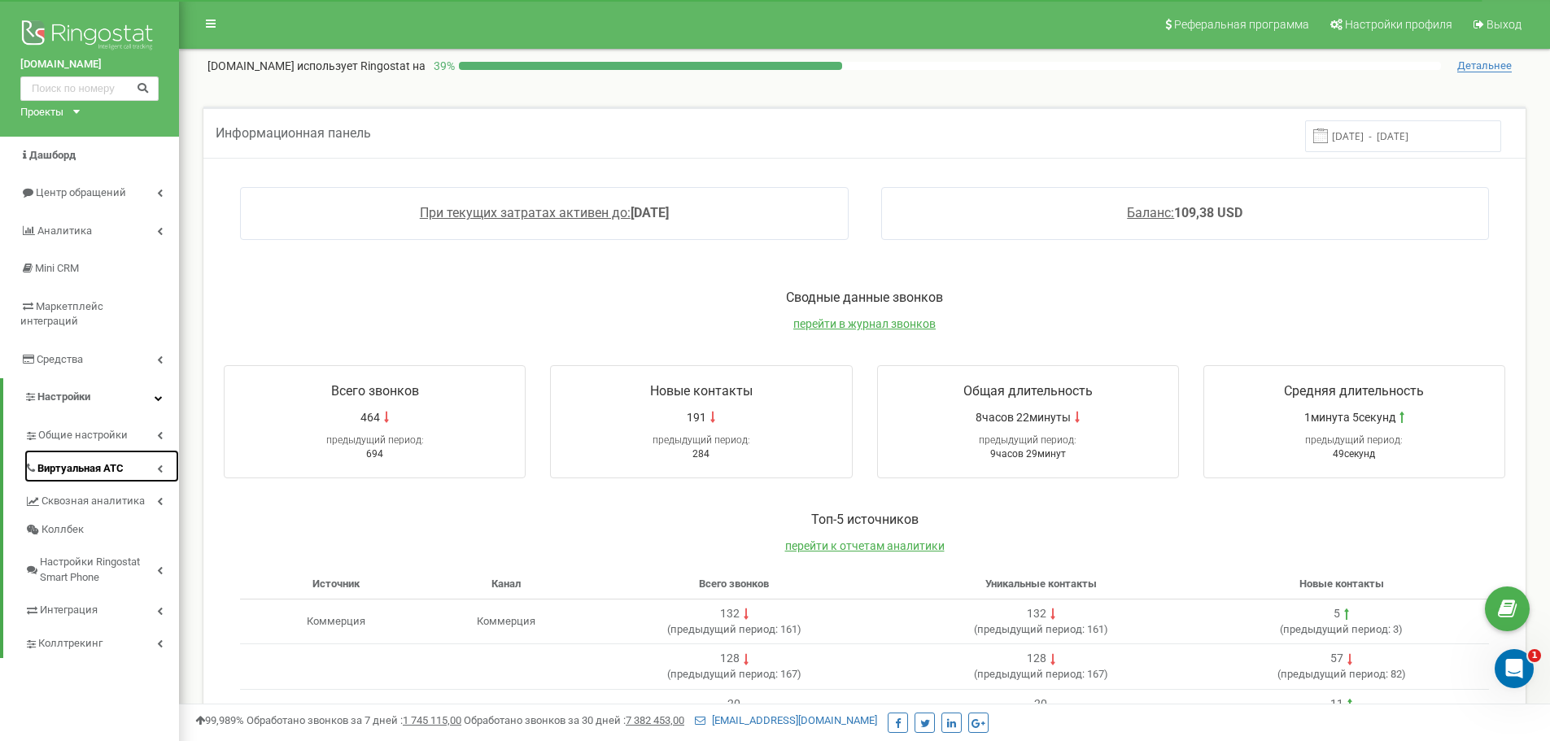
click at [133, 450] on link "Виртуальная АТС" at bounding box center [101, 466] width 155 height 33
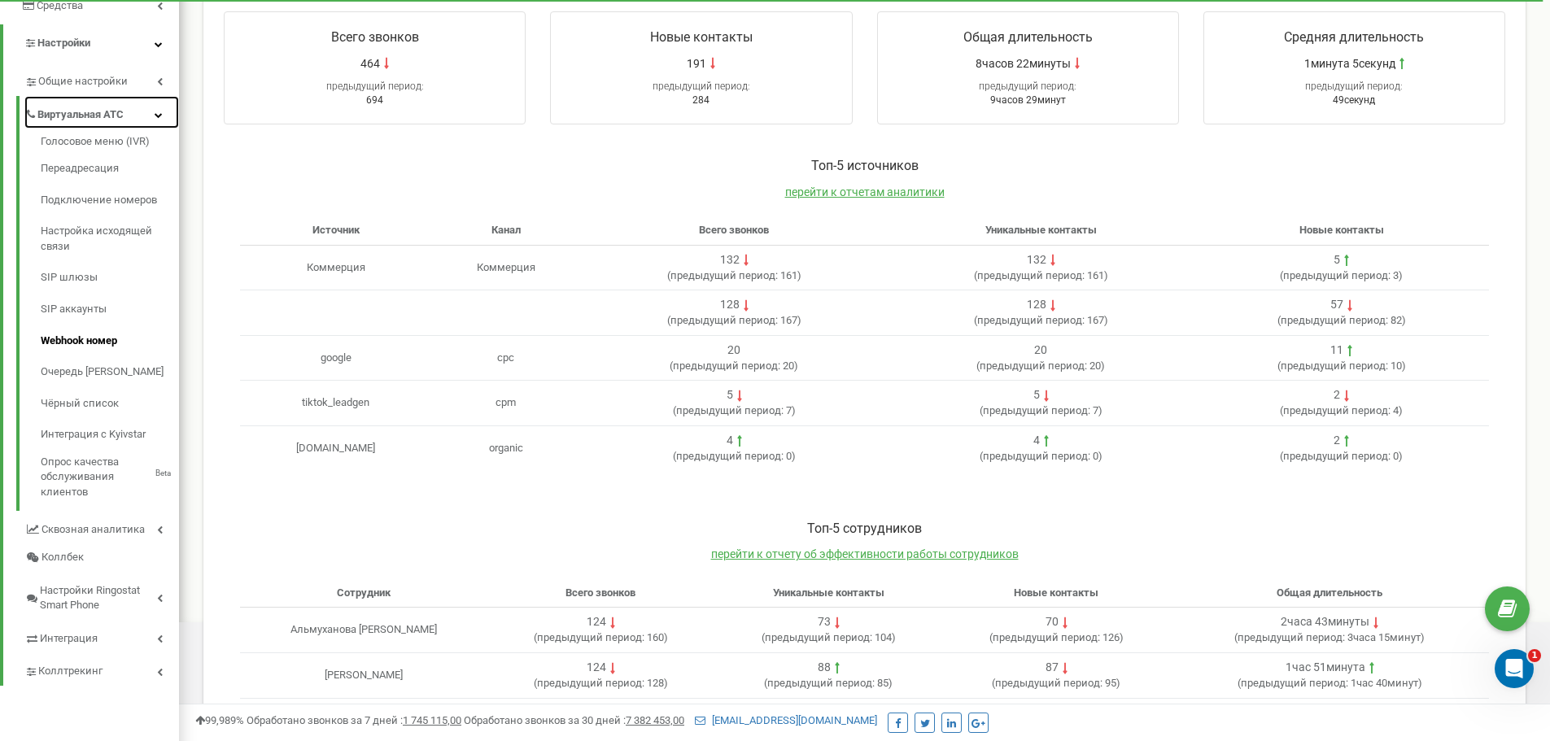
scroll to position [325, 0]
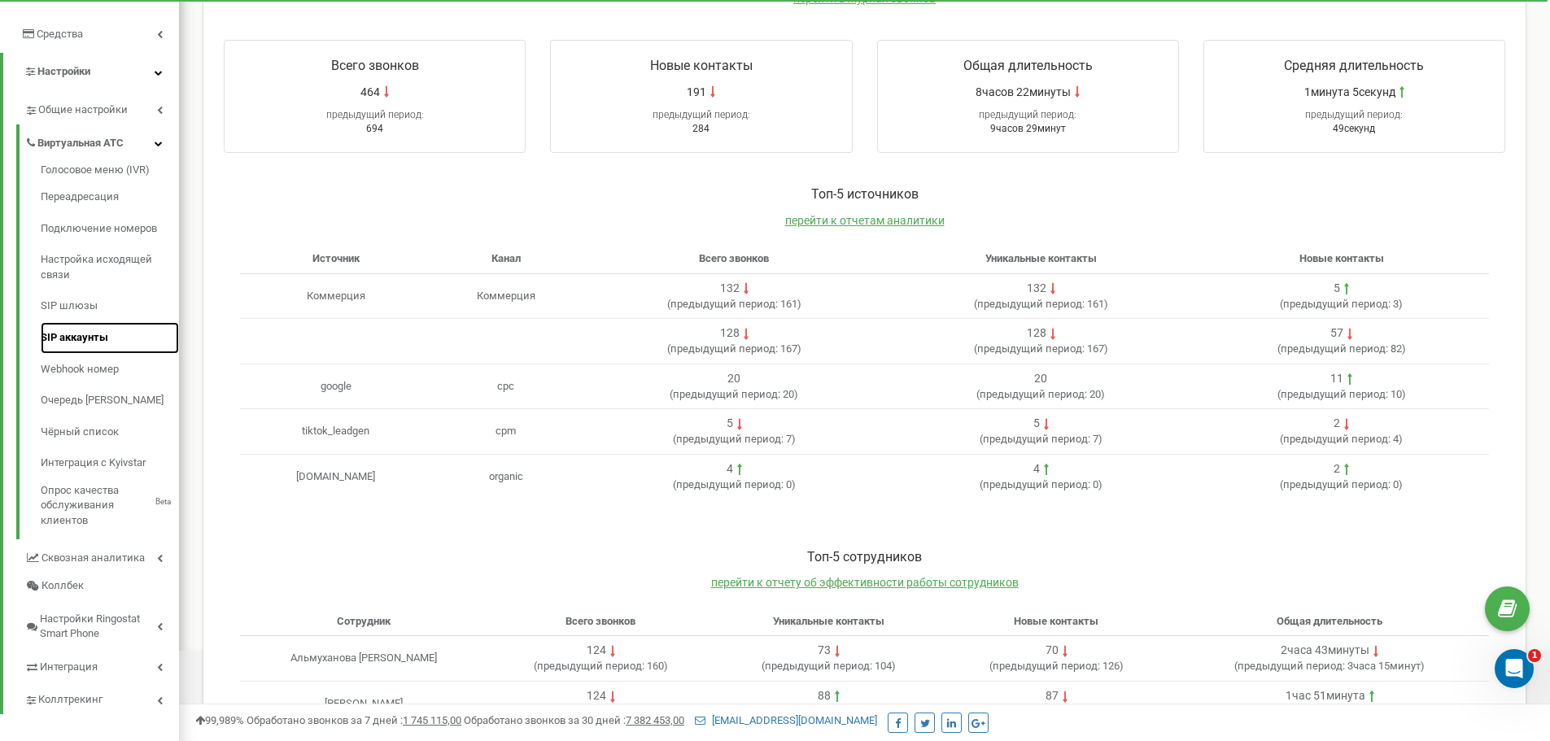
click at [85, 323] on link "SIP аккаунты" at bounding box center [110, 338] width 138 height 32
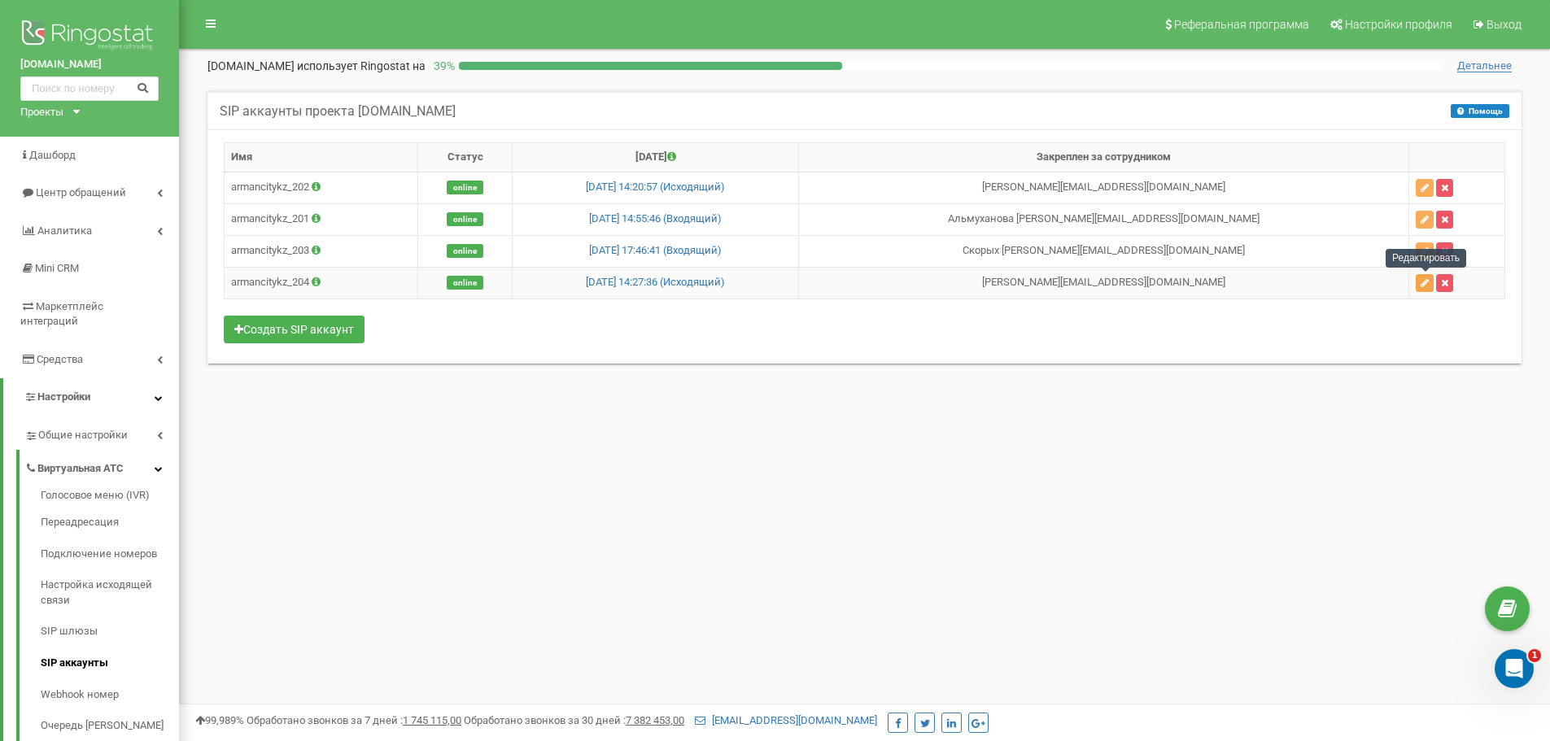
click at [1428, 286] on icon "button" at bounding box center [1424, 283] width 8 height 10
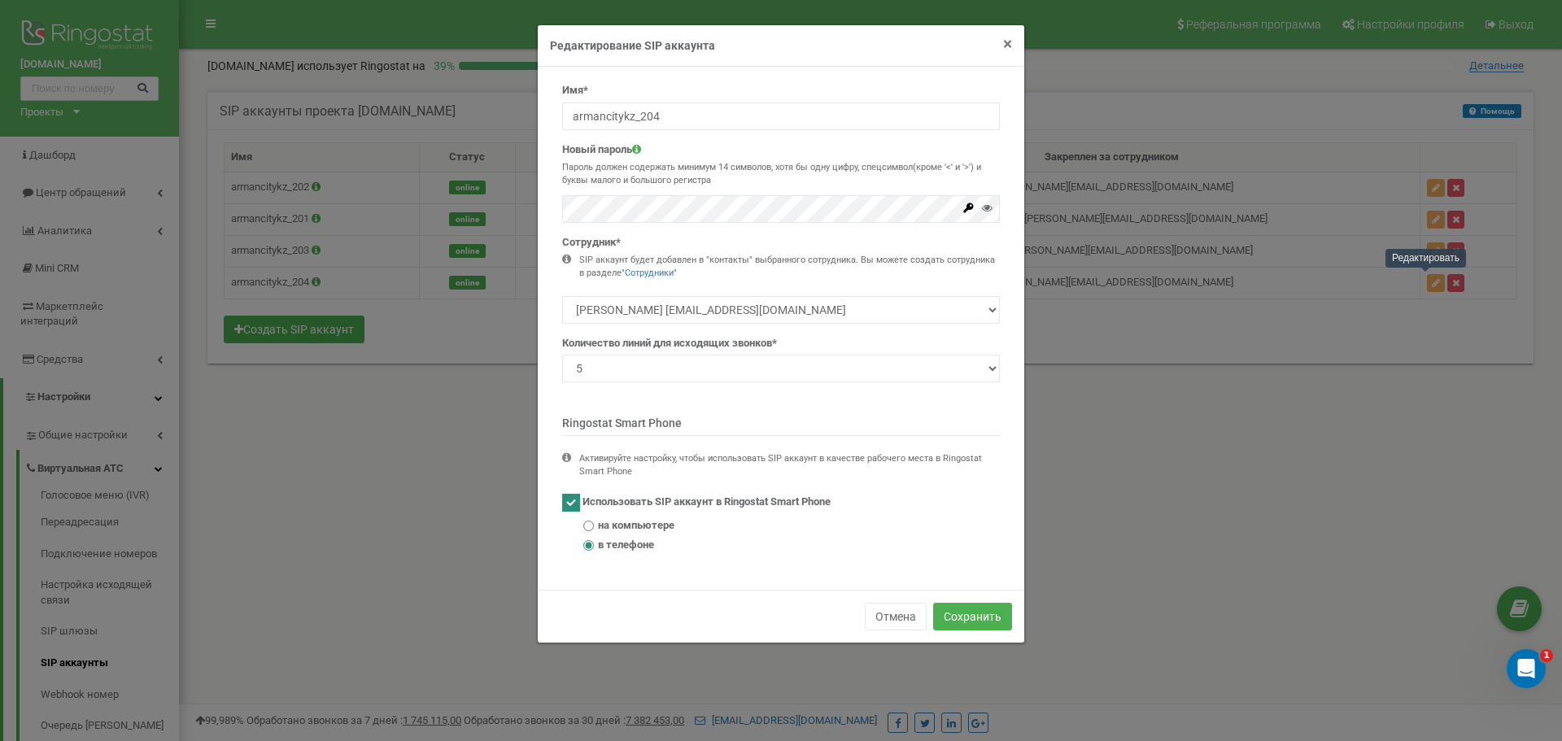
click at [1007, 43] on span "×" at bounding box center [1007, 44] width 9 height 20
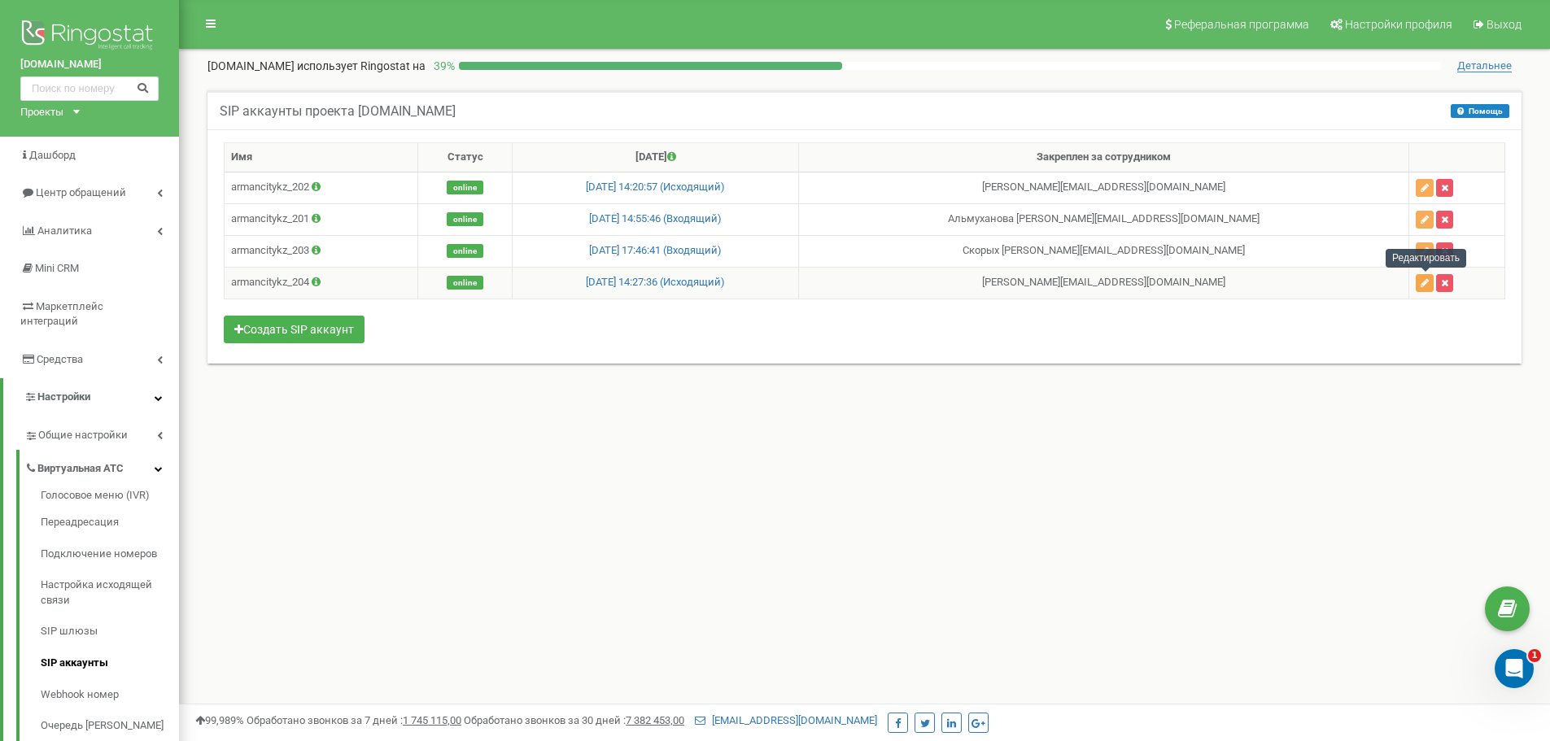
click at [1419, 283] on button "button" at bounding box center [1424, 283] width 18 height 18
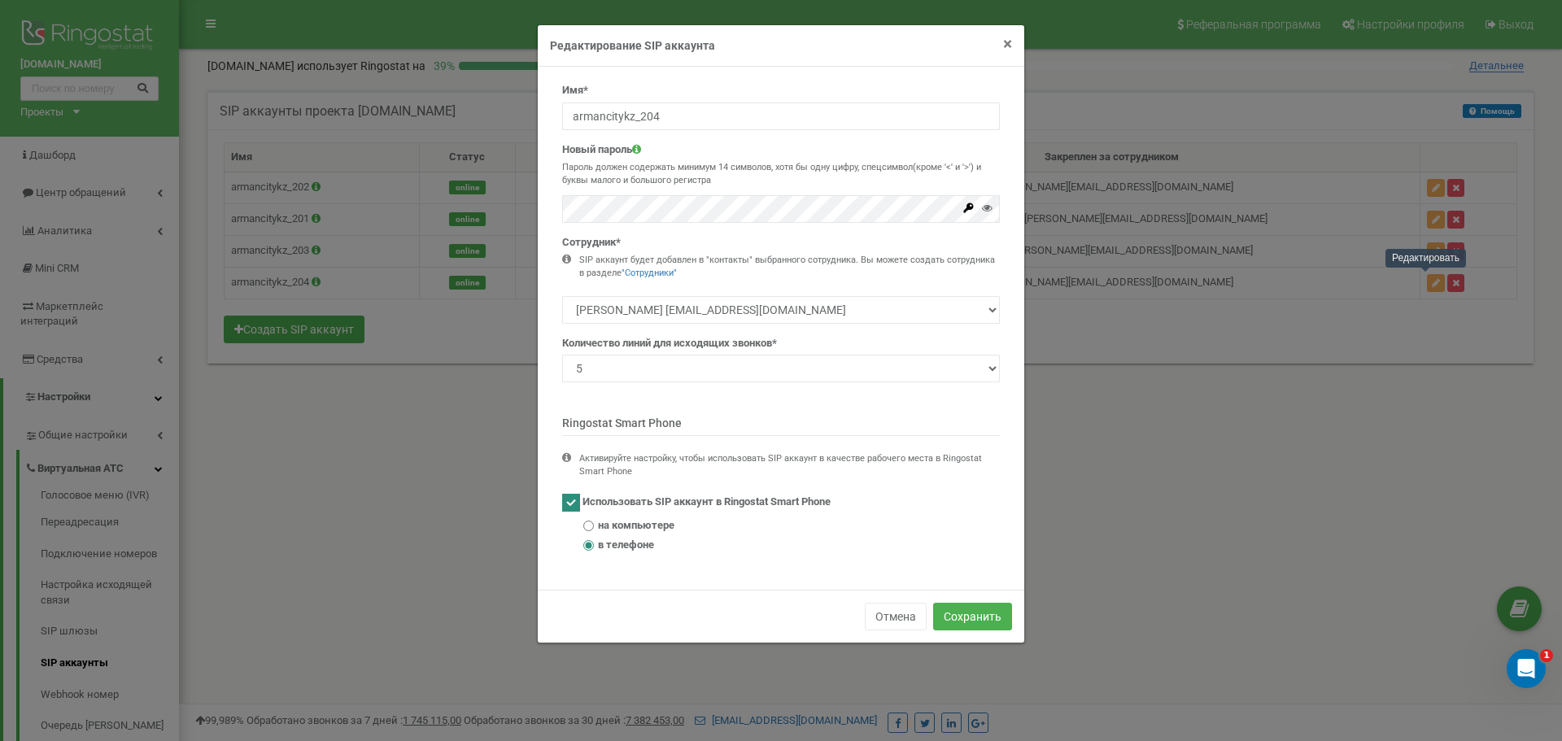
click at [1007, 45] on span "×" at bounding box center [1007, 44] width 9 height 20
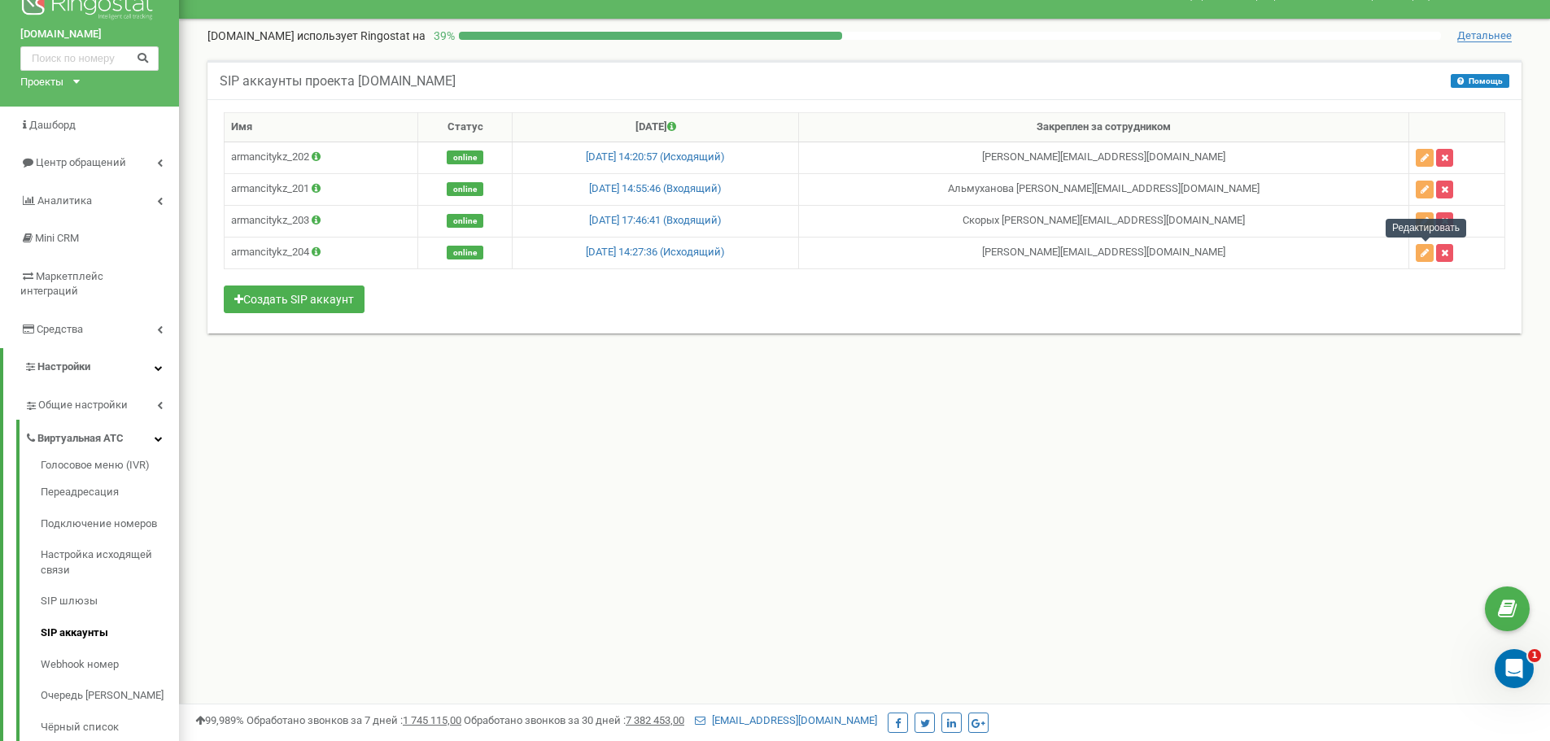
scroll to position [81, 0]
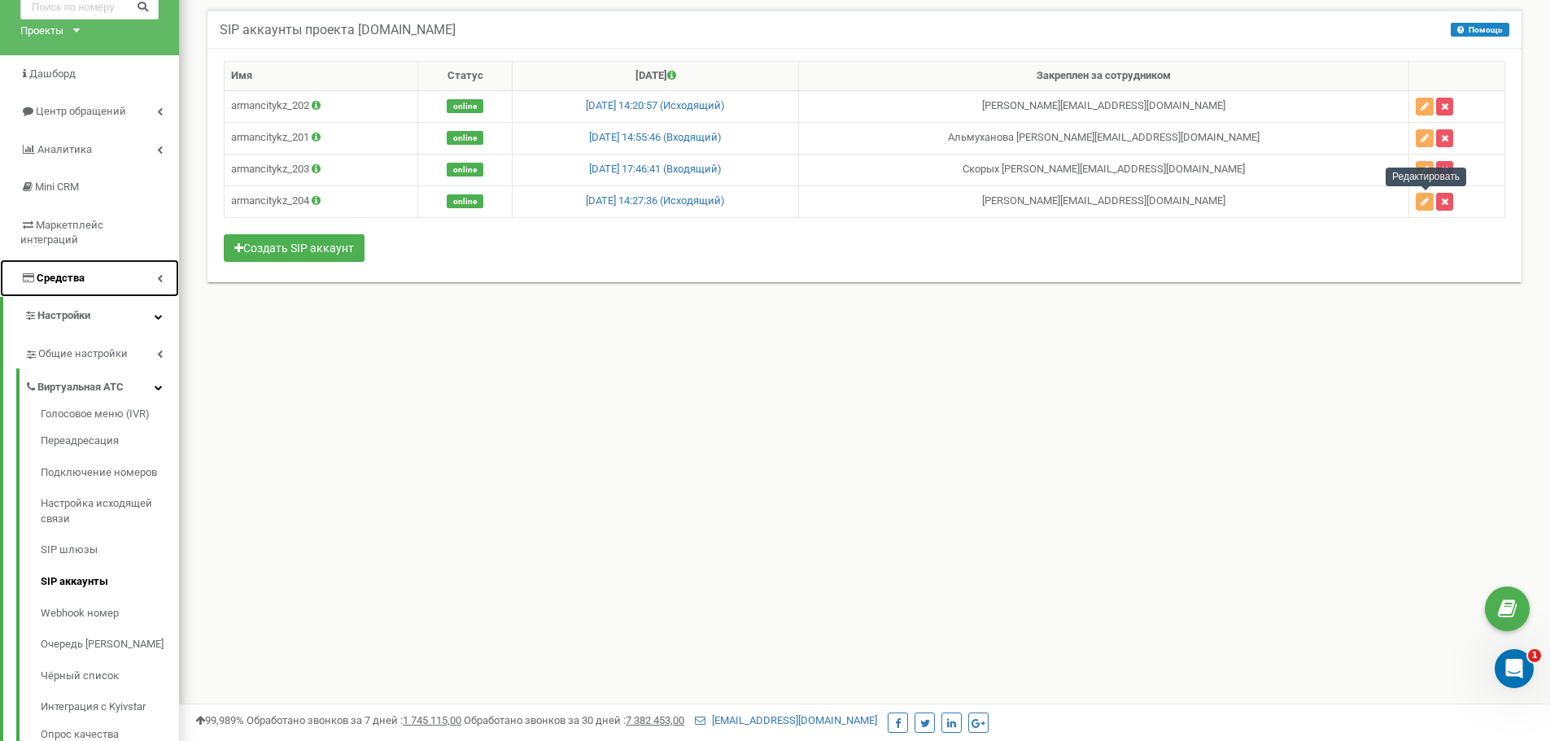
click at [133, 267] on link "Средства" at bounding box center [89, 278] width 179 height 38
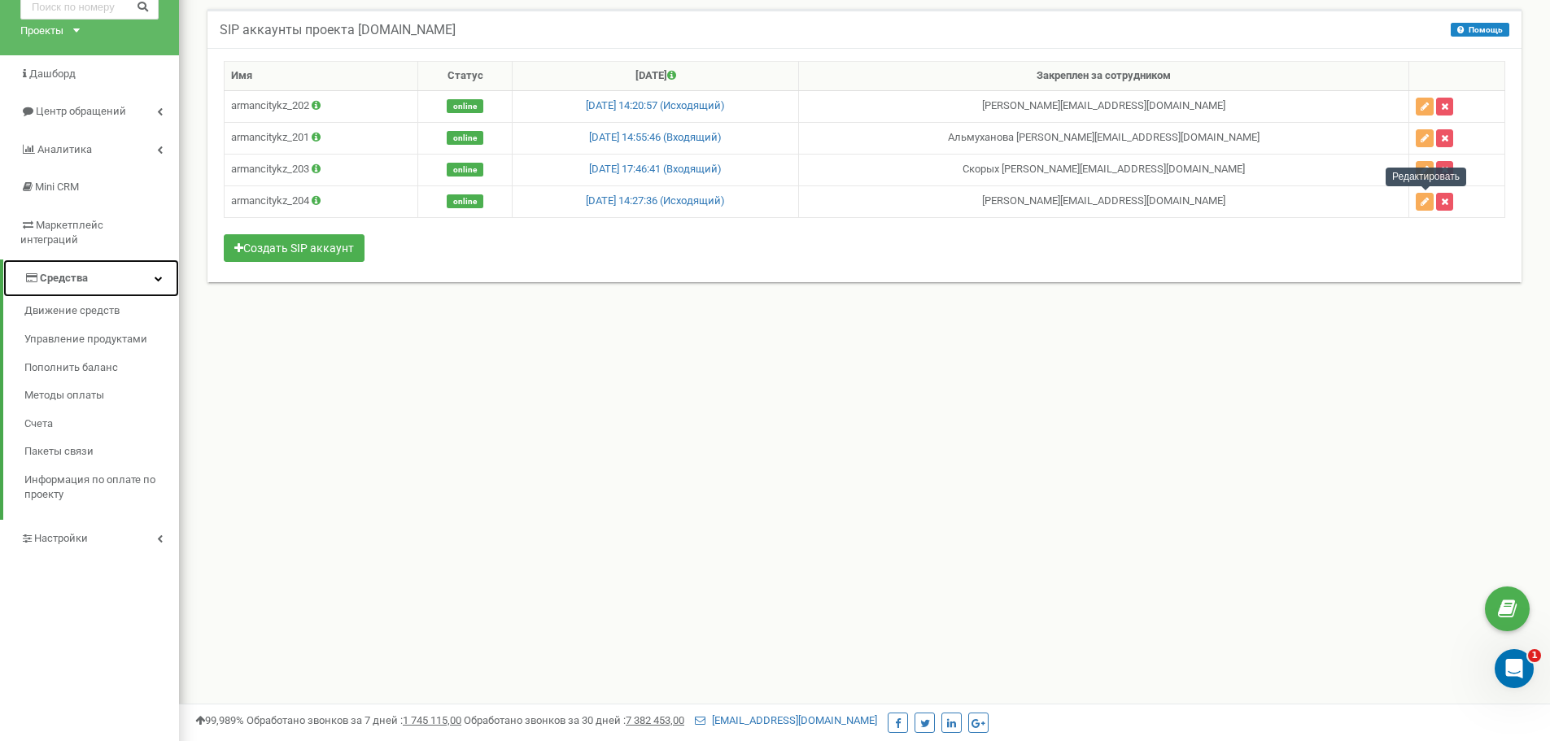
click at [137, 267] on link "Средства" at bounding box center [91, 278] width 176 height 38
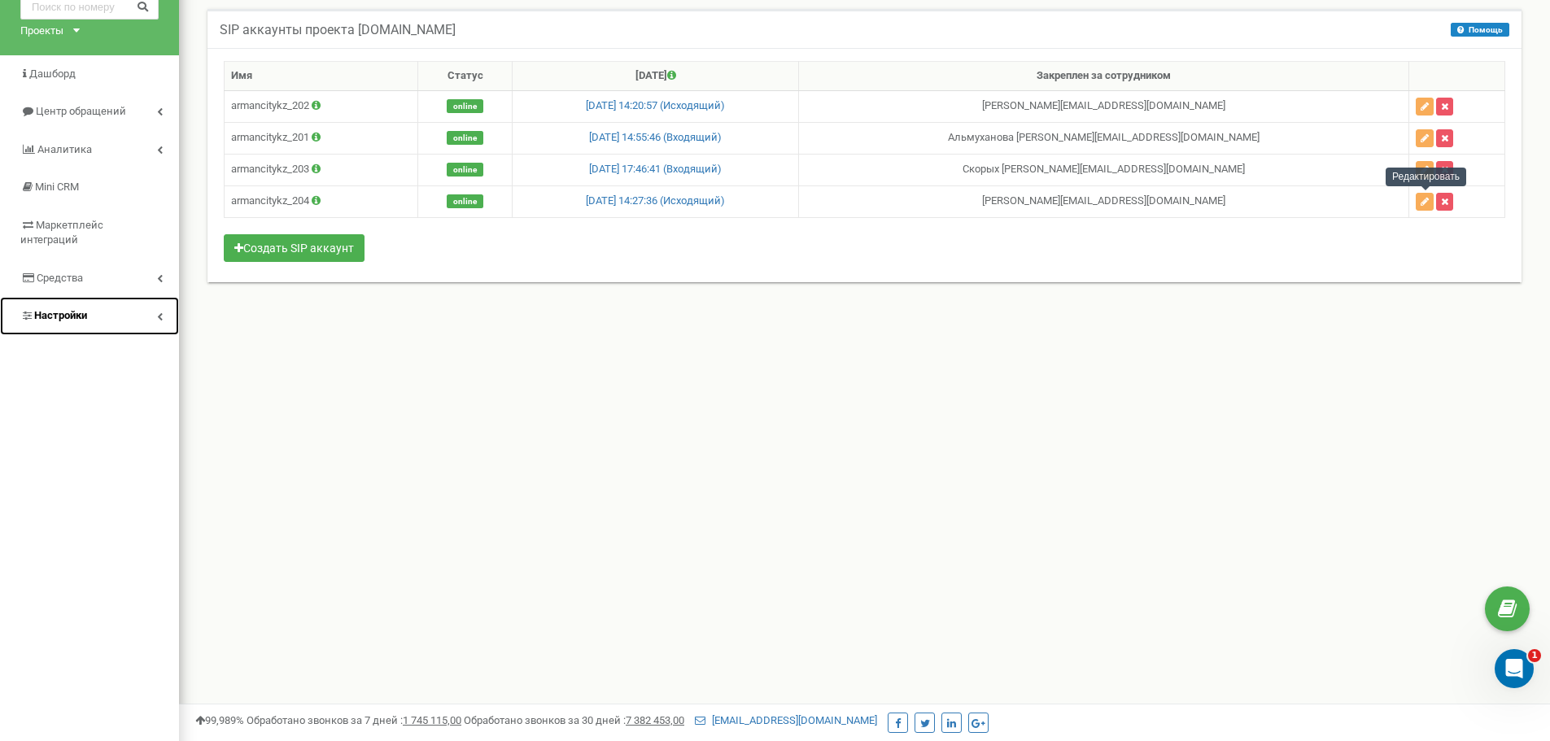
click at [108, 297] on link "Настройки" at bounding box center [89, 316] width 179 height 38
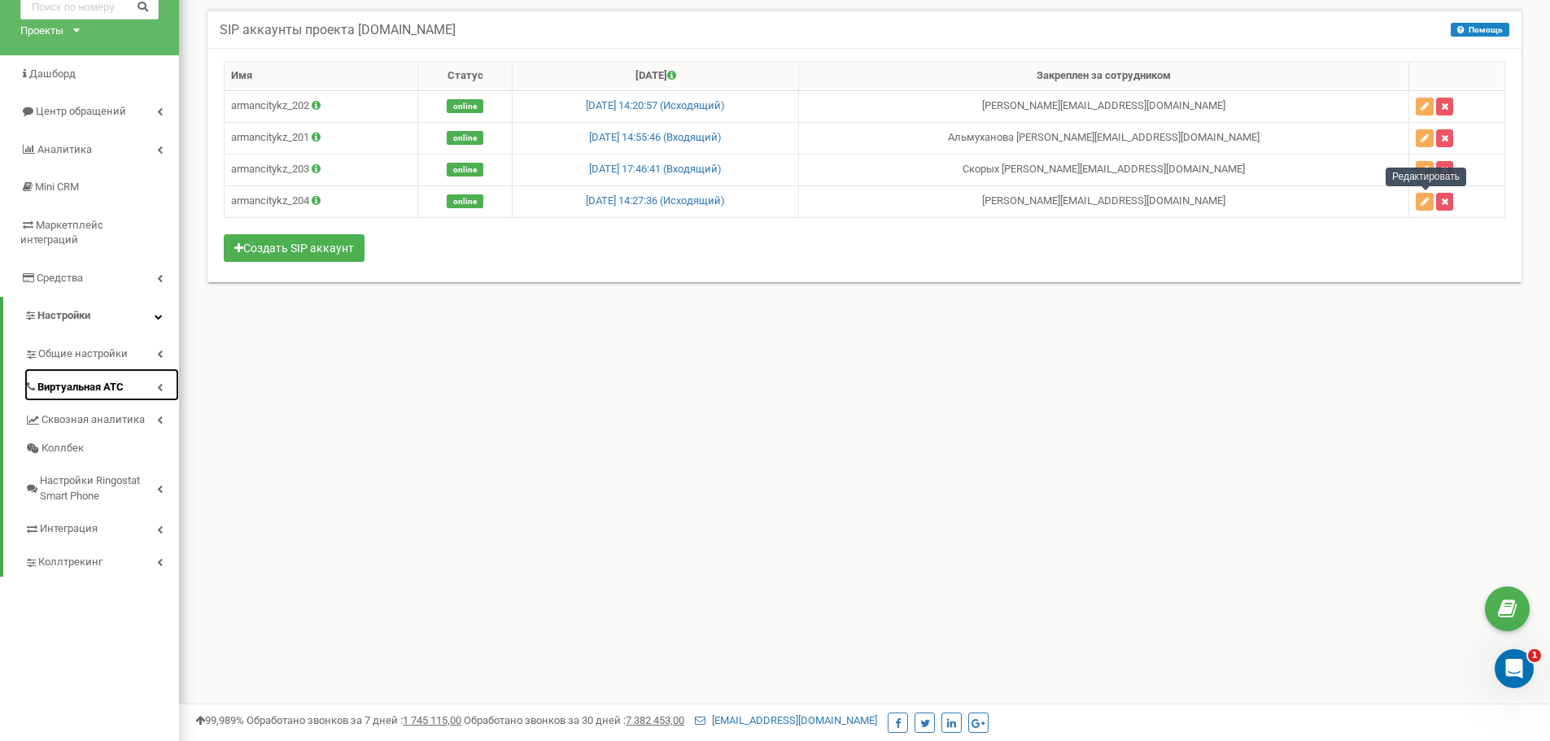
click at [146, 373] on link "Виртуальная АТС" at bounding box center [101, 384] width 155 height 33
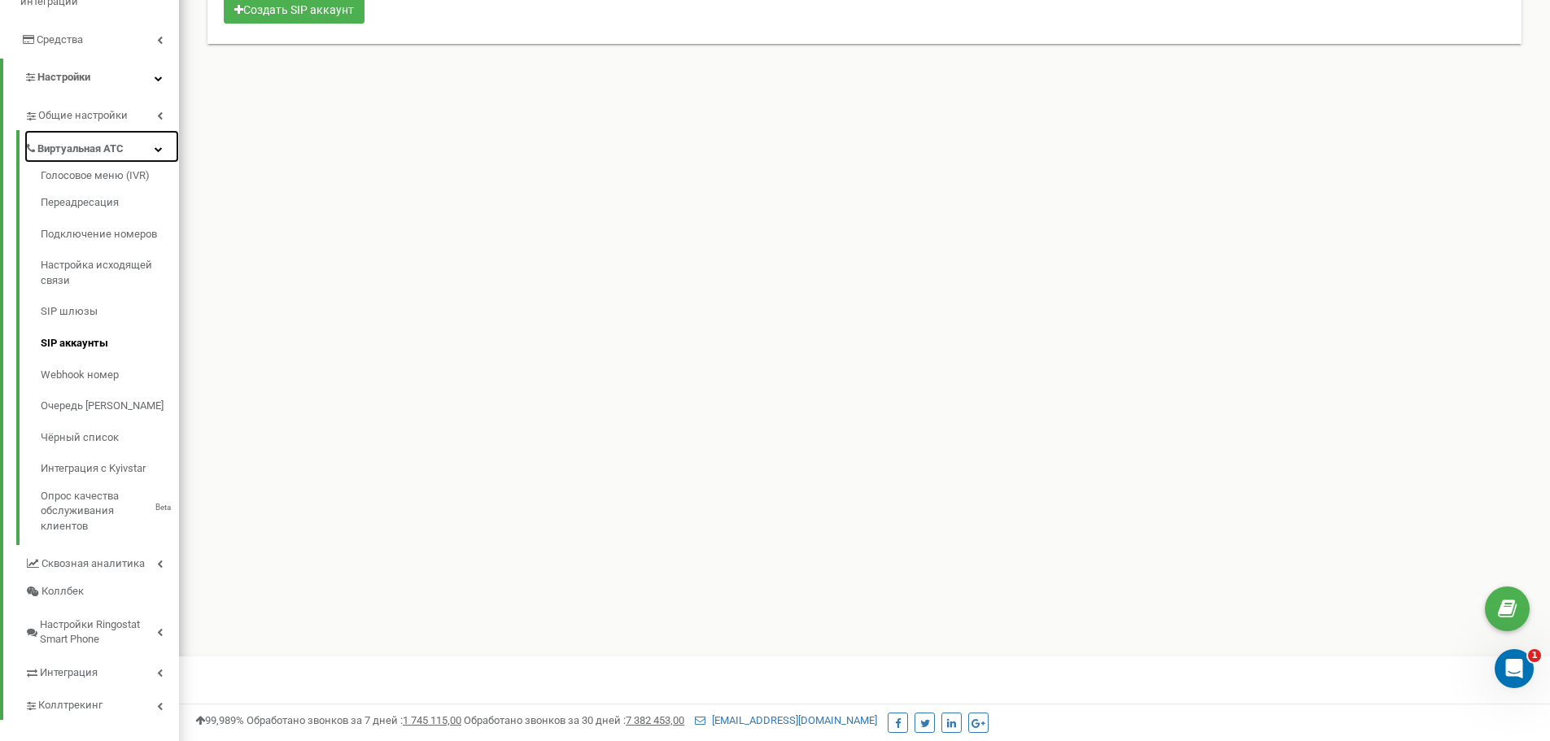
scroll to position [324, 0]
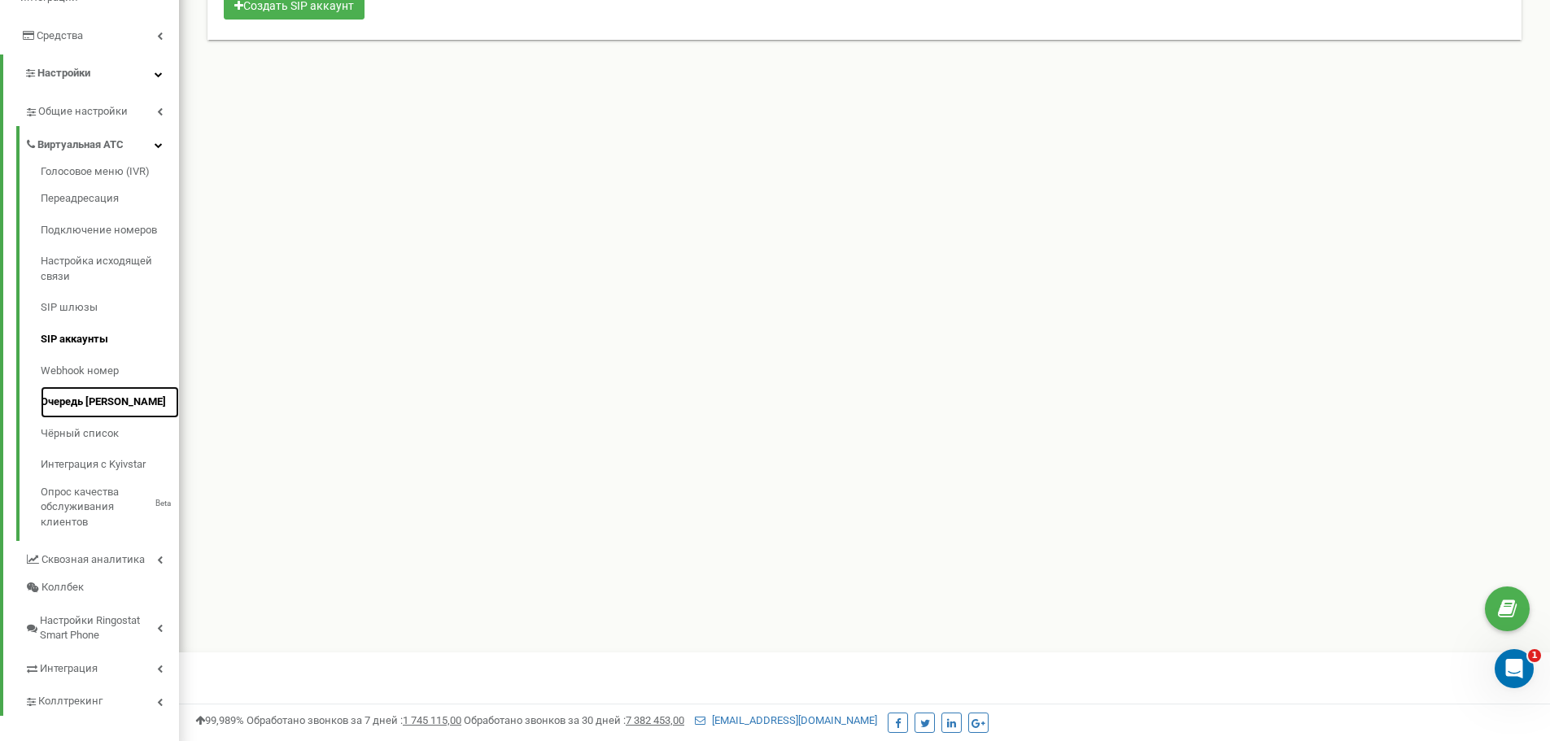
click at [82, 390] on link "Очередь [PERSON_NAME]" at bounding box center [110, 402] width 138 height 32
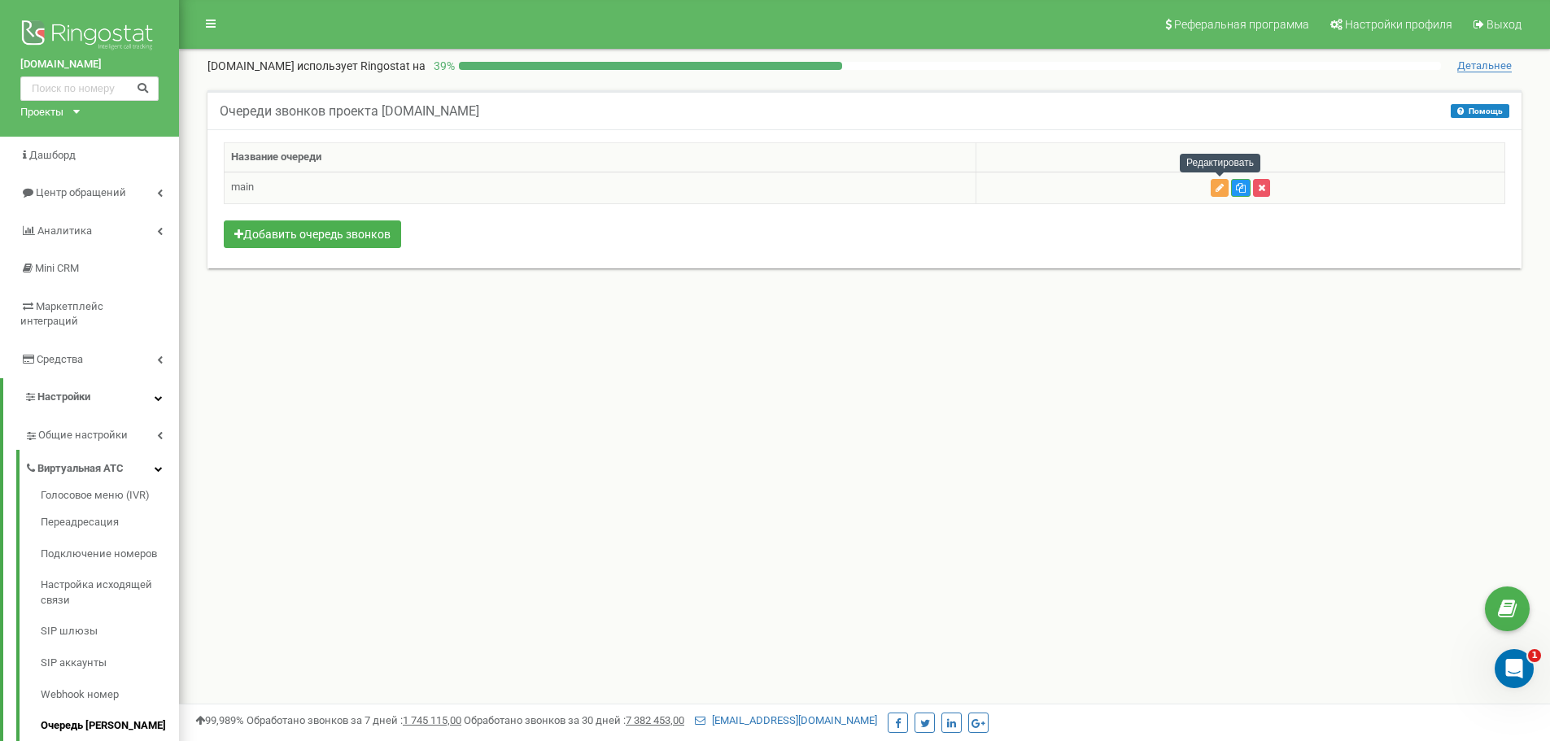
click at [1222, 185] on icon "button" at bounding box center [1219, 188] width 8 height 10
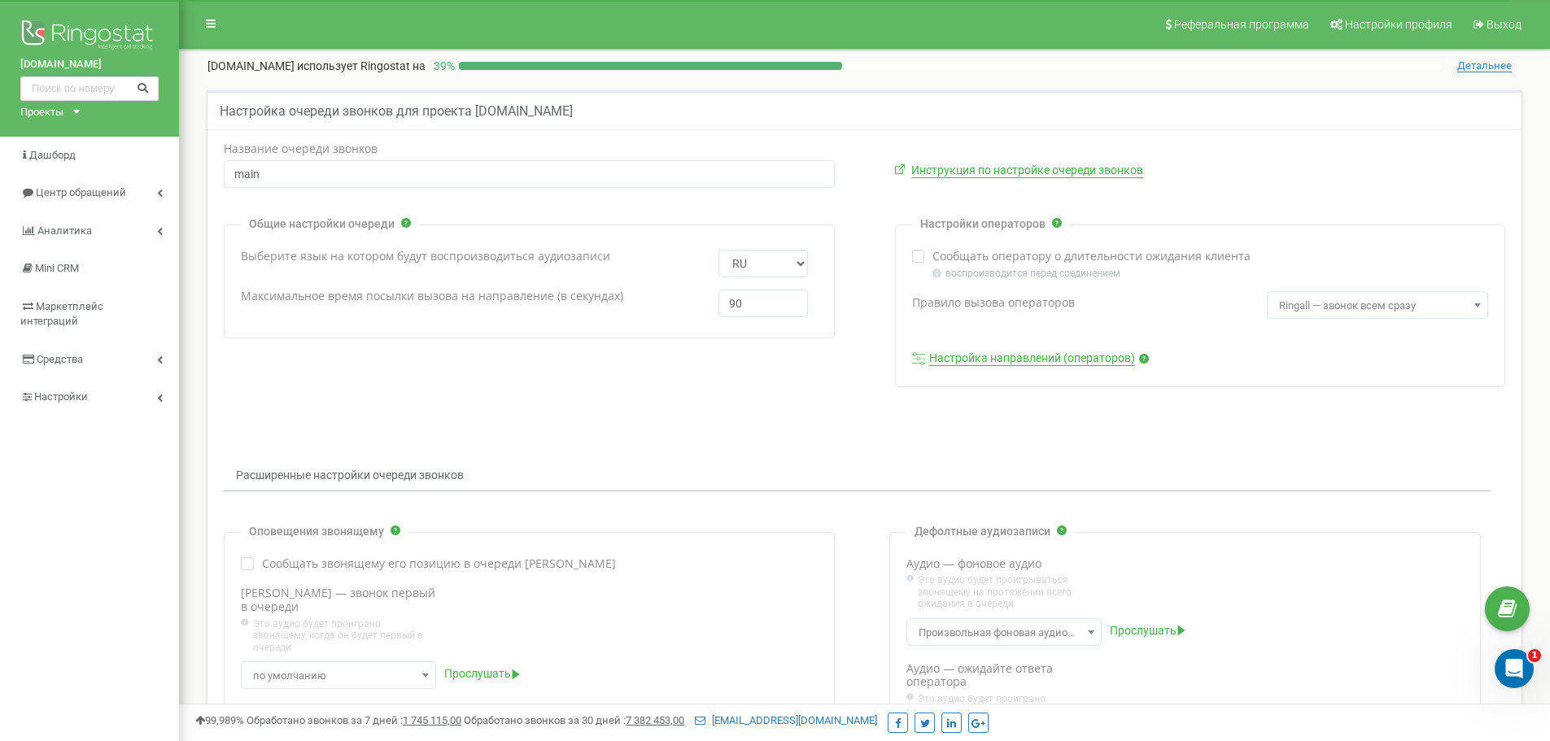
click at [1459, 306] on span "Ringall — звонок всем сразу" at bounding box center [1377, 305] width 211 height 23
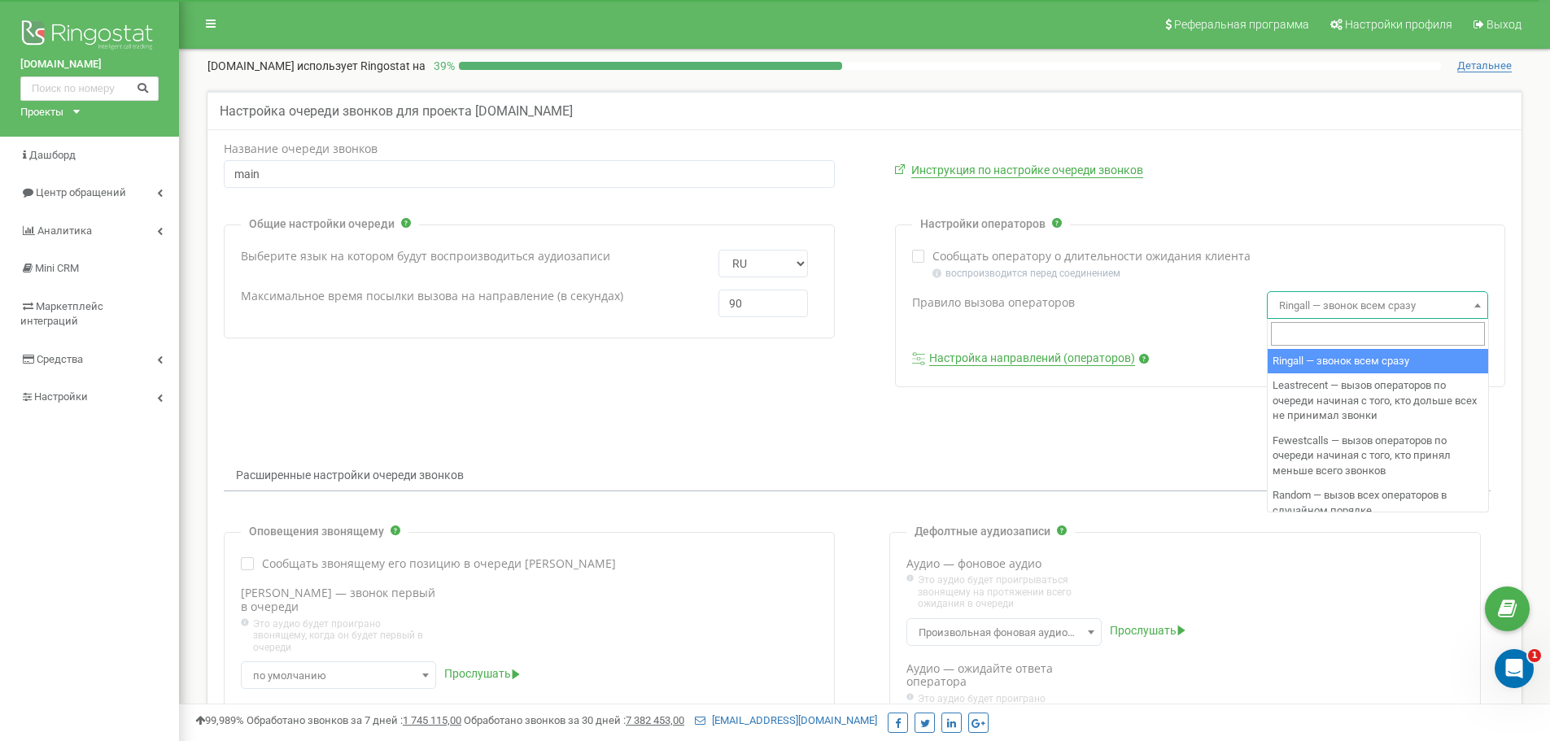
click at [1223, 301] on label "Правило вызова операторов" at bounding box center [1089, 303] width 355 height 14
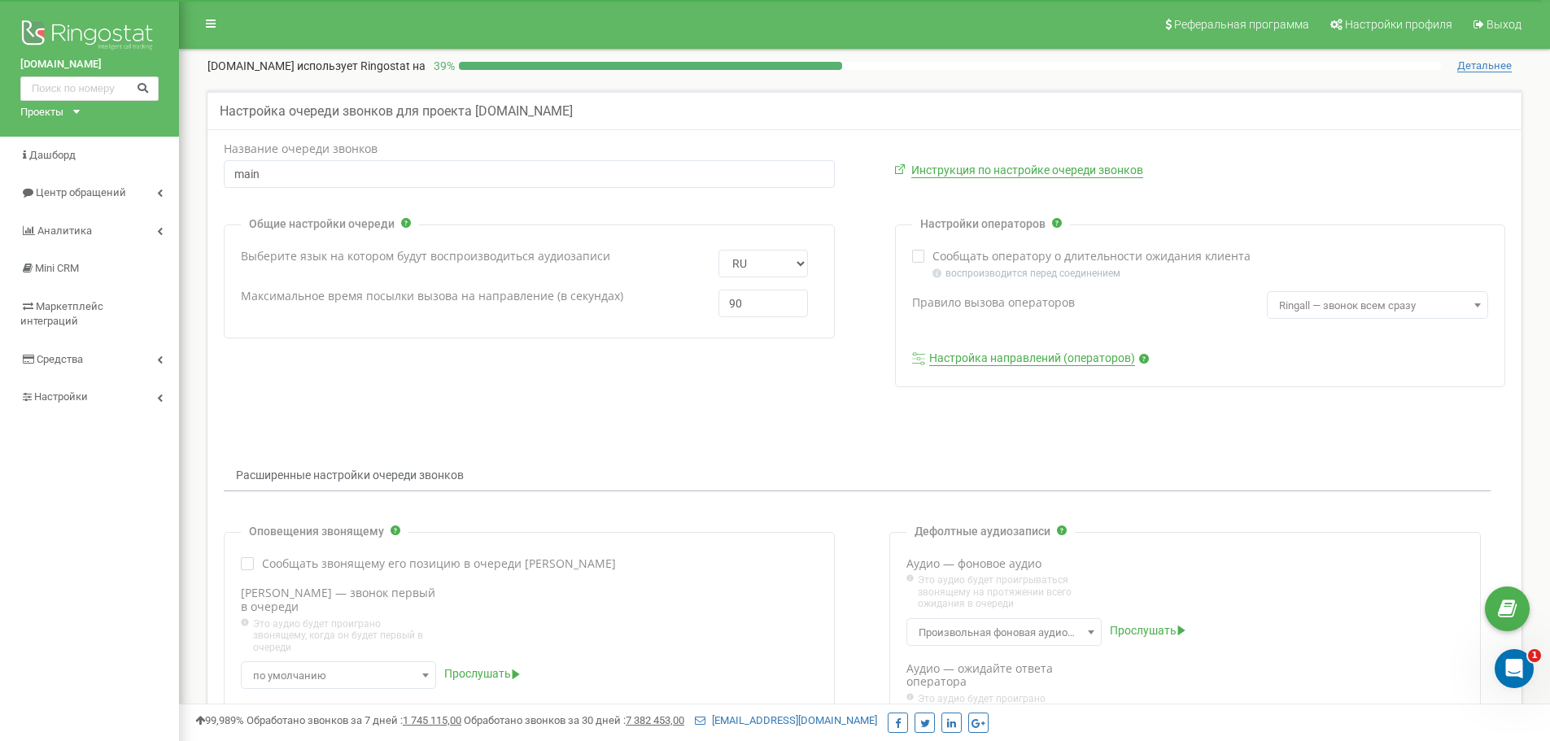
click at [1057, 357] on link "Настройка направлений (операторов)" at bounding box center [1032, 358] width 206 height 15
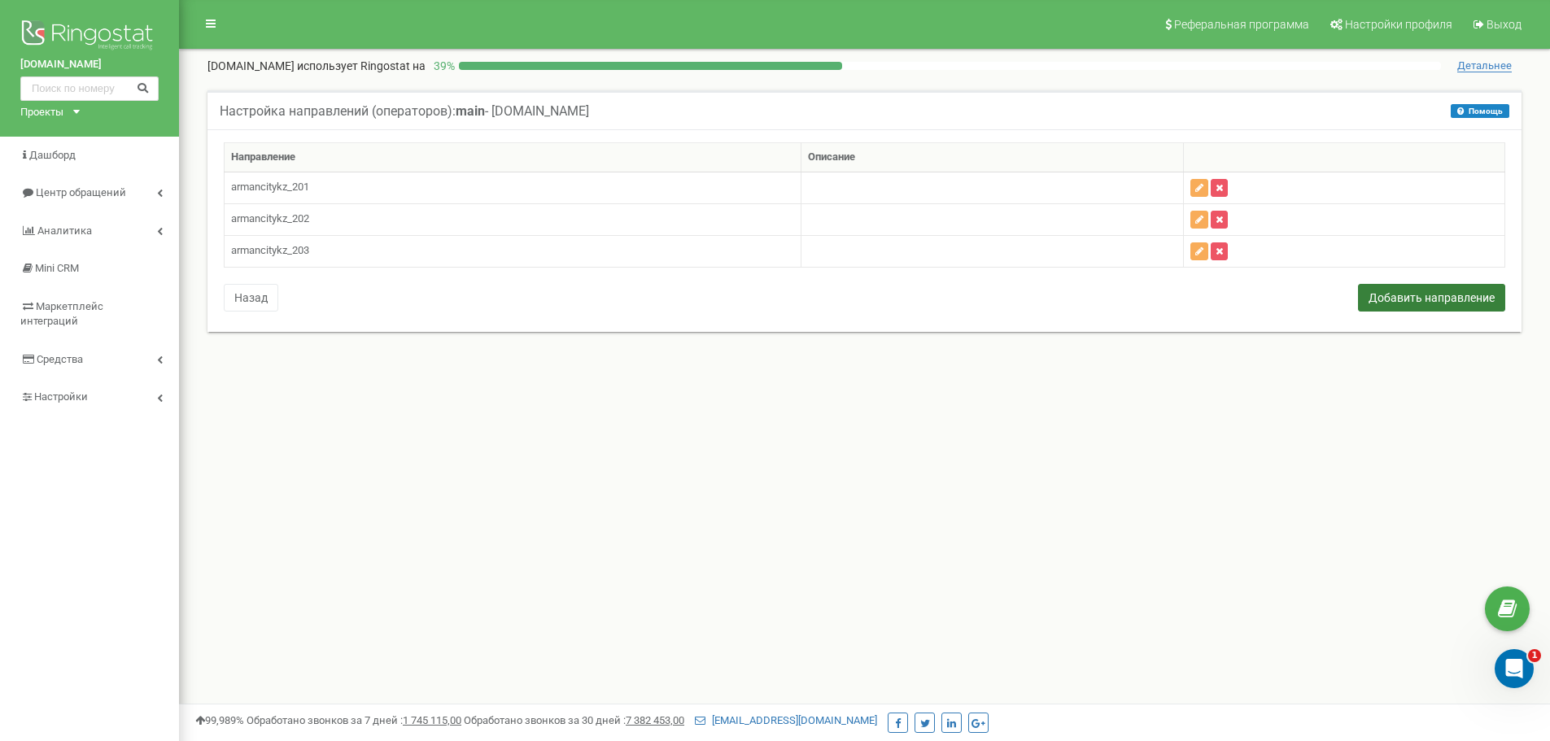
click at [1426, 300] on button "Добавить направление" at bounding box center [1431, 298] width 147 height 28
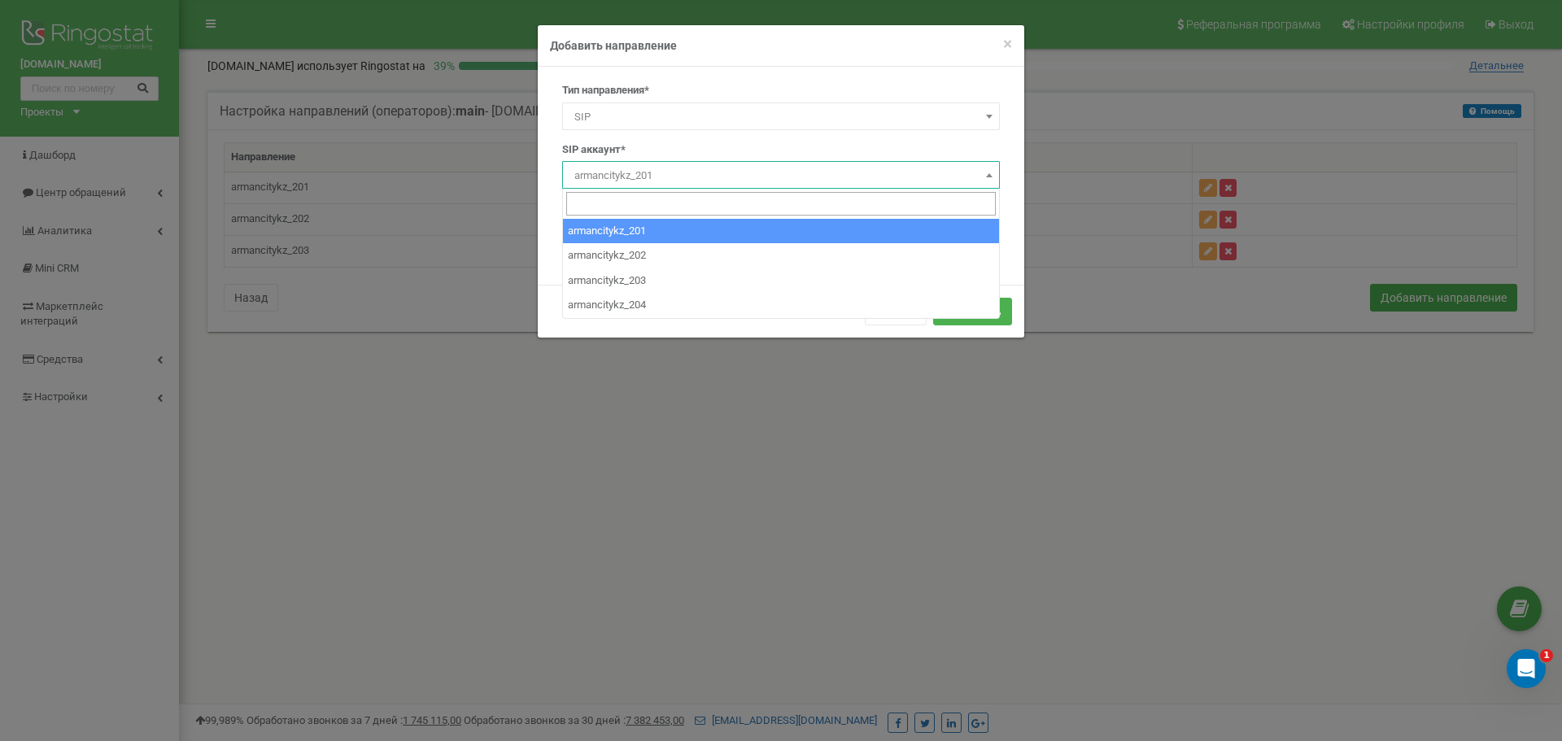
click at [983, 173] on span at bounding box center [989, 174] width 16 height 21
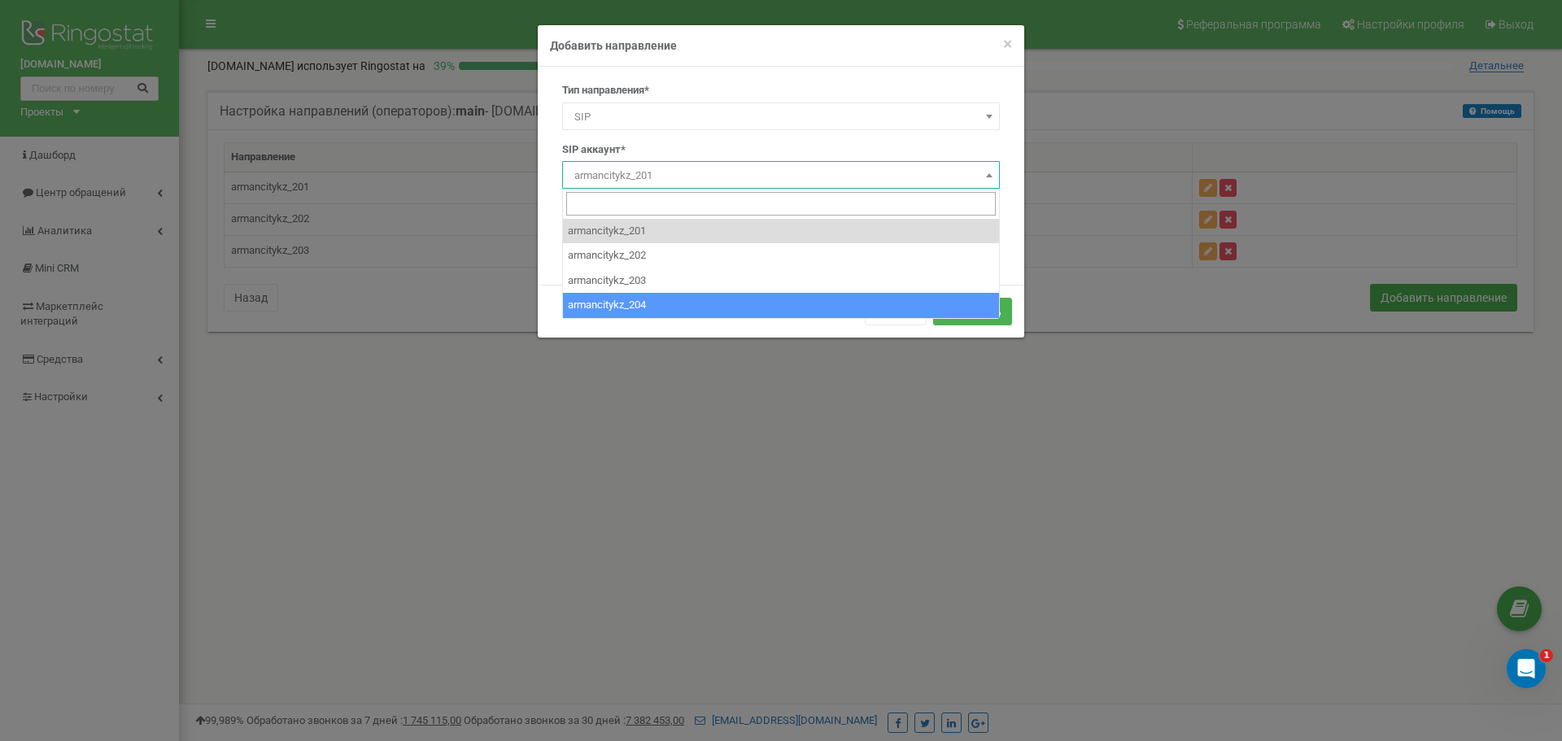
select select "armancitykz_204"
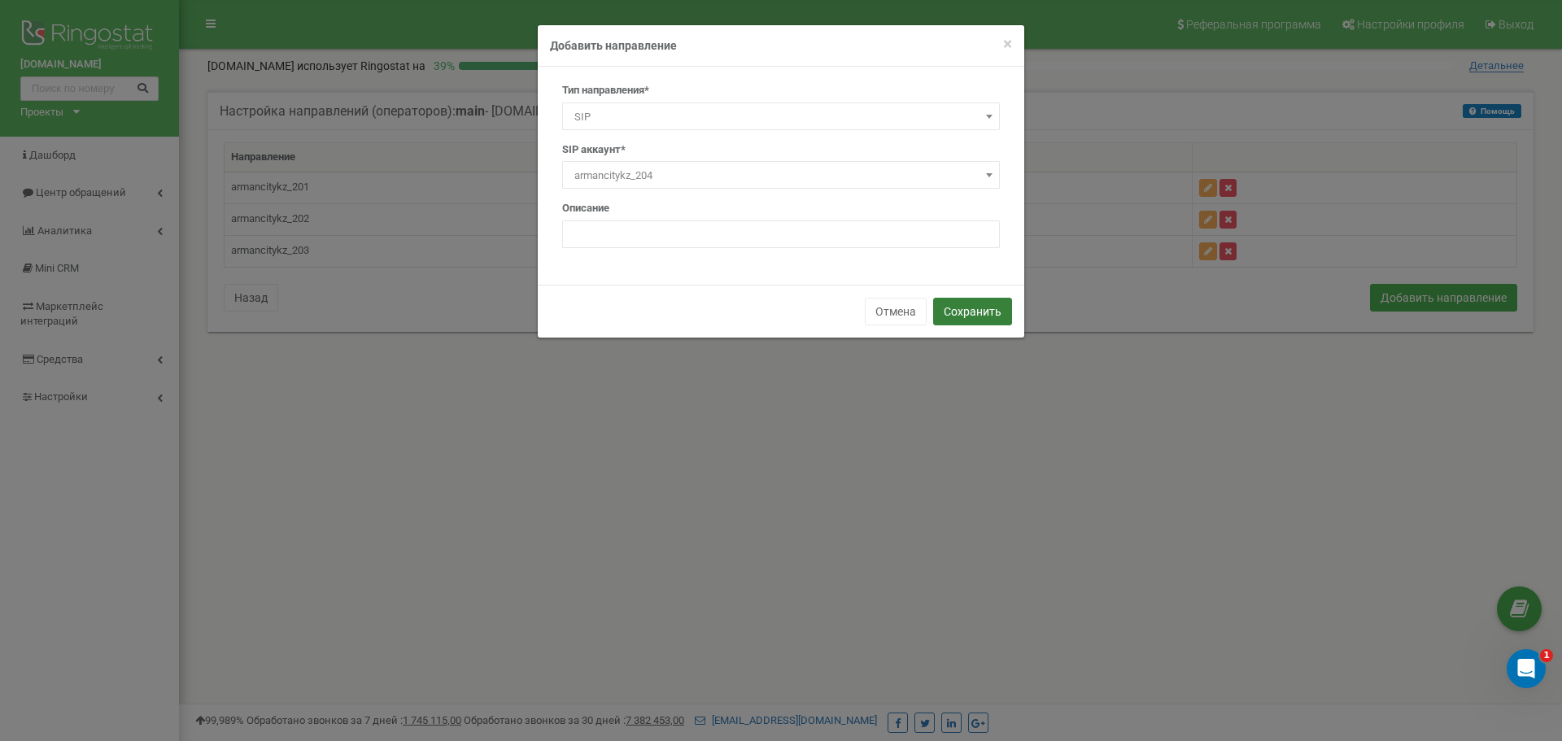
click at [968, 313] on button "Сохранить" at bounding box center [972, 312] width 79 height 28
